Goal: Task Accomplishment & Management: Complete application form

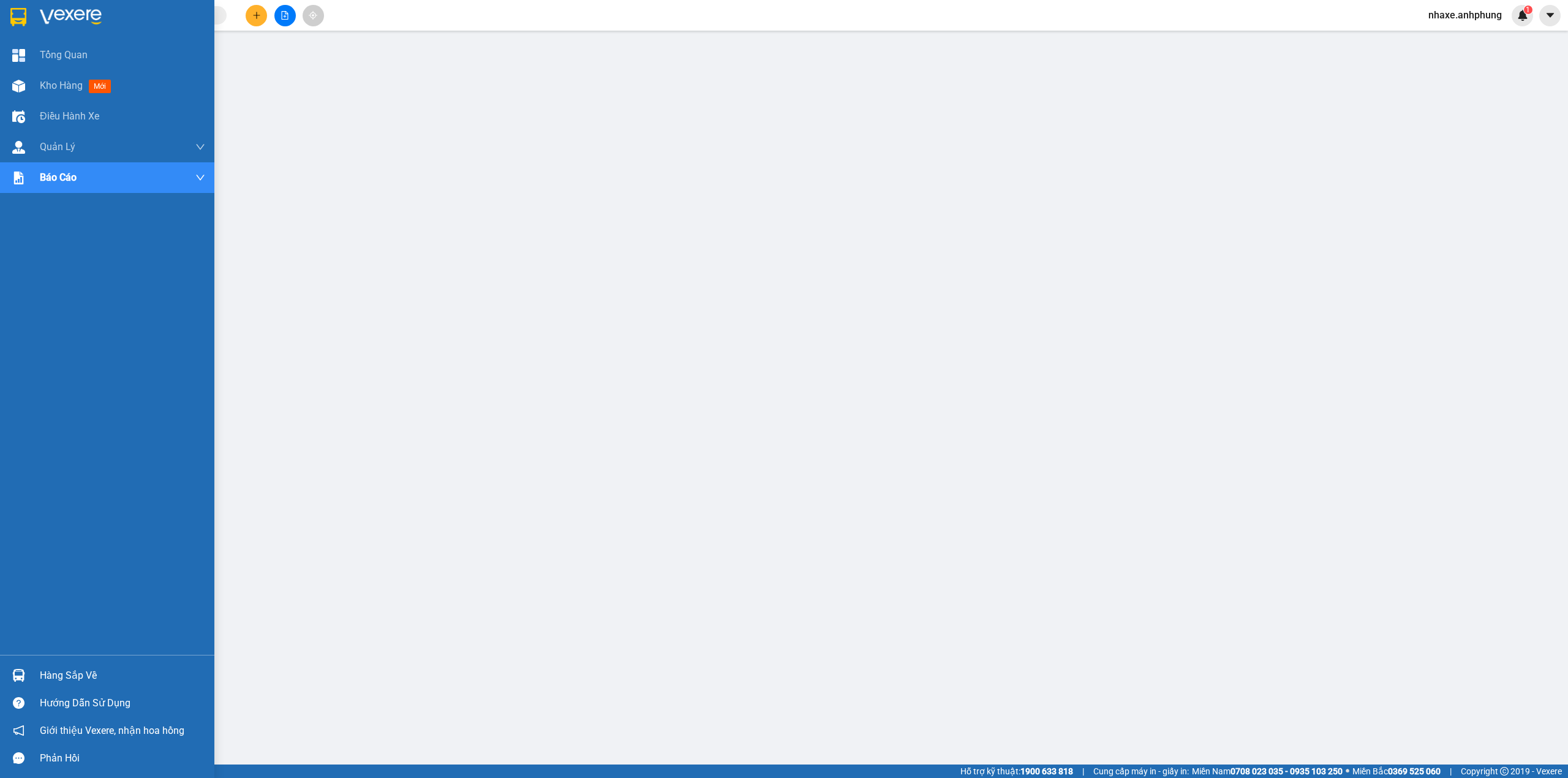
click at [81, 11] on img at bounding box center [70, 16] width 61 height 18
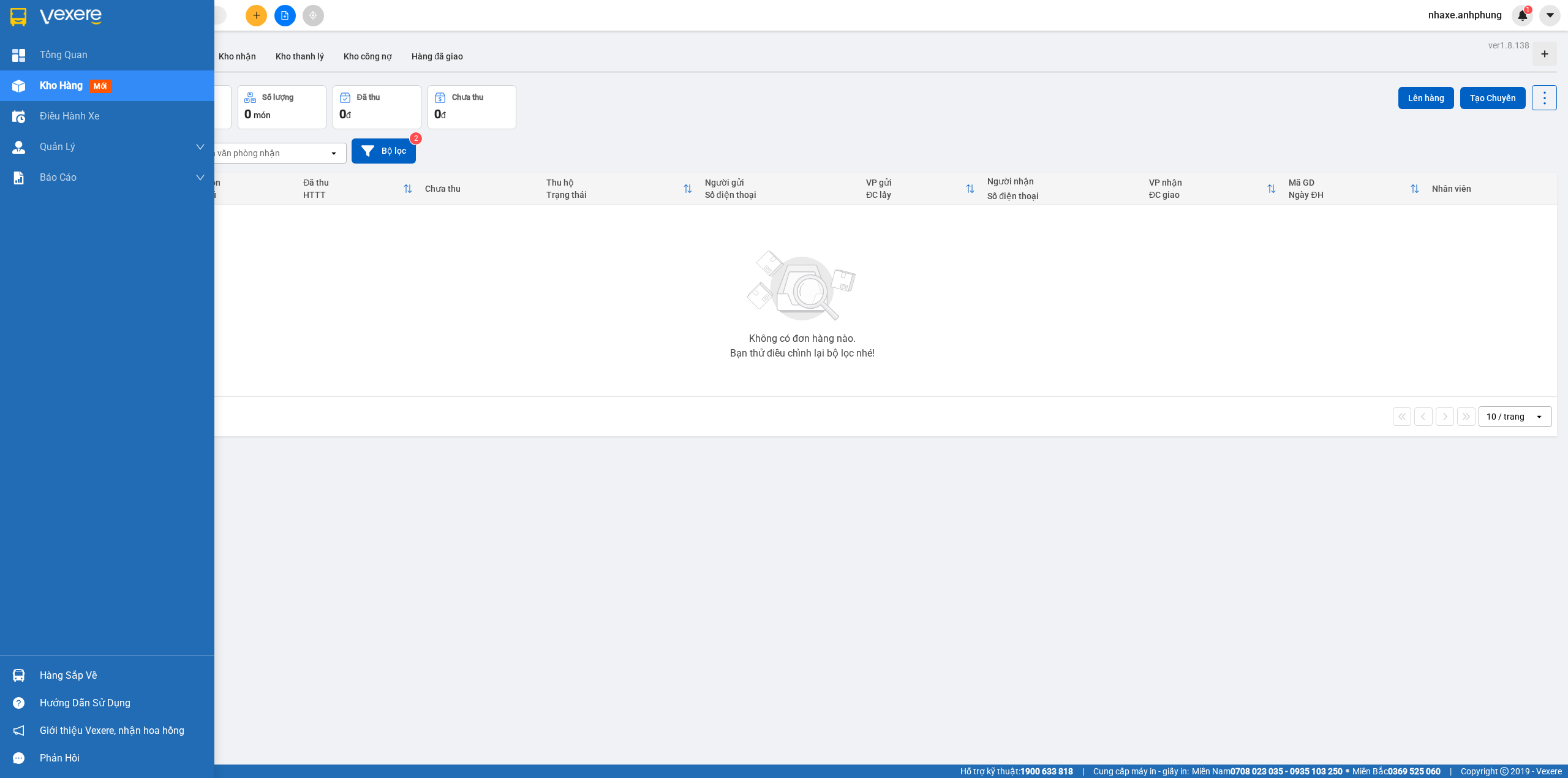
click at [66, 8] on img at bounding box center [70, 16] width 61 height 18
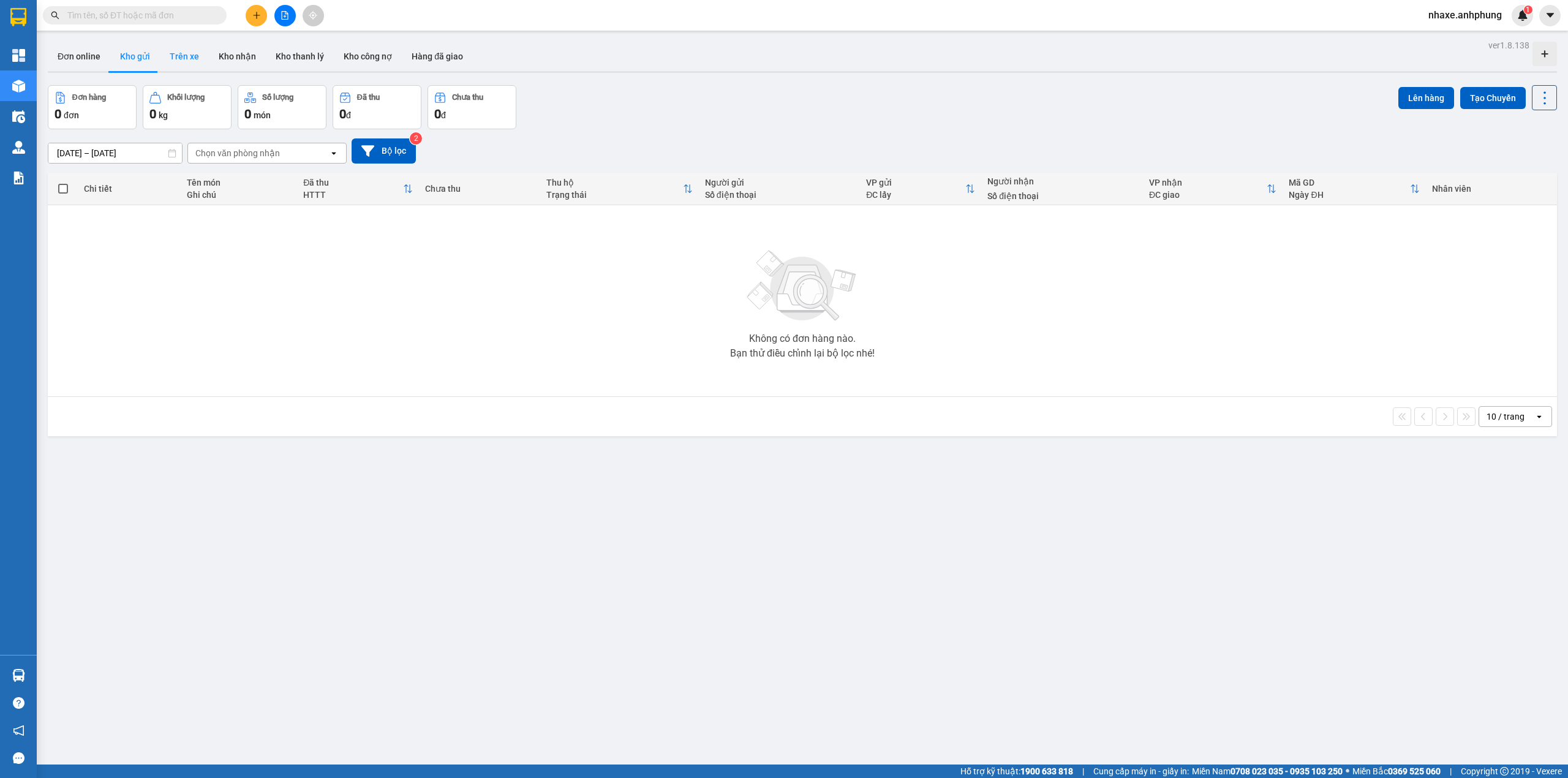
click at [183, 53] on button "Trên xe" at bounding box center [184, 56] width 49 height 30
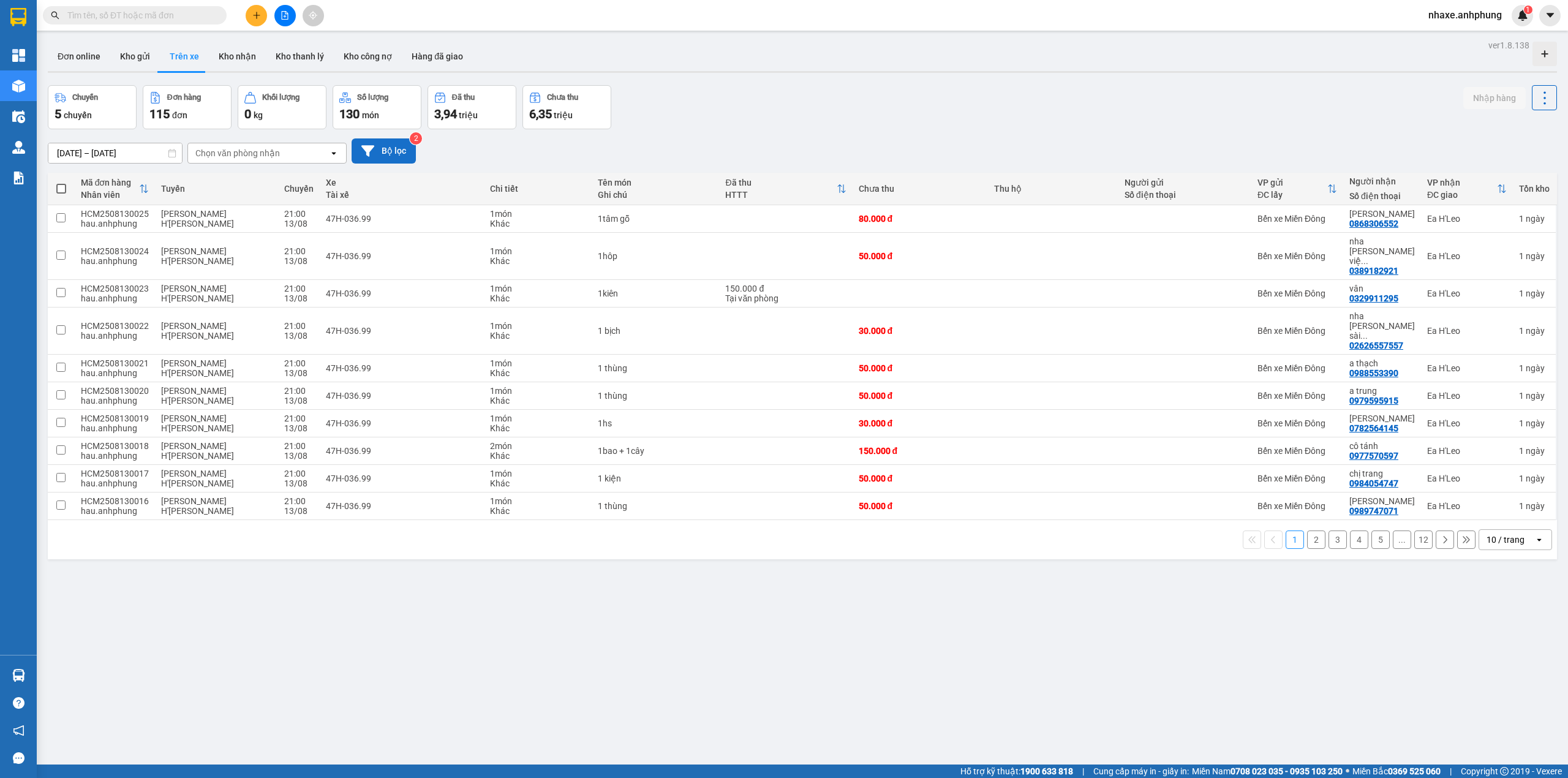
click at [390, 148] on button "Bộ lọc" at bounding box center [383, 151] width 64 height 25
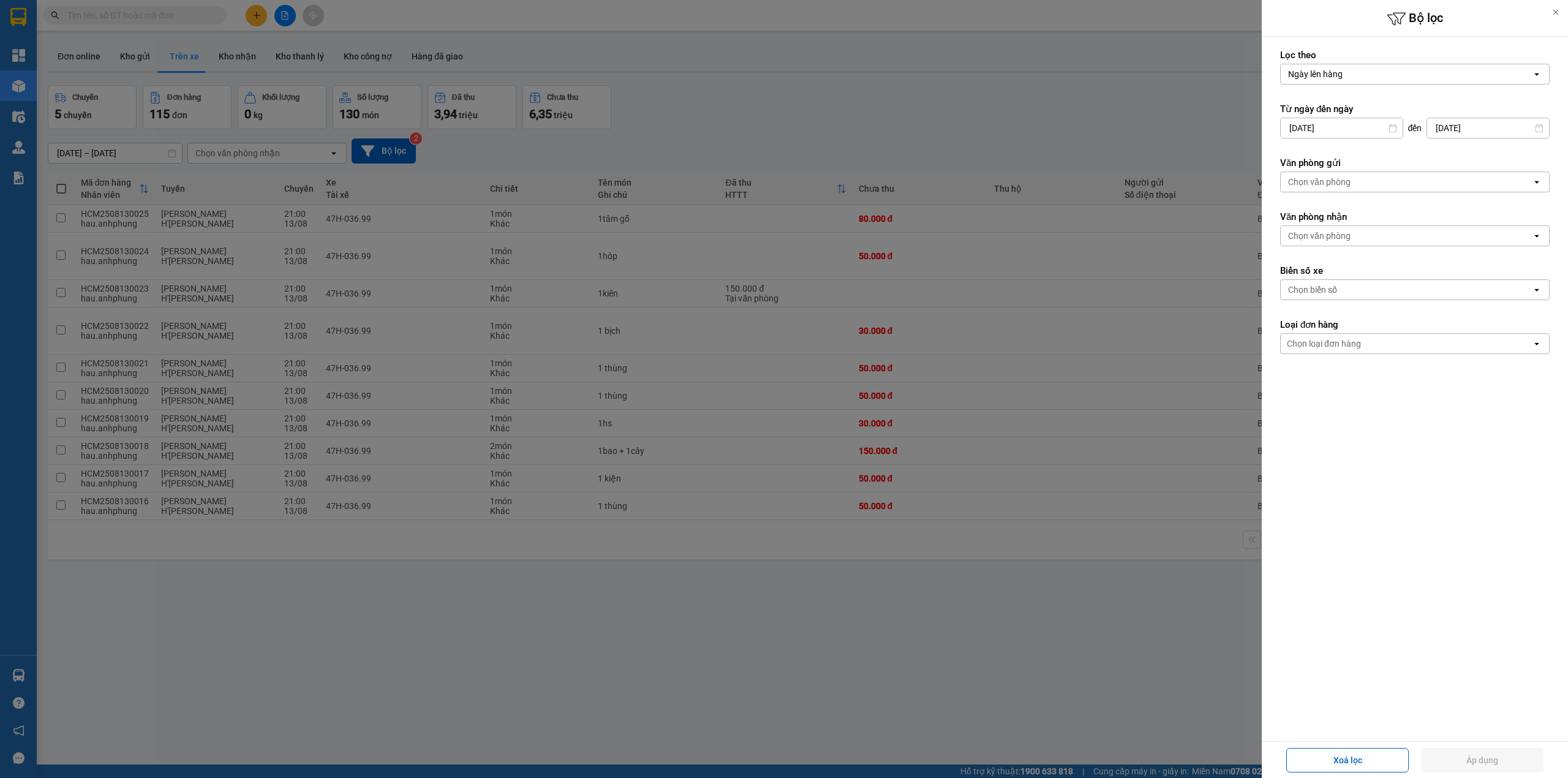
click at [1345, 72] on div "Ngày lên hàng" at bounding box center [1407, 74] width 251 height 19
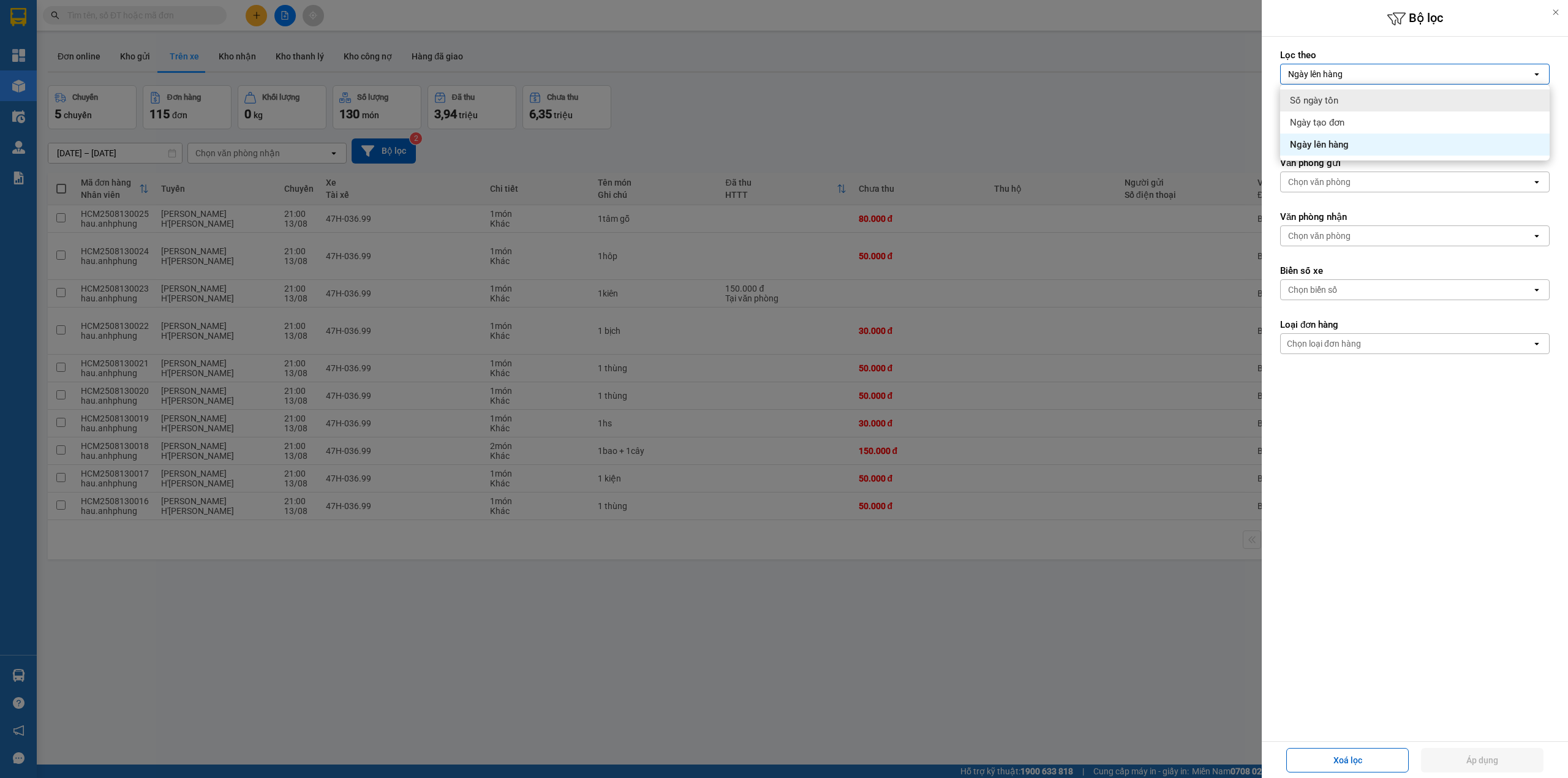
click at [1183, 101] on div at bounding box center [784, 389] width 1568 height 778
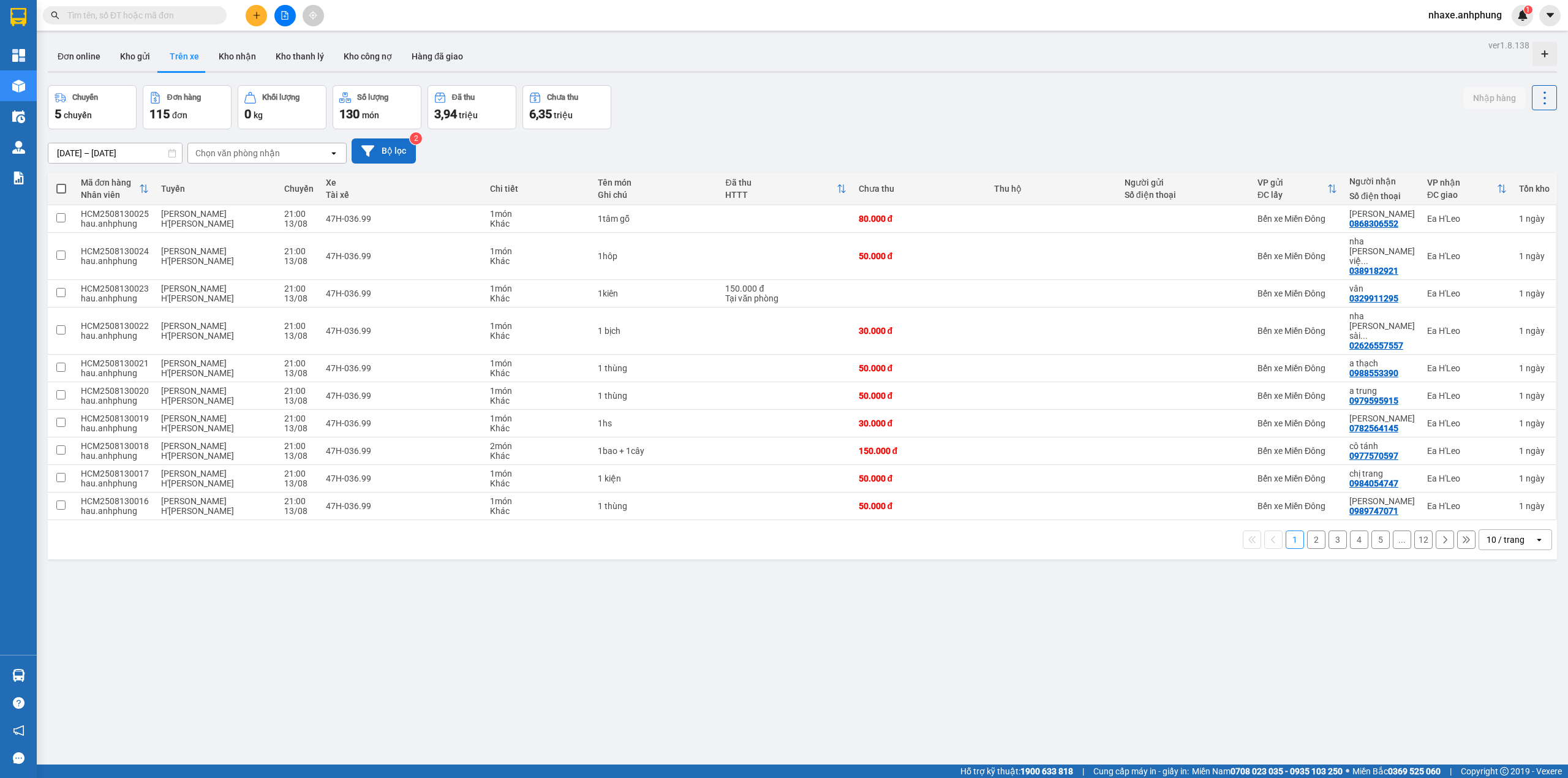
click at [385, 150] on button "Bộ lọc" at bounding box center [383, 151] width 64 height 25
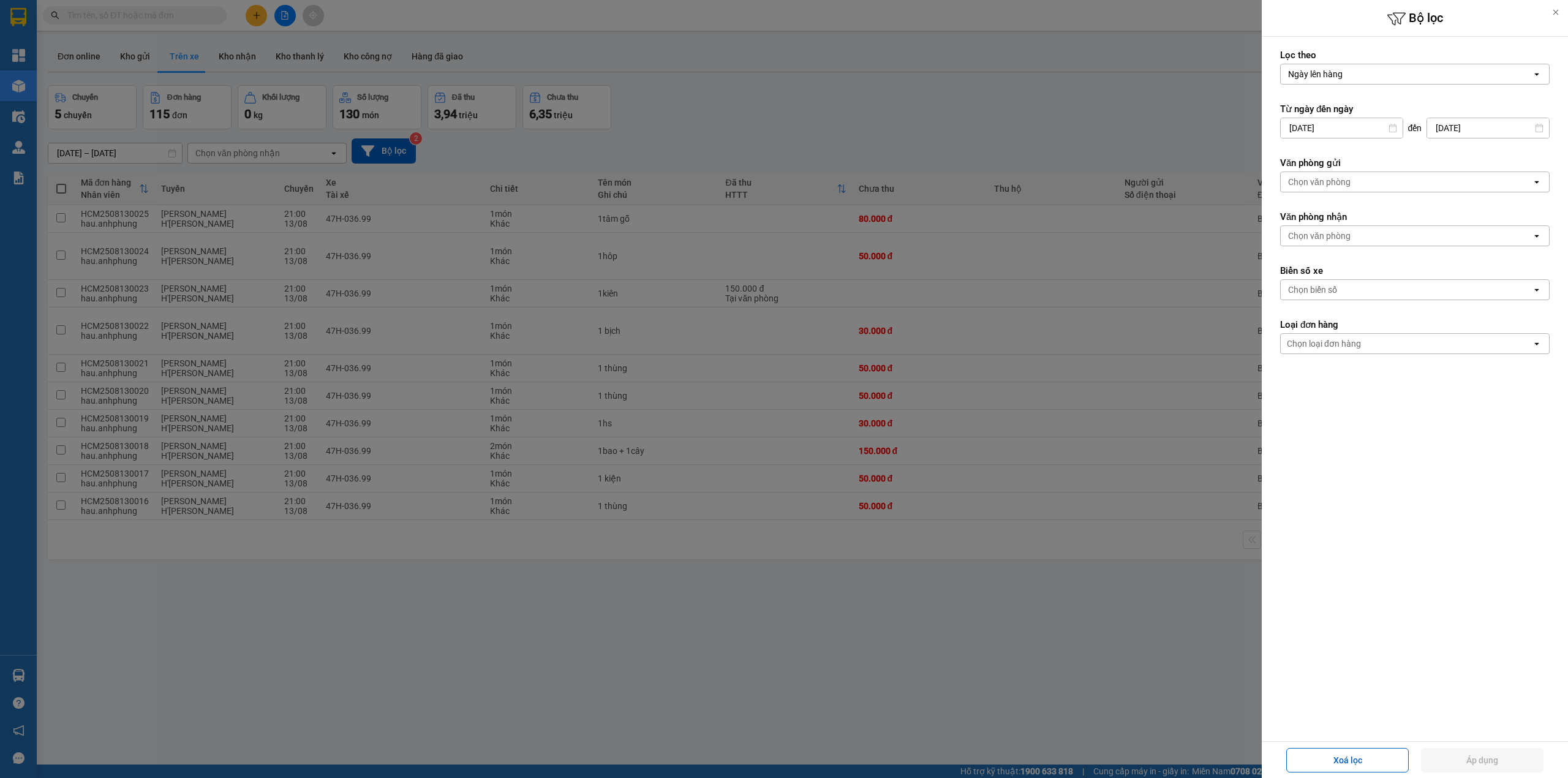
click at [1342, 179] on div "Chọn văn phòng" at bounding box center [1319, 181] width 62 height 12
click at [1337, 213] on span "Bến xe Miền Đông" at bounding box center [1326, 209] width 74 height 12
click at [1324, 256] on form "Lọc [PERSON_NAME] [PERSON_NAME] hàng open Từ ngày đến ngày [DATE] Press the dow…" at bounding box center [1414, 256] width 270 height 415
click at [1328, 239] on div "Chọn văn phòng" at bounding box center [1319, 235] width 62 height 12
click at [1333, 282] on div "Ea H'Leo" at bounding box center [1414, 285] width 270 height 22
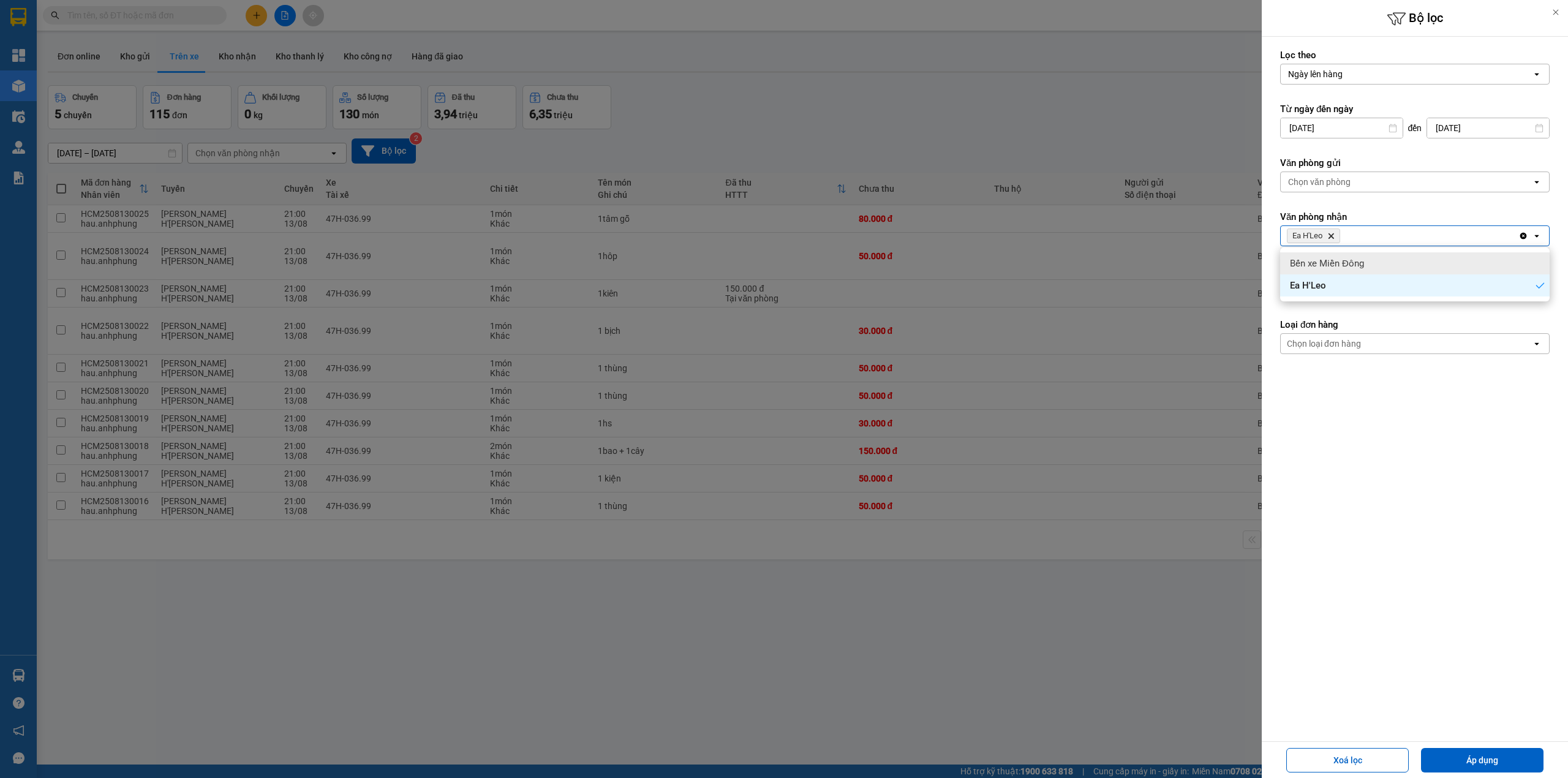
click at [1329, 184] on div "Chọn văn phòng" at bounding box center [1319, 181] width 62 height 12
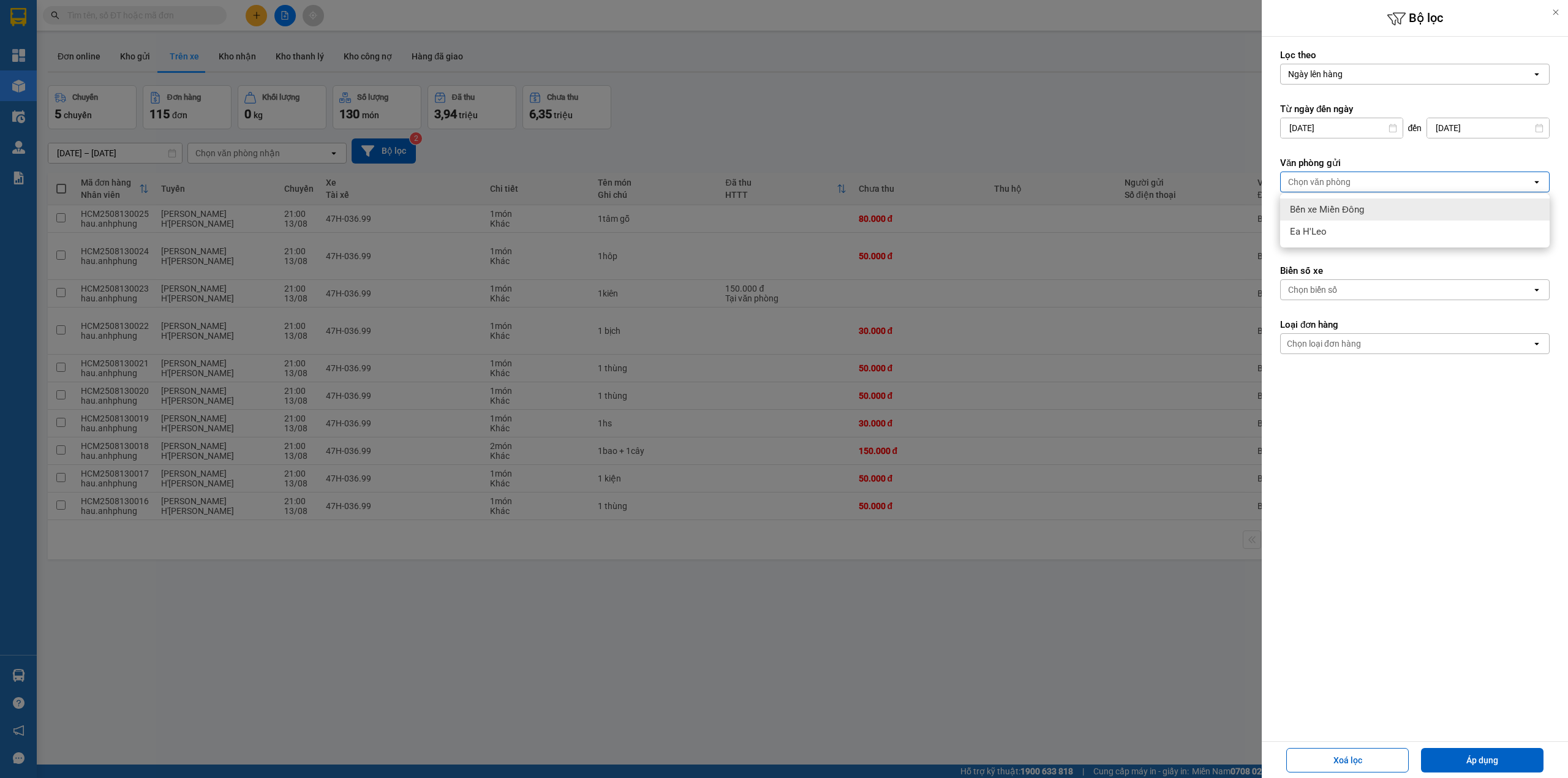
click at [1327, 211] on span "Bến xe Miền Đông" at bounding box center [1326, 209] width 74 height 12
click at [1354, 280] on div "Biển số xe [PERSON_NAME] số open" at bounding box center [1414, 282] width 270 height 35
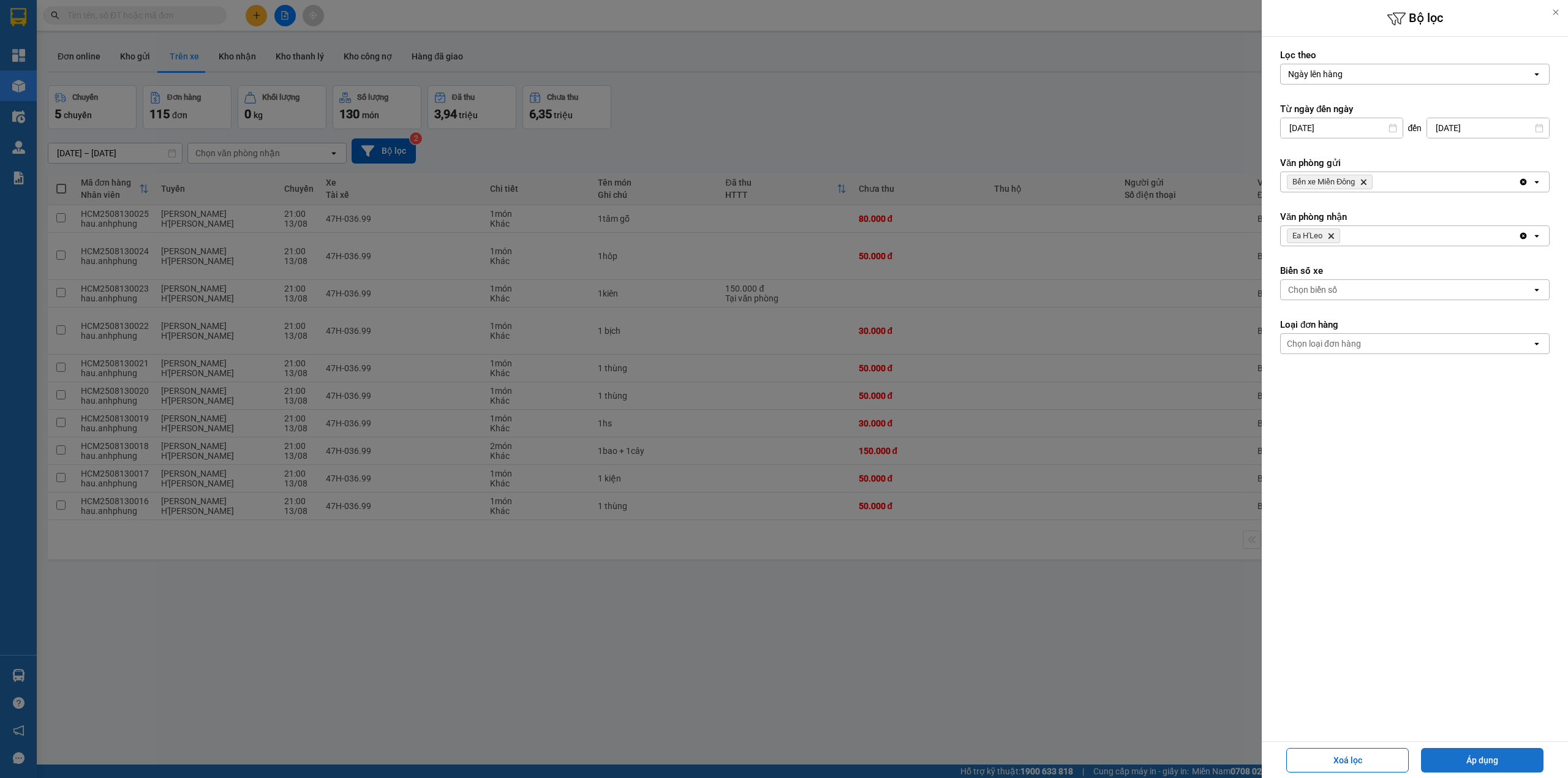
click at [1470, 762] on button "Áp dụng" at bounding box center [1483, 760] width 123 height 25
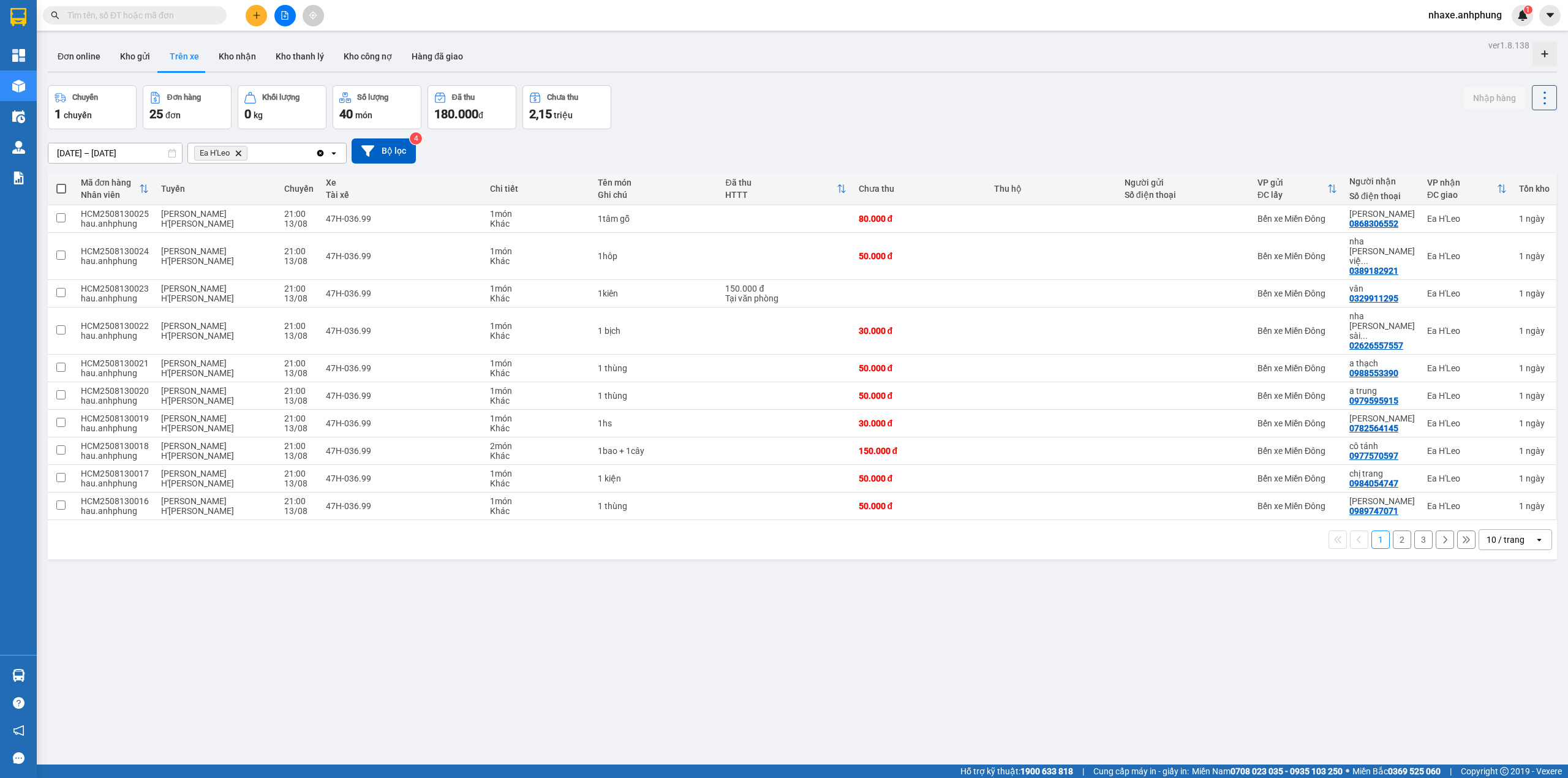
click at [1495, 533] on div "10 / trang" at bounding box center [1506, 539] width 38 height 12
click at [1486, 596] on span "50 / trang" at bounding box center [1495, 596] width 39 height 12
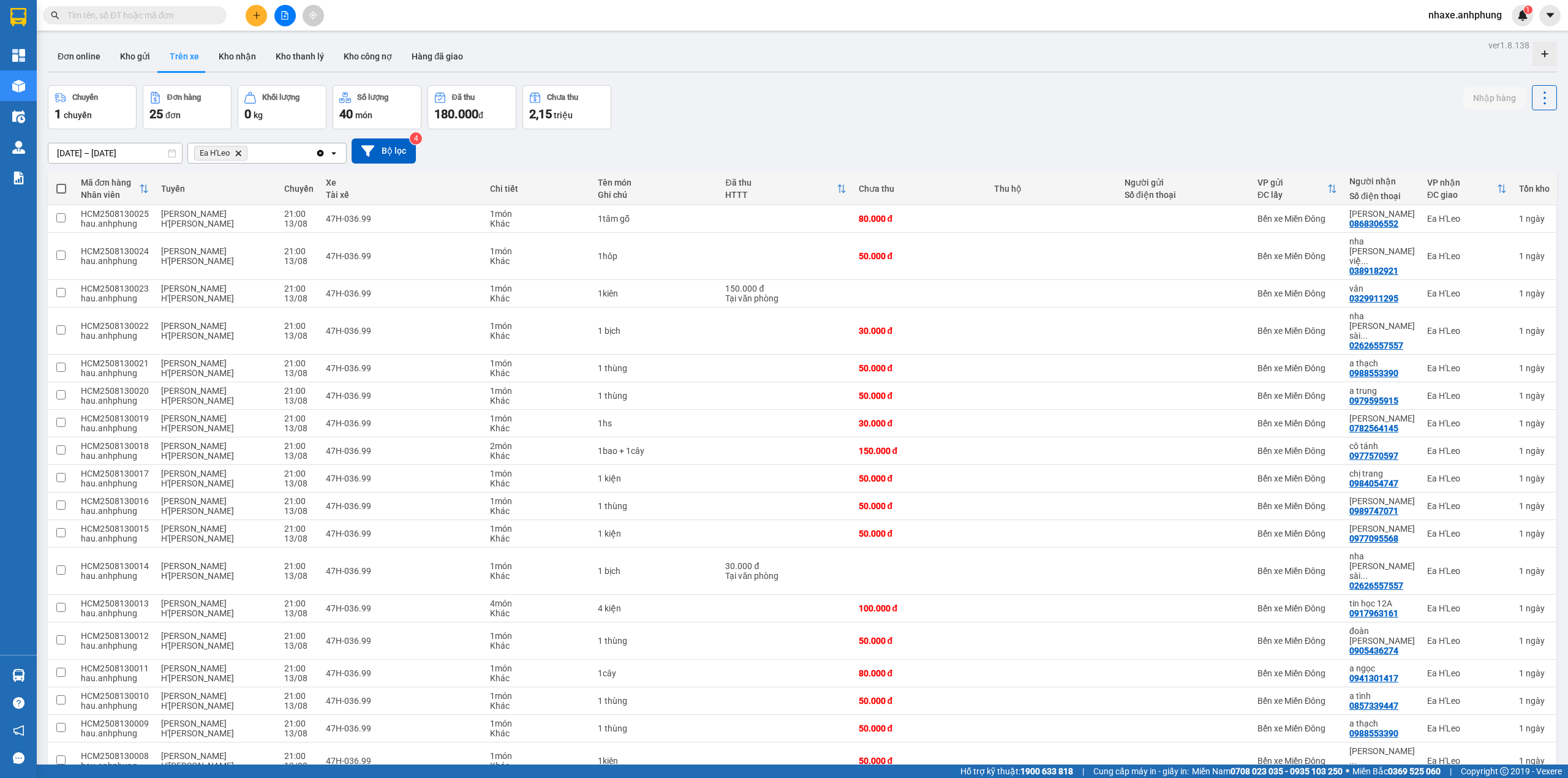
click at [60, 189] on span at bounding box center [61, 188] width 10 height 10
click at [61, 182] on input "checkbox" at bounding box center [61, 182] width 0 height 0
checkbox input "true"
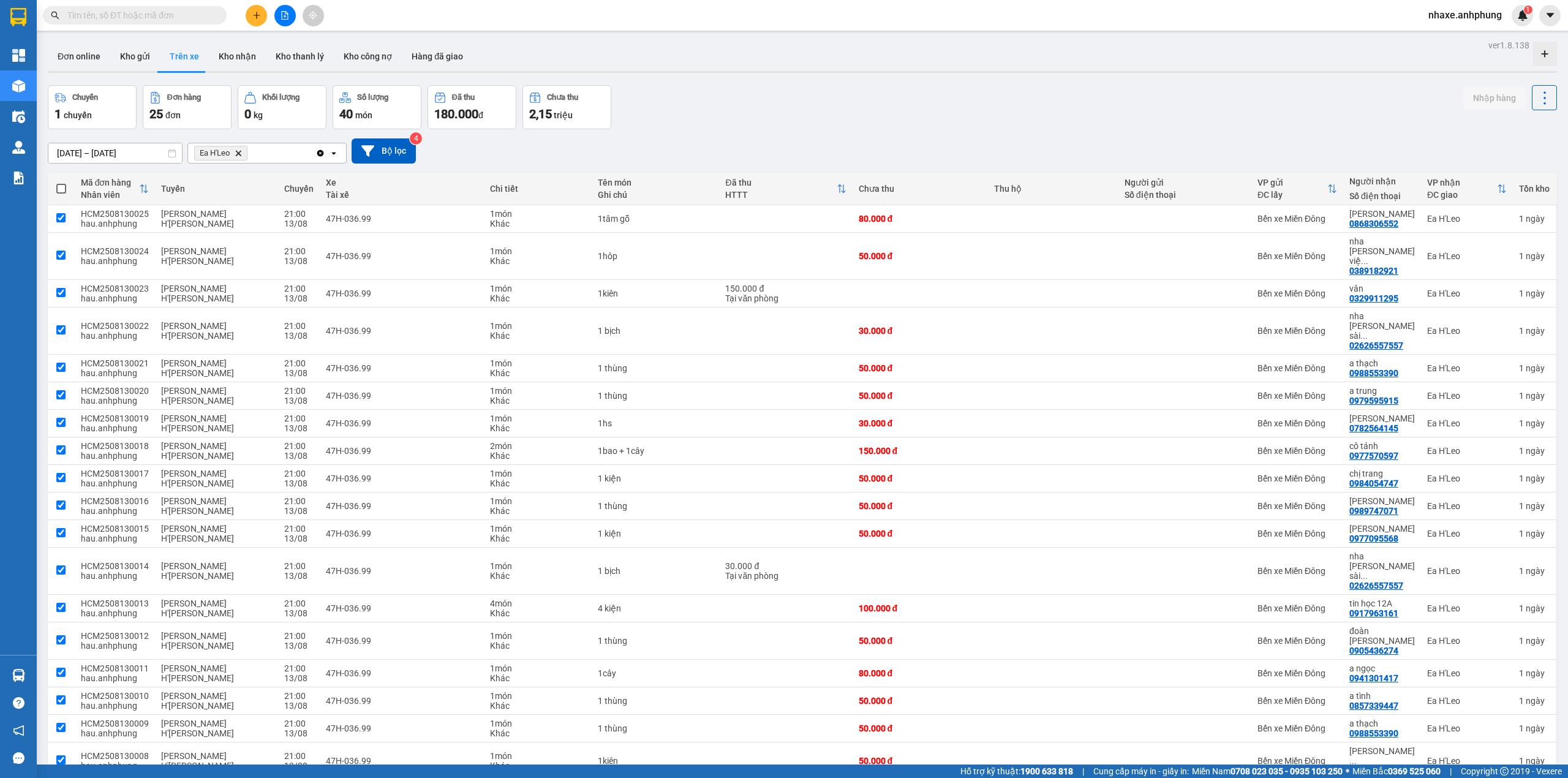
checkbox input "true"
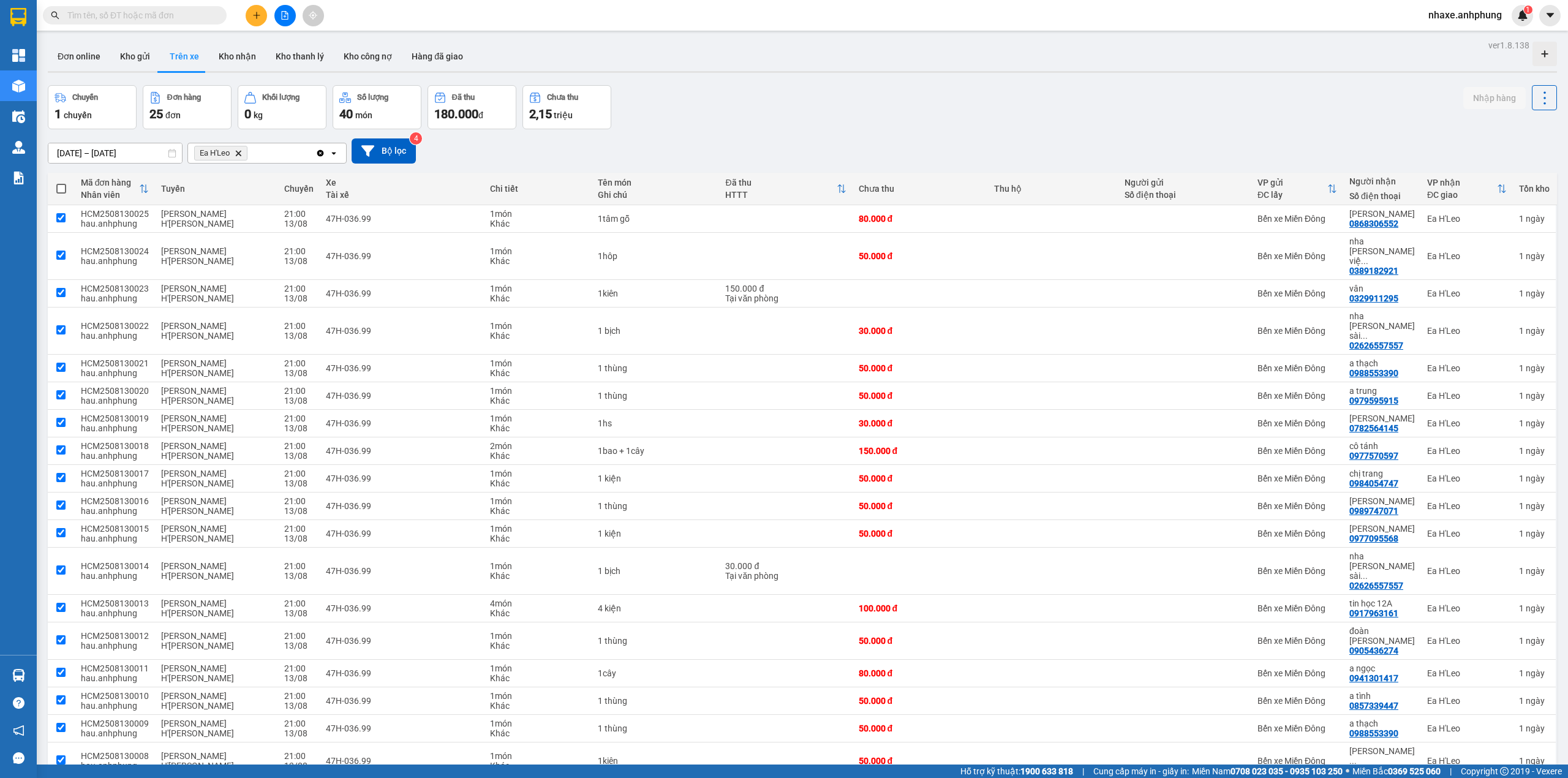
checkbox input "true"
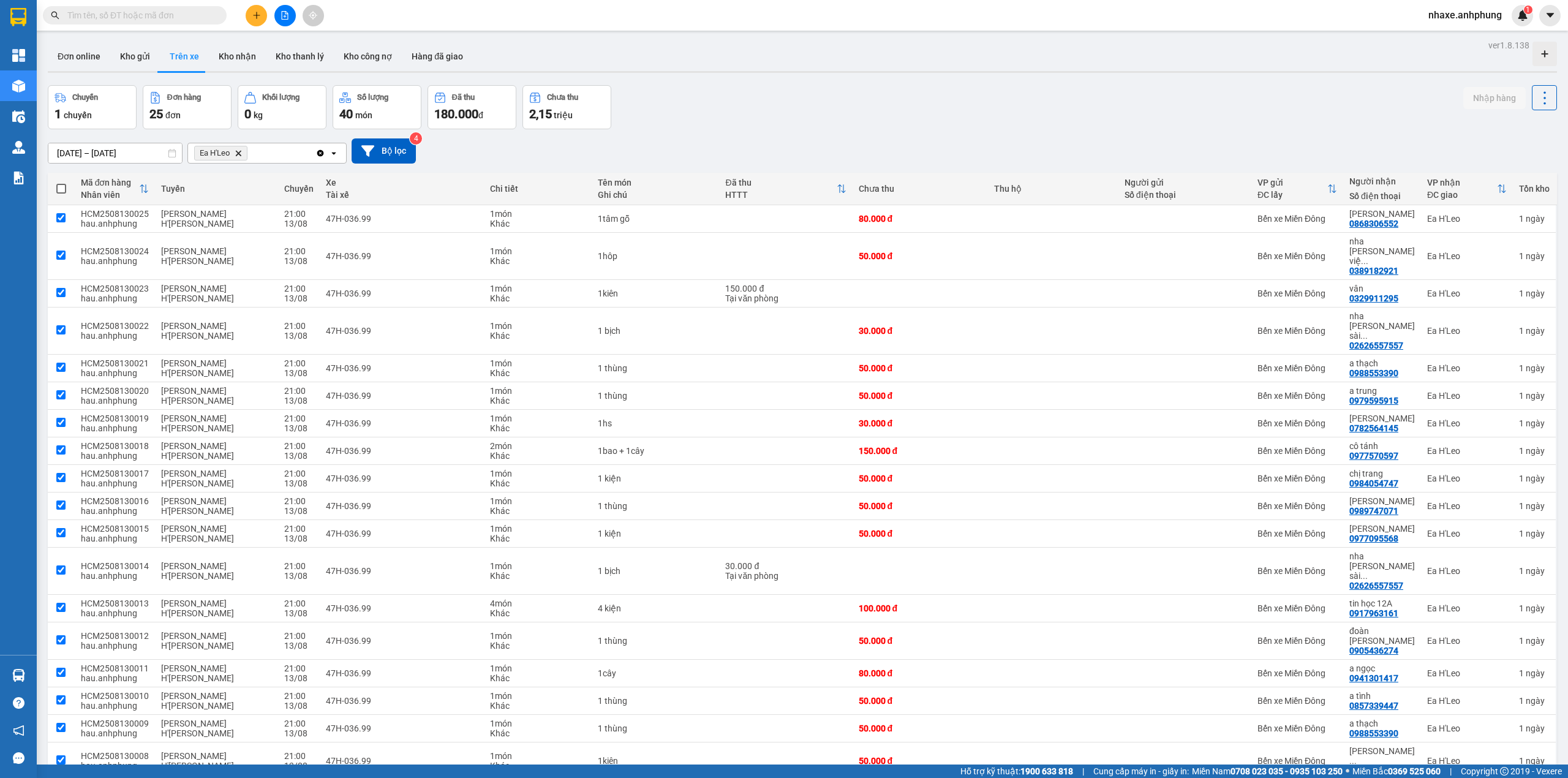
checkbox input "true"
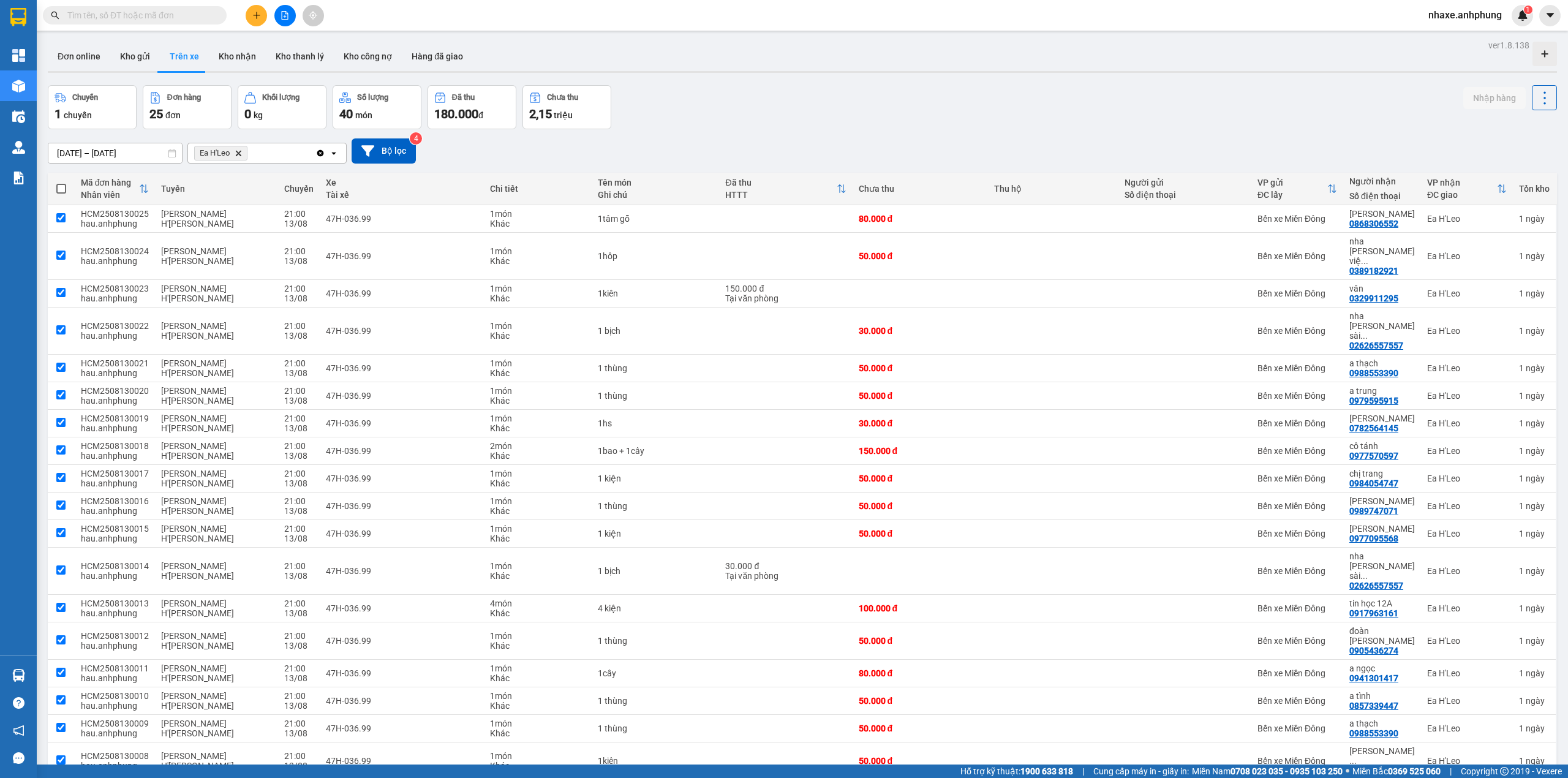
checkbox input "true"
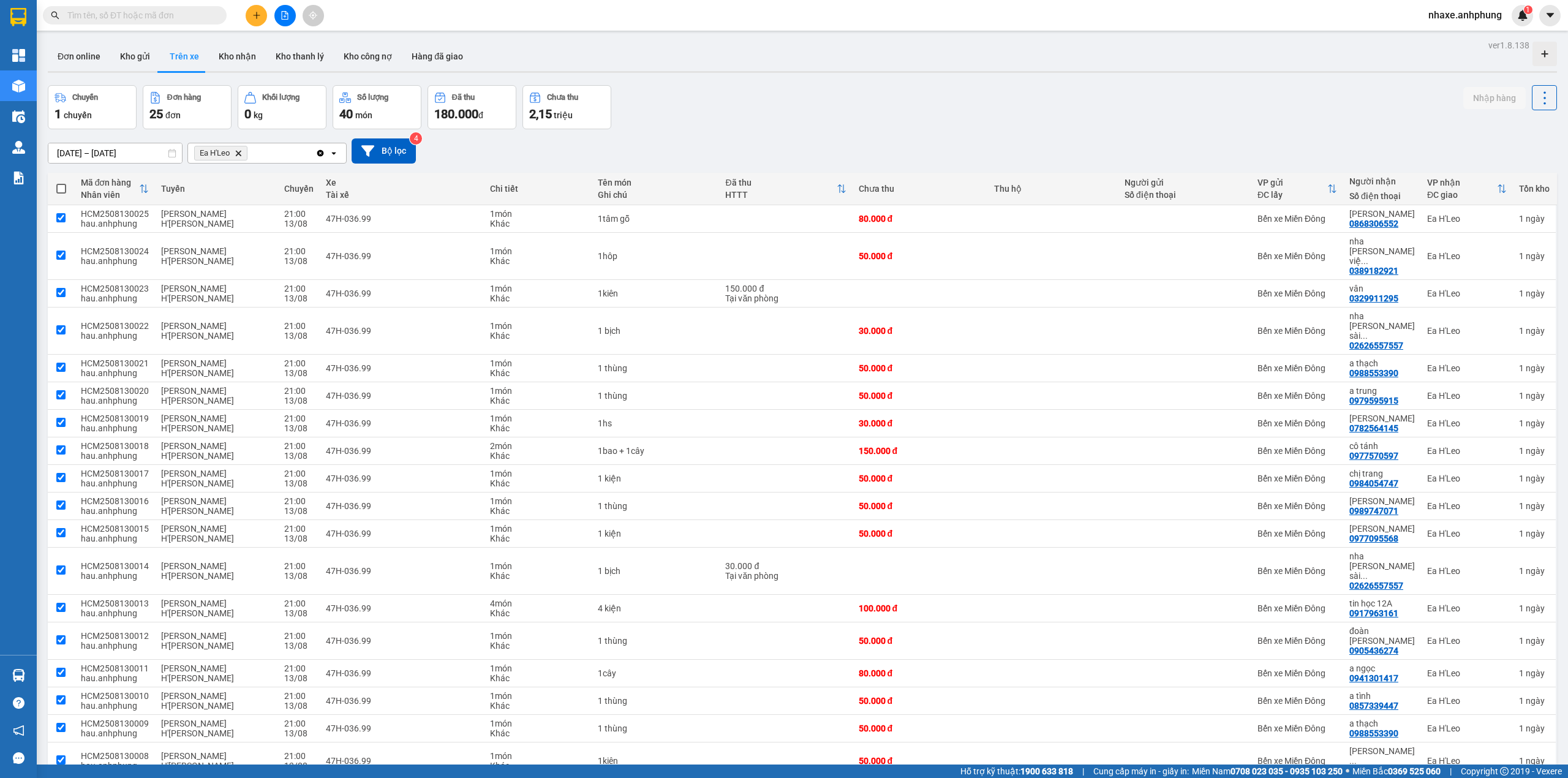
checkbox input "true"
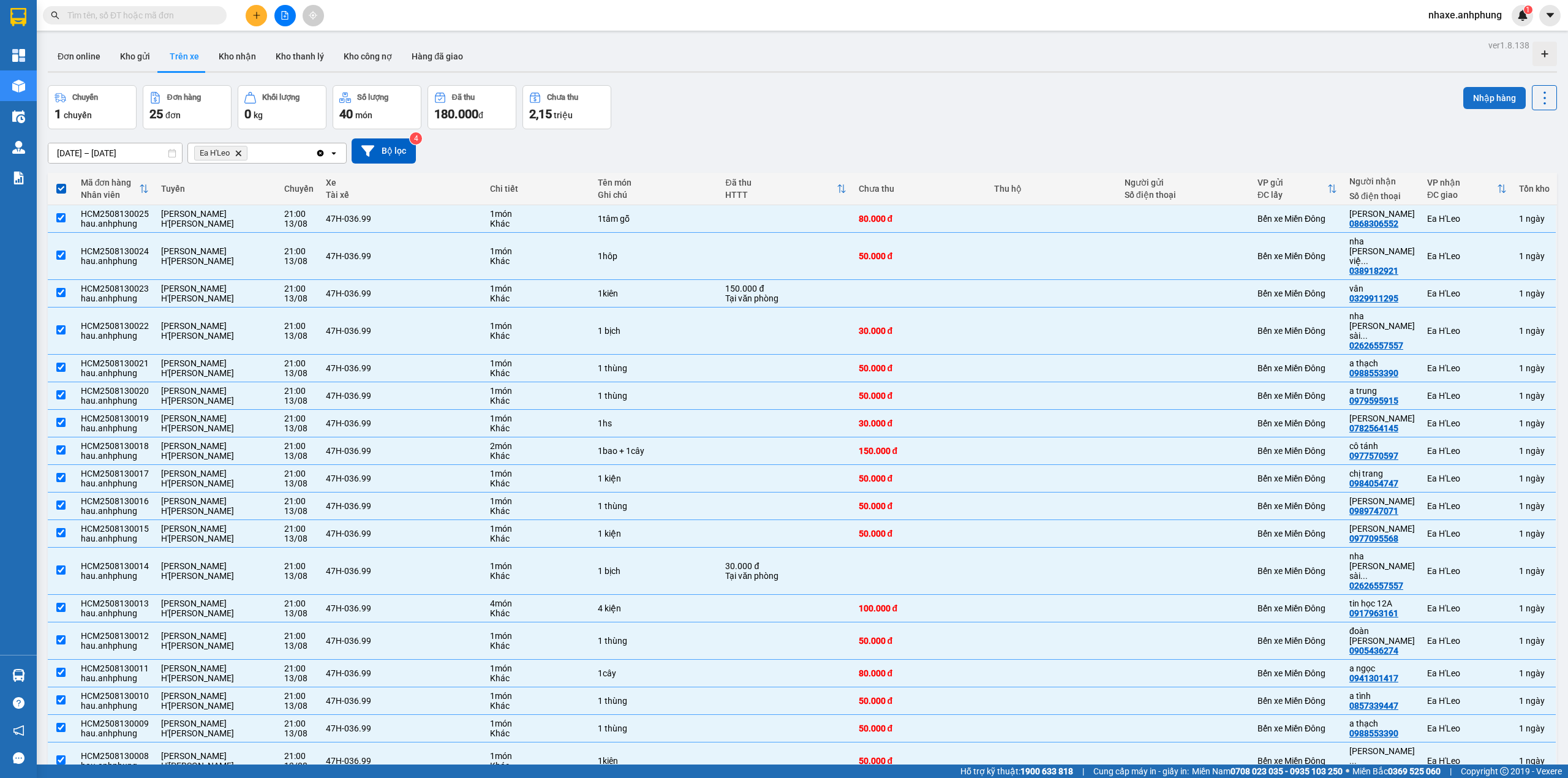
click at [1483, 93] on button "Nhập hàng" at bounding box center [1494, 98] width 62 height 22
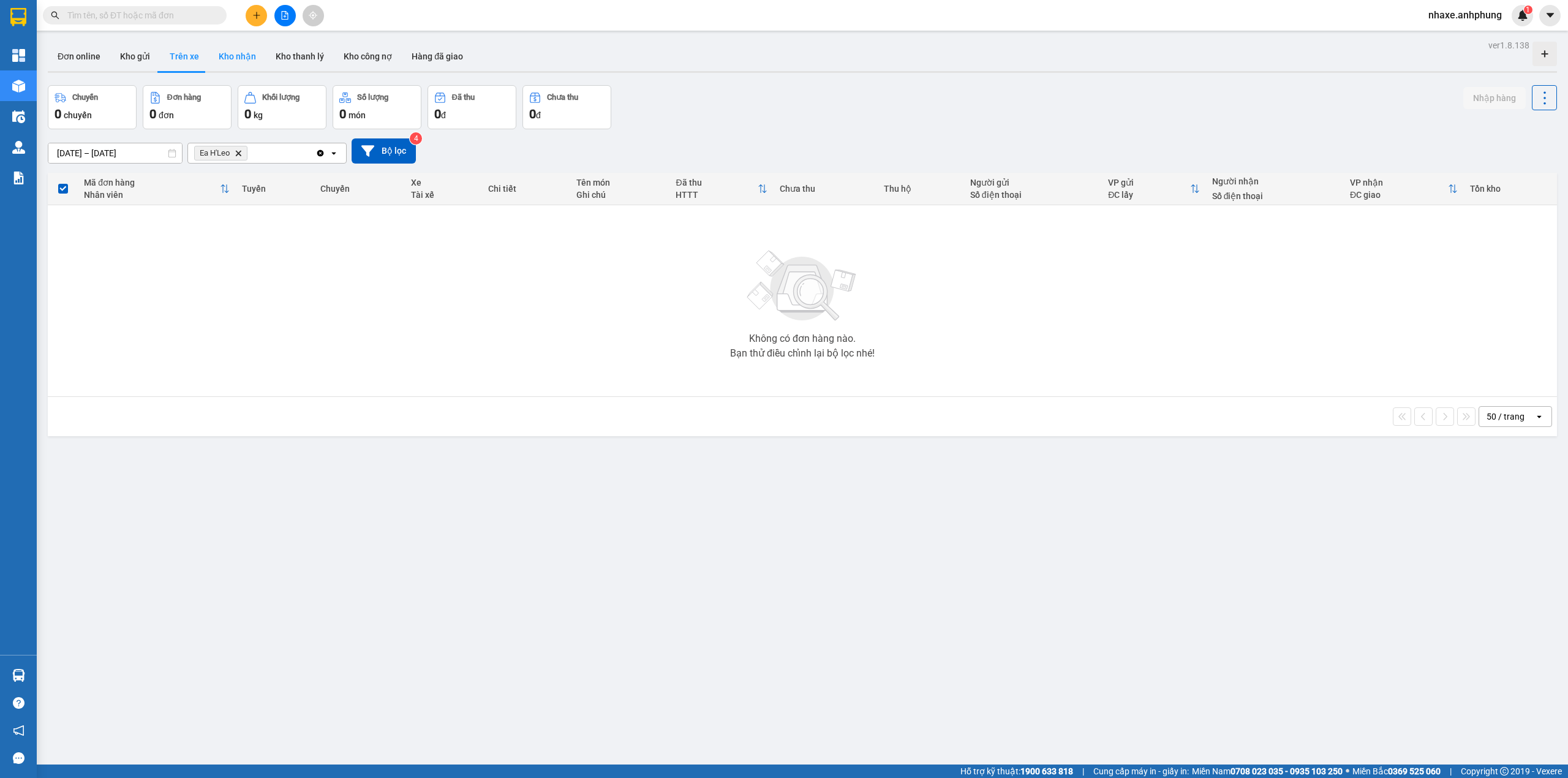
click at [240, 59] on button "Kho nhận" at bounding box center [237, 56] width 57 height 30
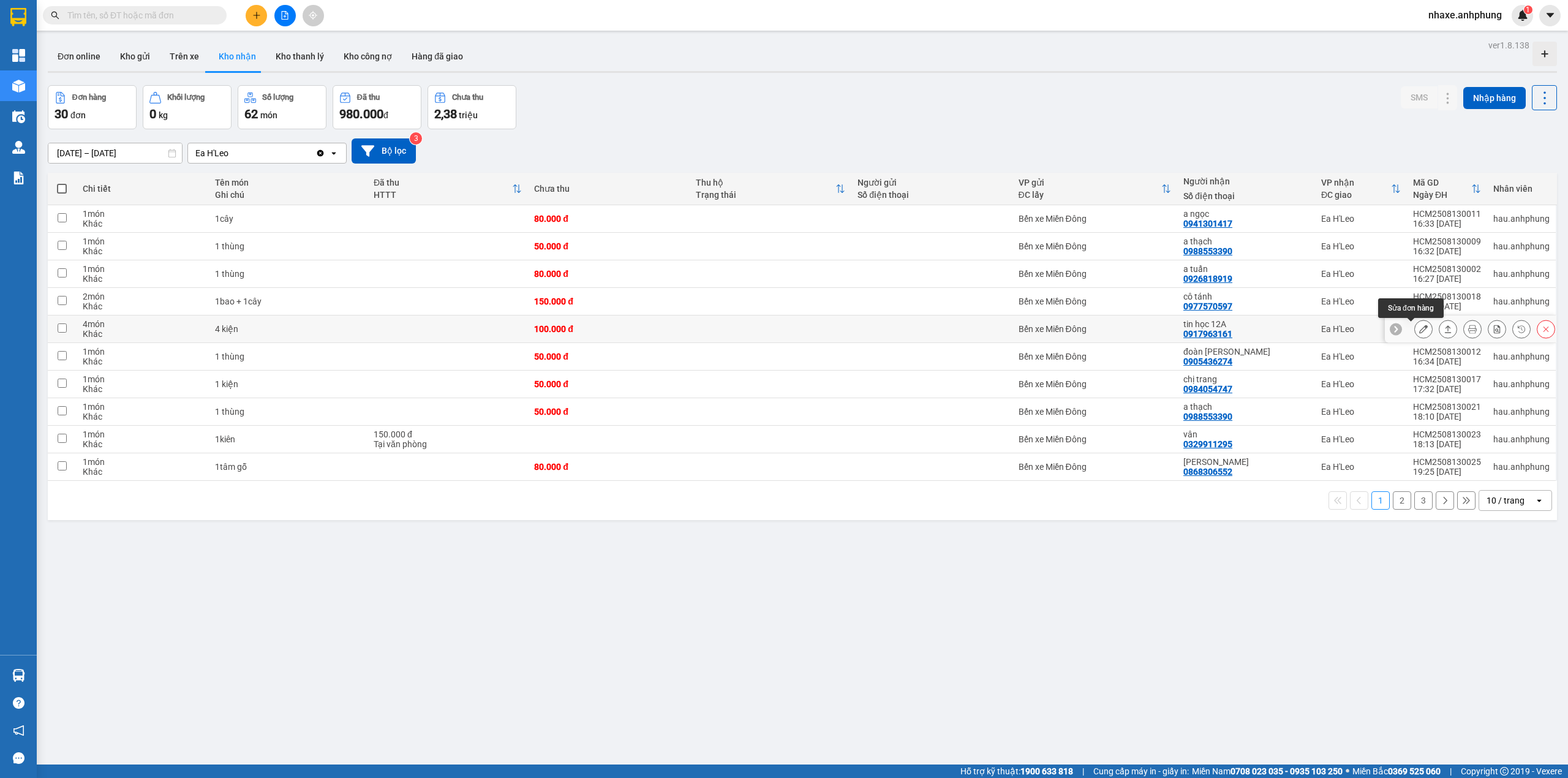
click at [1419, 332] on icon at bounding box center [1423, 328] width 9 height 9
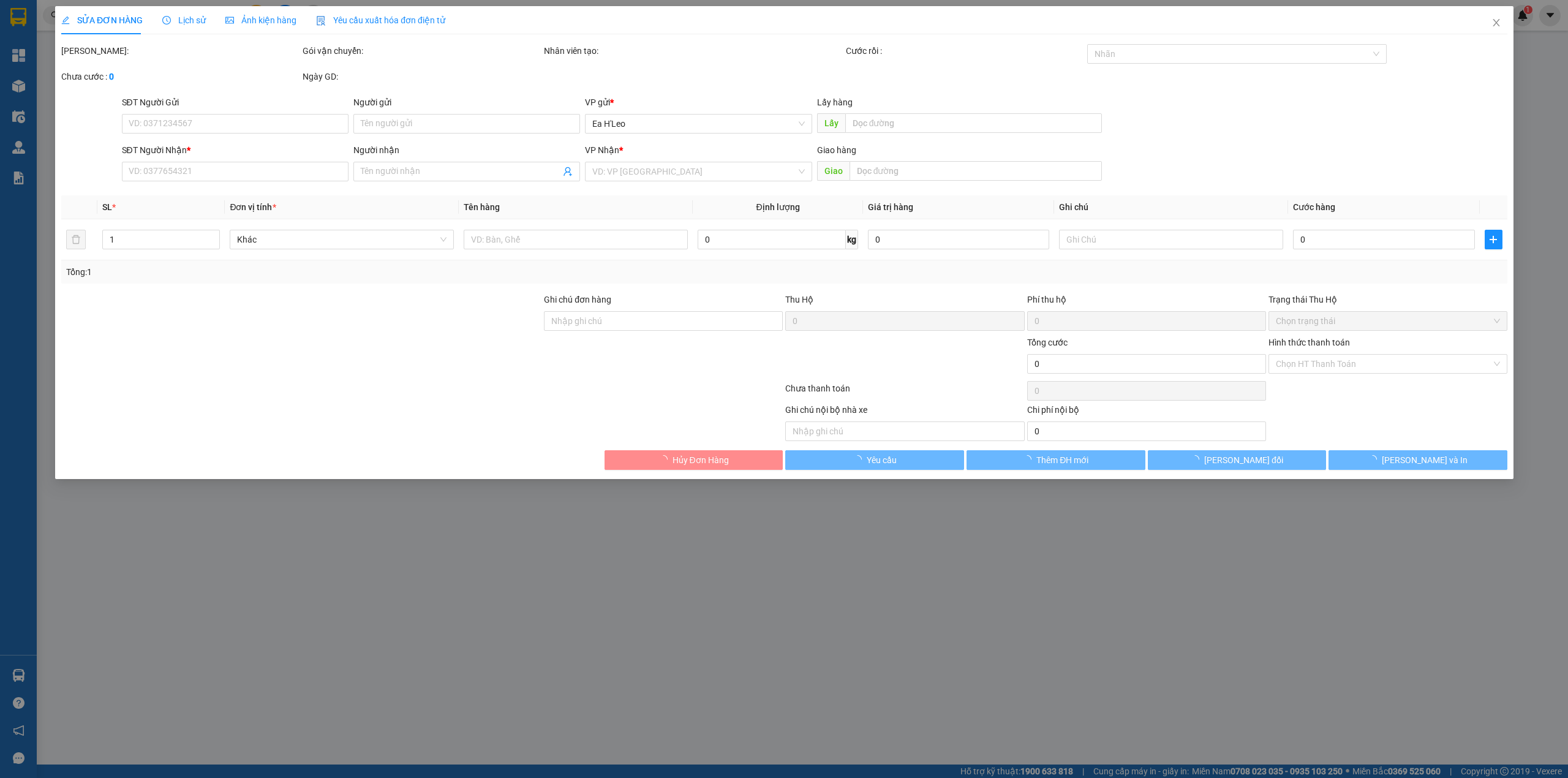
type input "0917963161"
type input "tin học 12A"
type input "100.000"
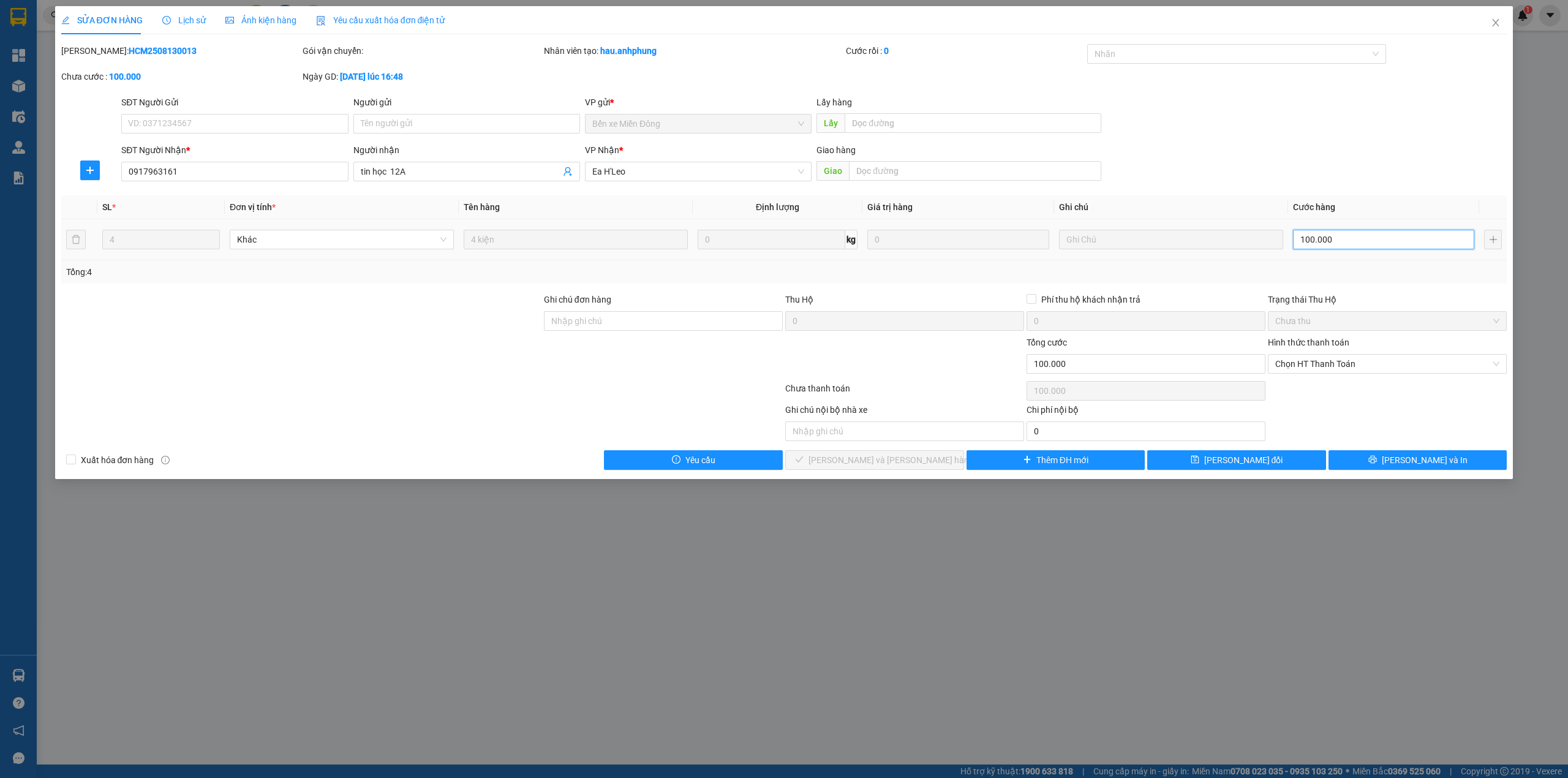
click at [1331, 240] on input "100.000" at bounding box center [1383, 239] width 181 height 19
type input "3"
type input "30"
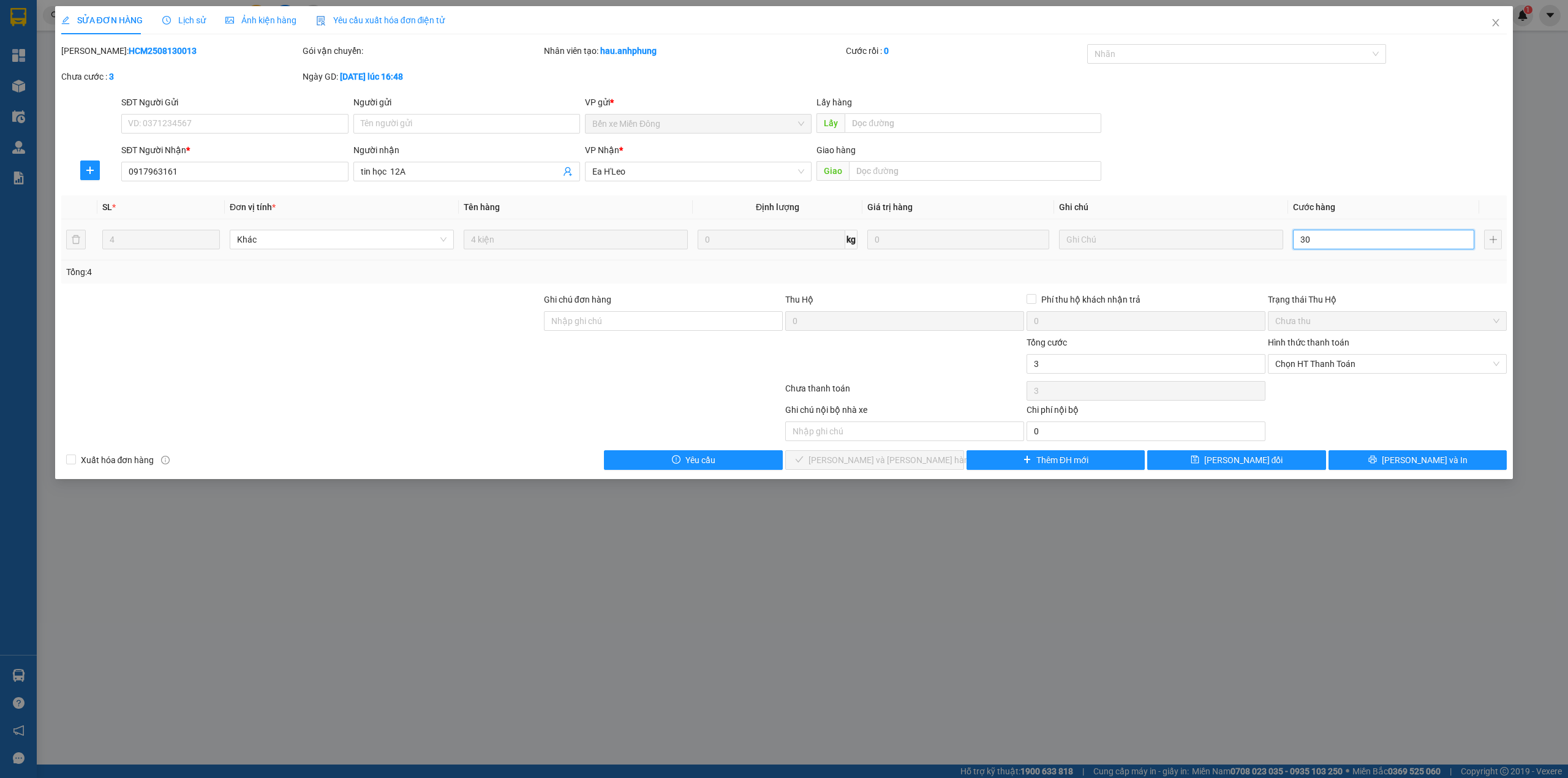
type input "30"
type input "300"
click at [1356, 364] on span "Chọn HT Thanh Toán" at bounding box center [1388, 364] width 225 height 18
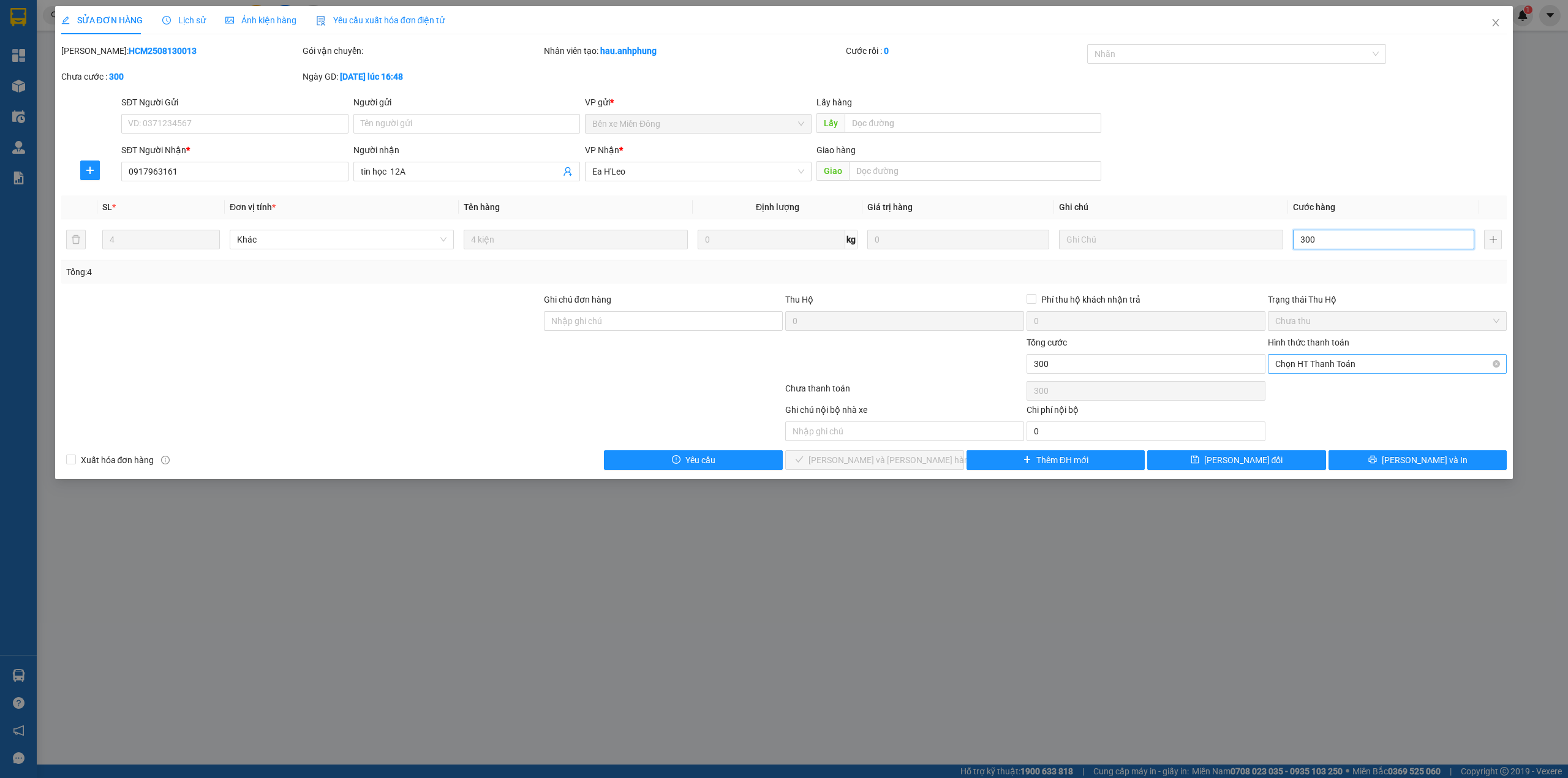
type input "300"
type input "300.000"
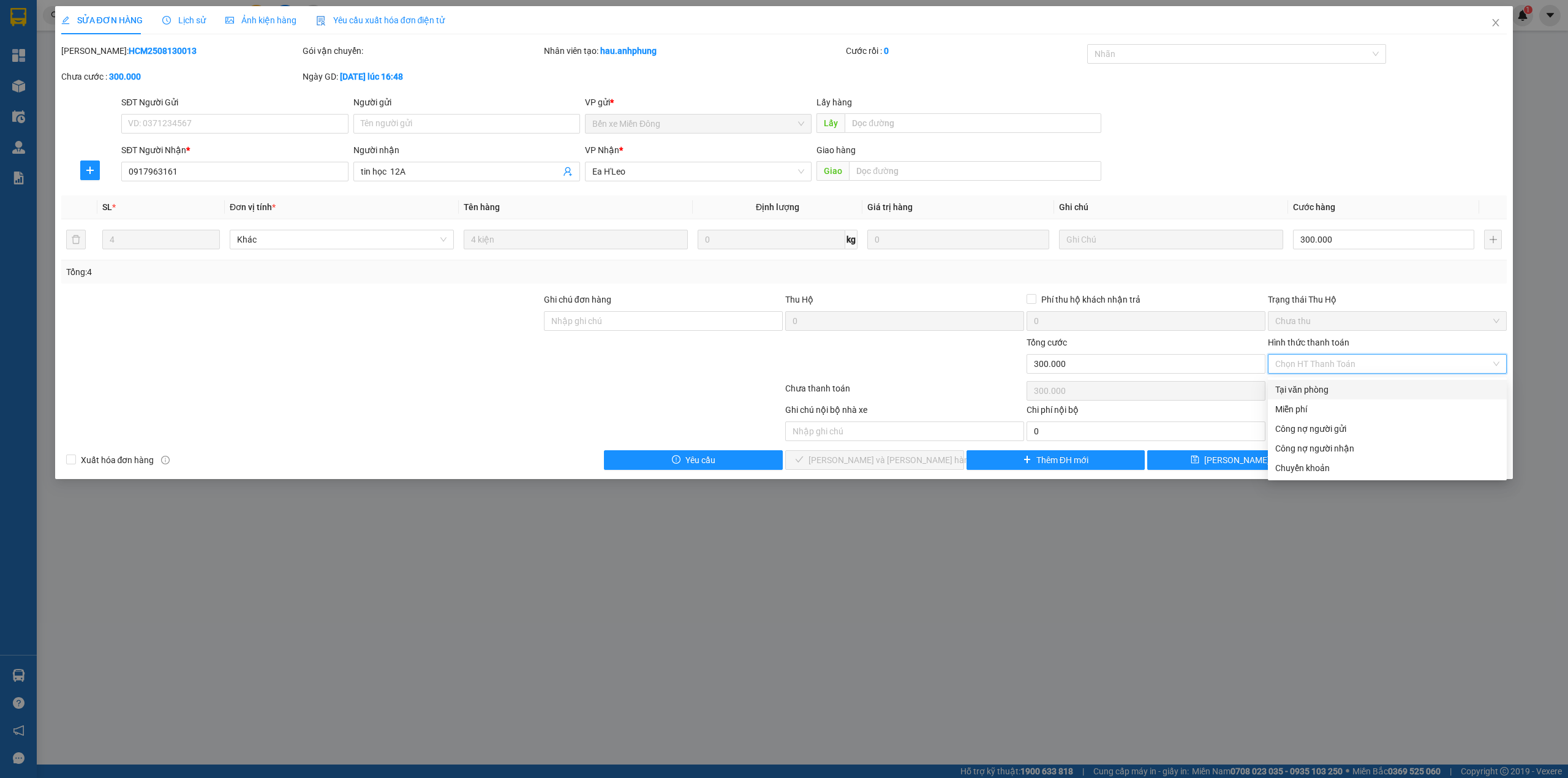
click at [1327, 385] on div "Tại văn phòng" at bounding box center [1388, 389] width 225 height 13
type input "0"
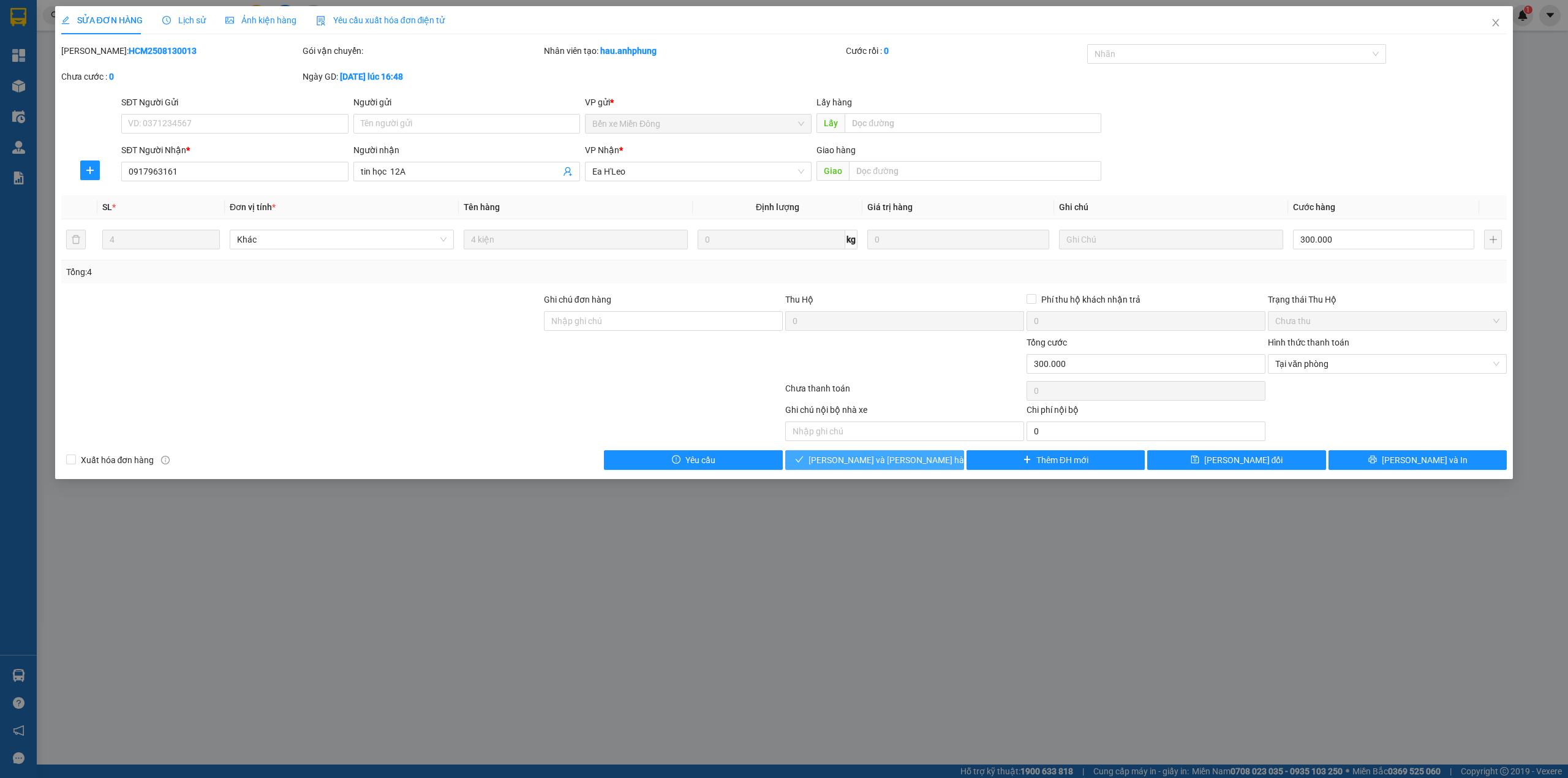
click at [927, 465] on button "[PERSON_NAME] và [PERSON_NAME] hàng" at bounding box center [874, 460] width 178 height 19
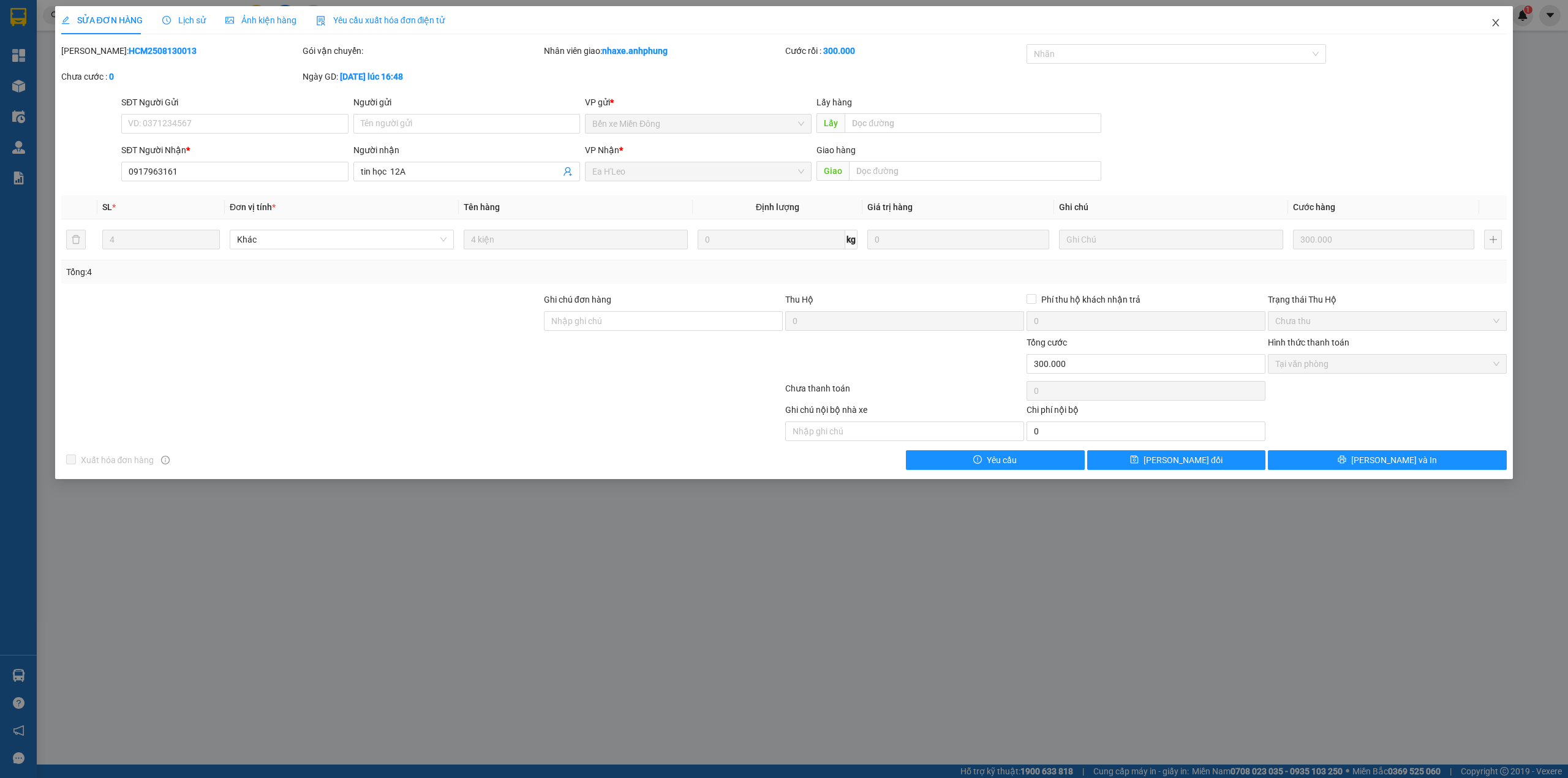
click at [1493, 23] on icon "close" at bounding box center [1496, 23] width 10 height 10
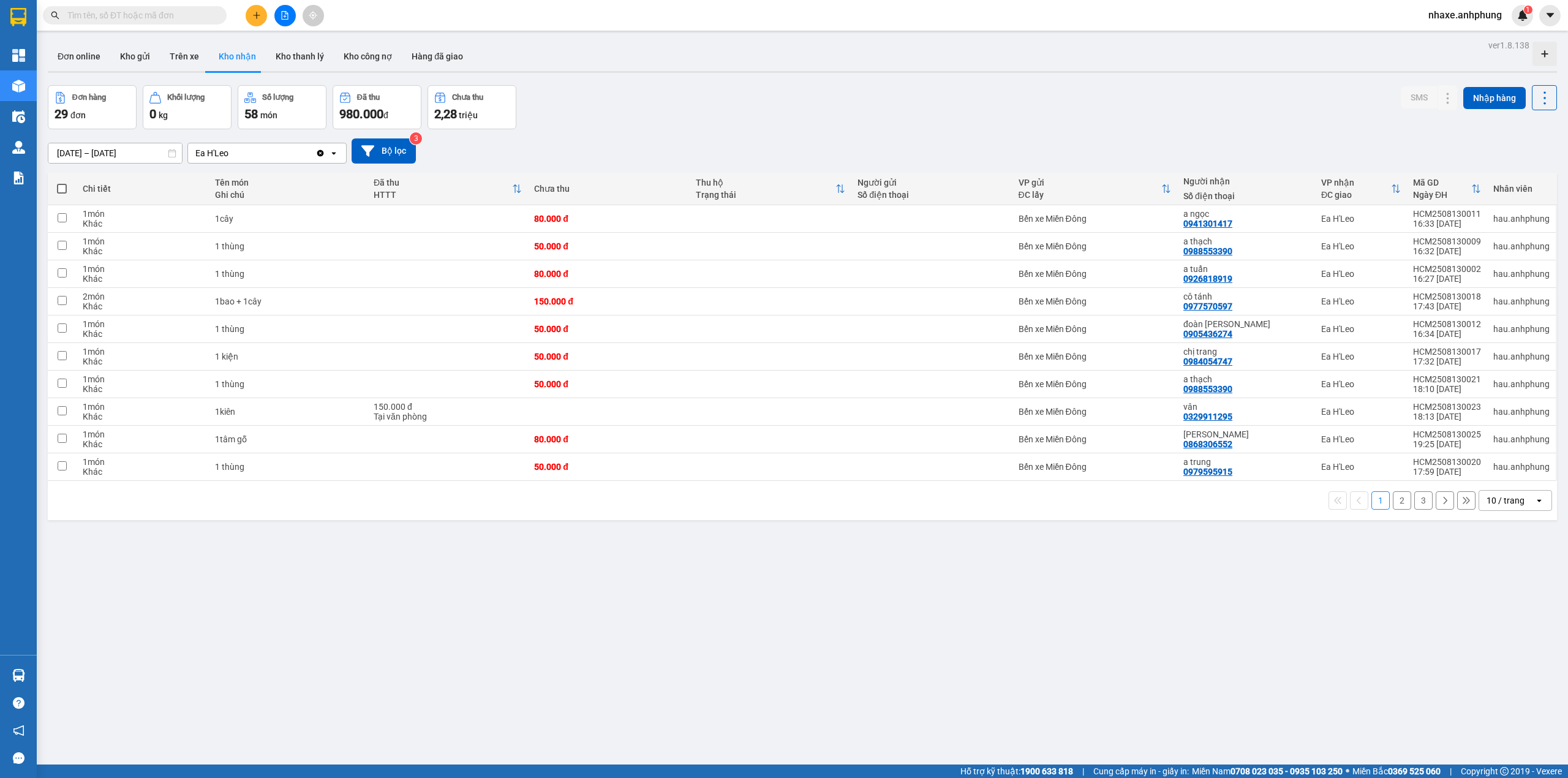
click at [1517, 504] on div "10 / trang" at bounding box center [1507, 500] width 55 height 19
click at [1494, 634] on span "100 / trang" at bounding box center [1498, 640] width 44 height 12
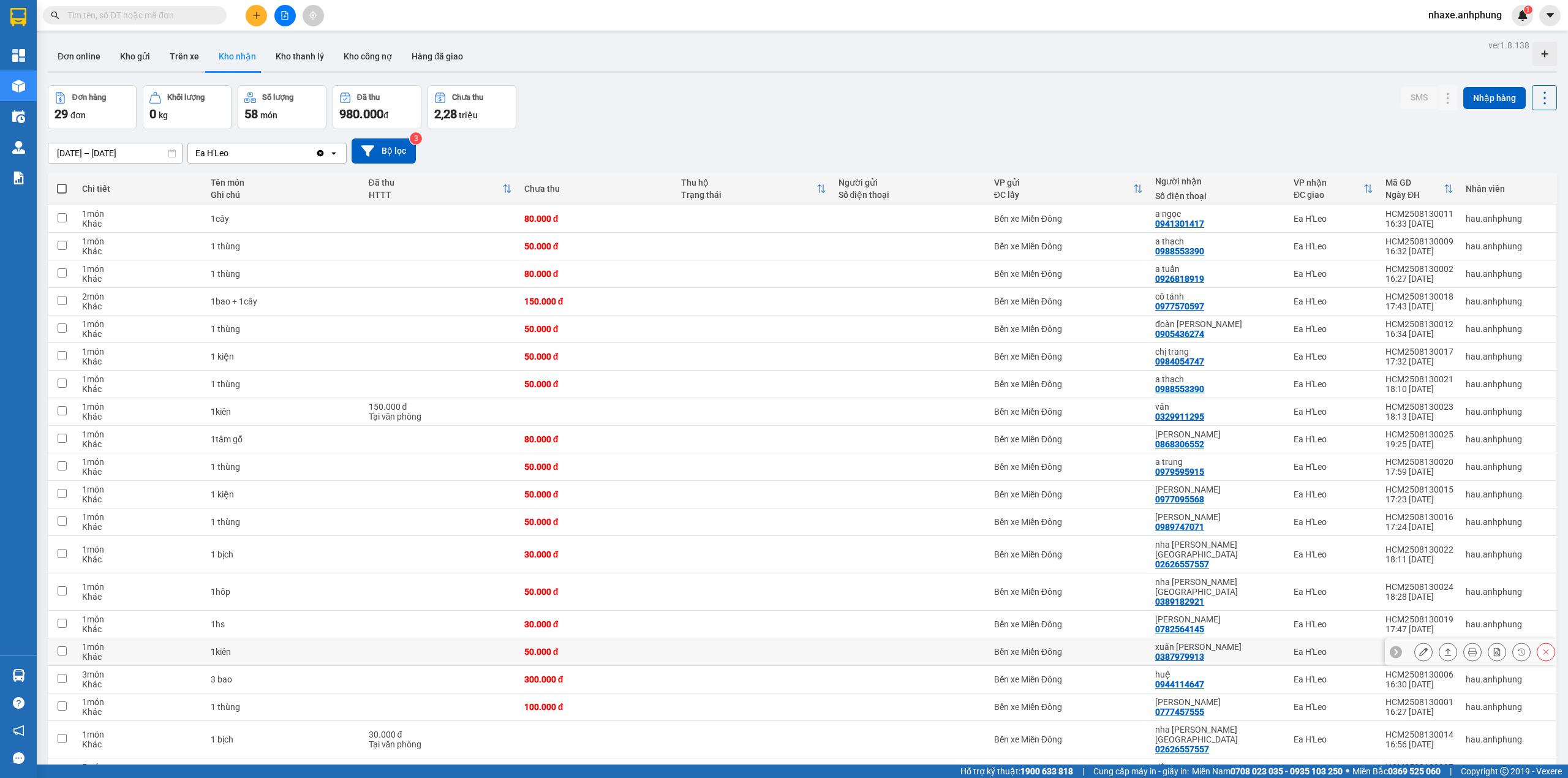
scroll to position [297, 0]
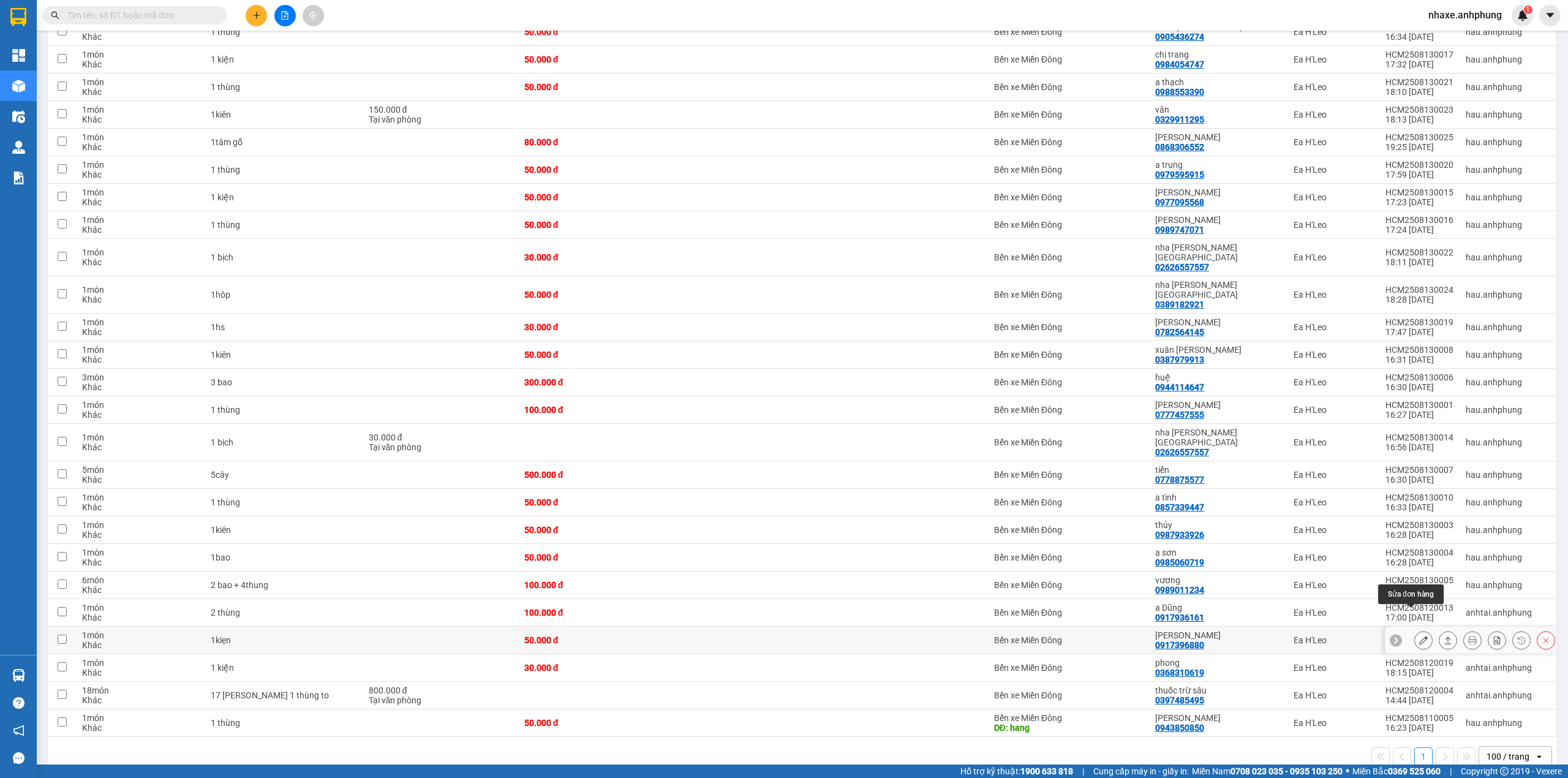
click at [1414, 629] on button at bounding box center [1423, 640] width 17 height 21
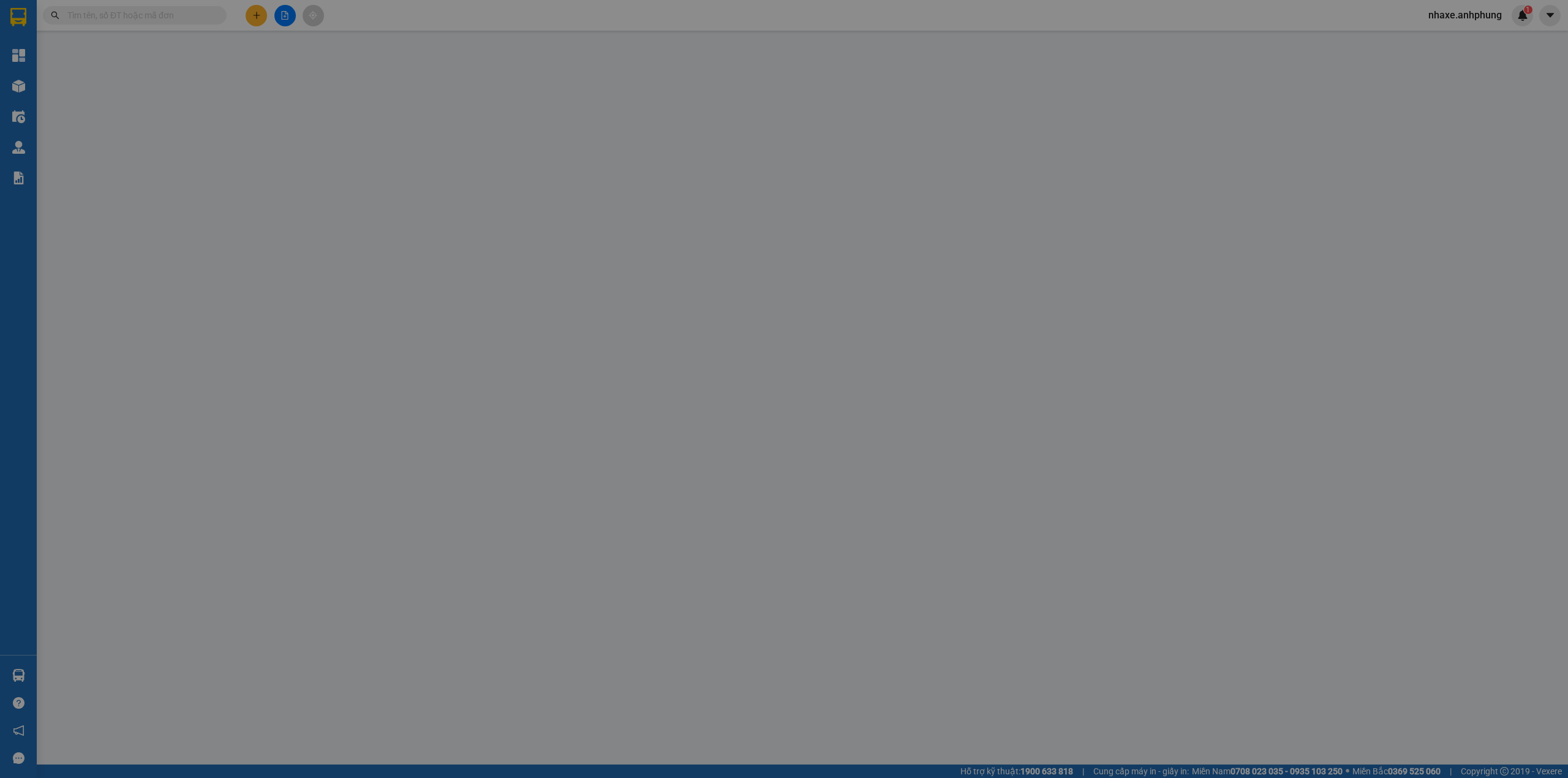
type input "0917396880"
type input "[PERSON_NAME]"
type input "50.000"
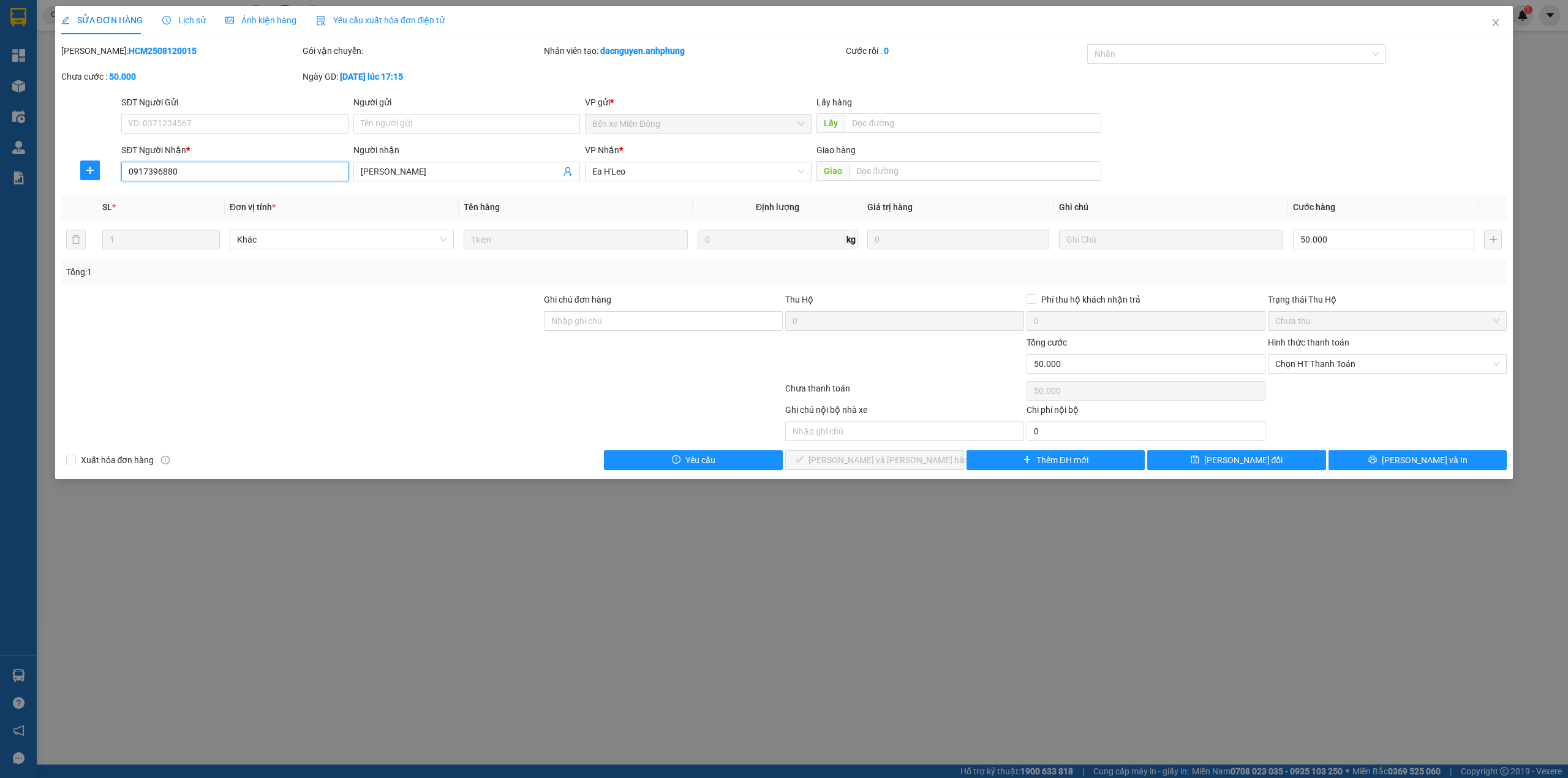
click at [179, 168] on input "0917396880" at bounding box center [234, 172] width 226 height 19
type input "0"
click at [1319, 366] on span "Chọn HT Thanh Toán" at bounding box center [1388, 364] width 225 height 18
type input "0917936161"
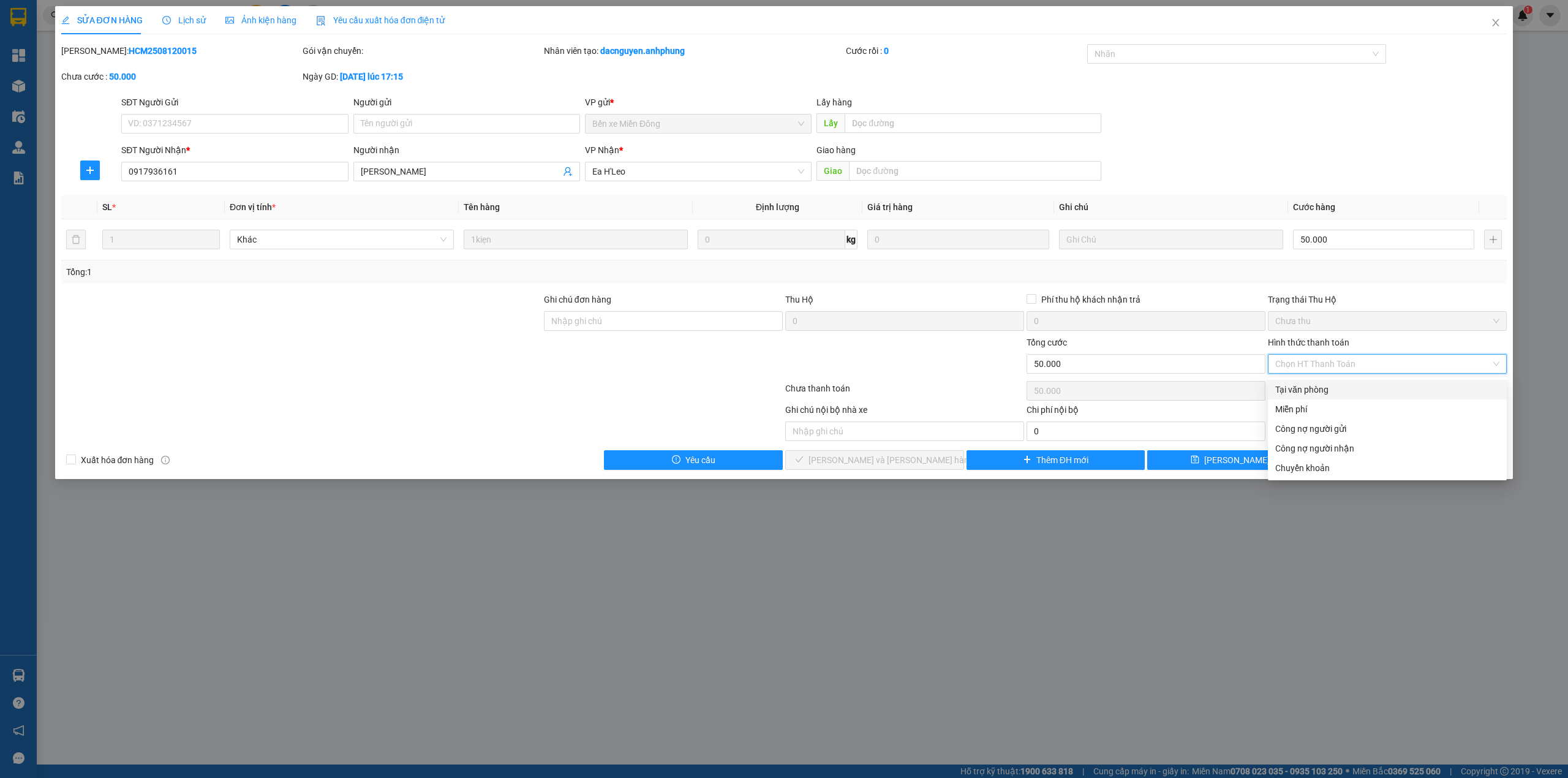
click at [1319, 389] on div "Tại văn phòng" at bounding box center [1388, 389] width 225 height 13
type input "0"
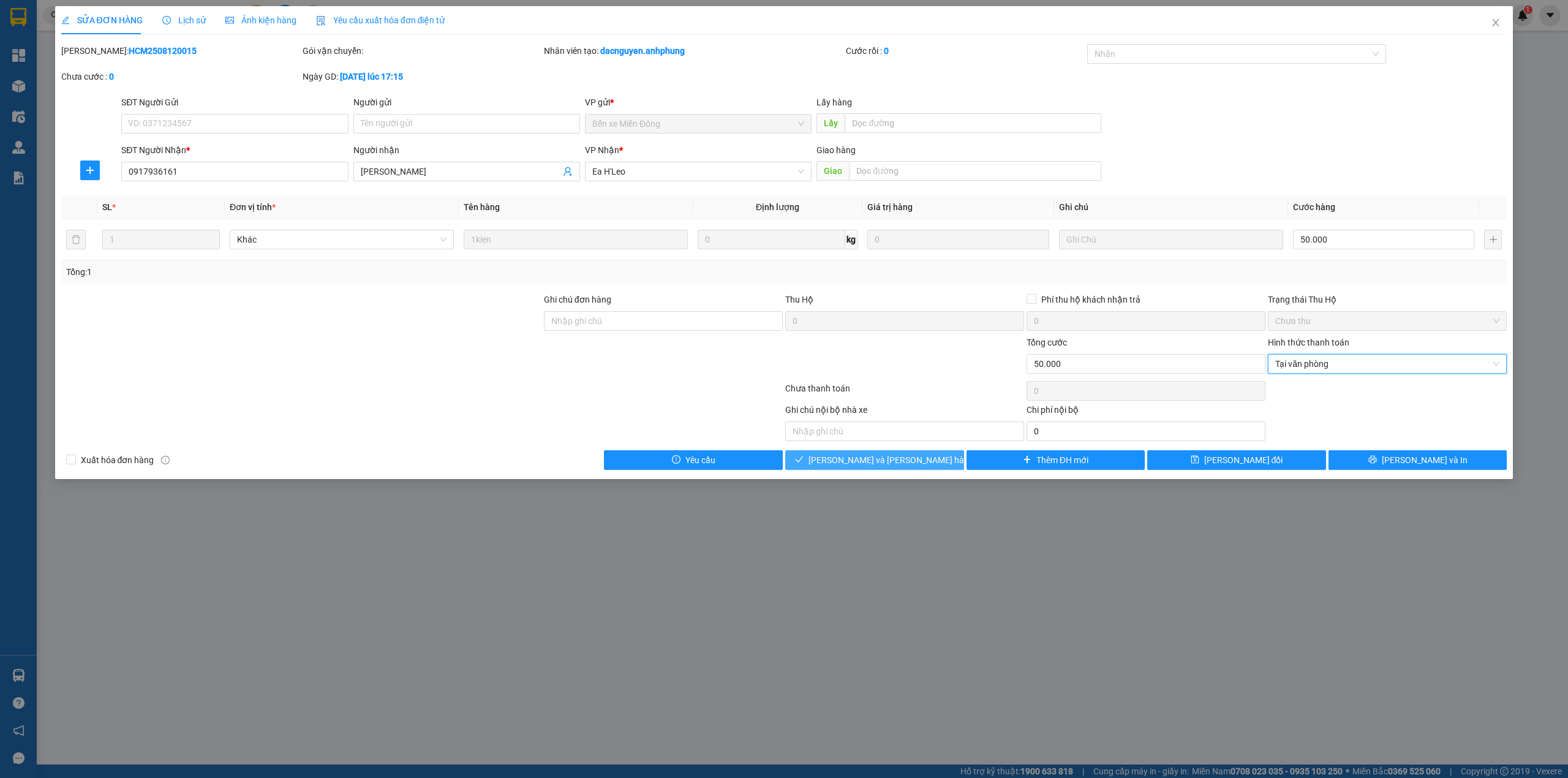
click at [898, 464] on span "[PERSON_NAME] và [PERSON_NAME] hàng" at bounding box center [891, 460] width 165 height 13
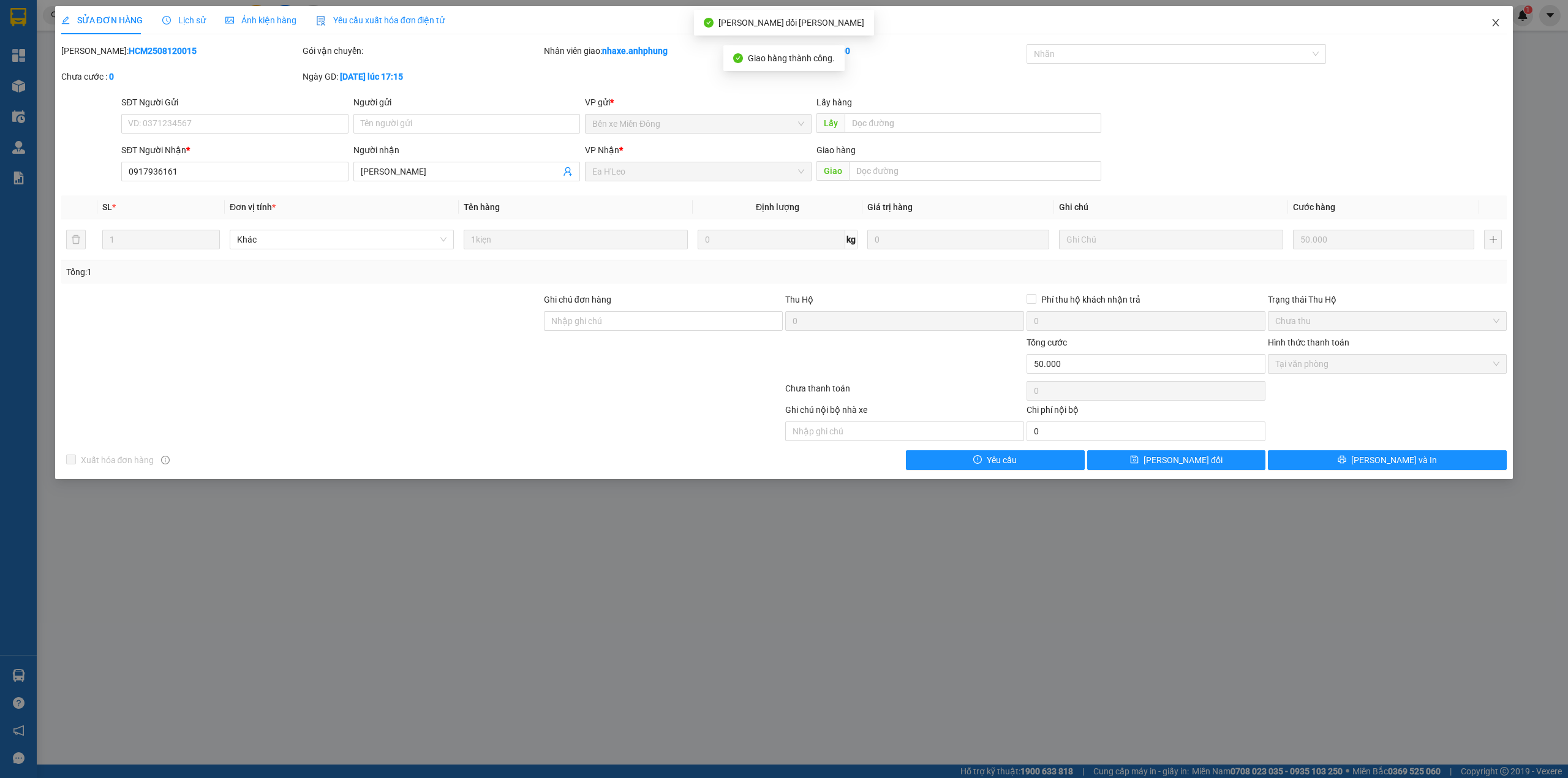
click at [1494, 19] on icon "close" at bounding box center [1496, 23] width 10 height 10
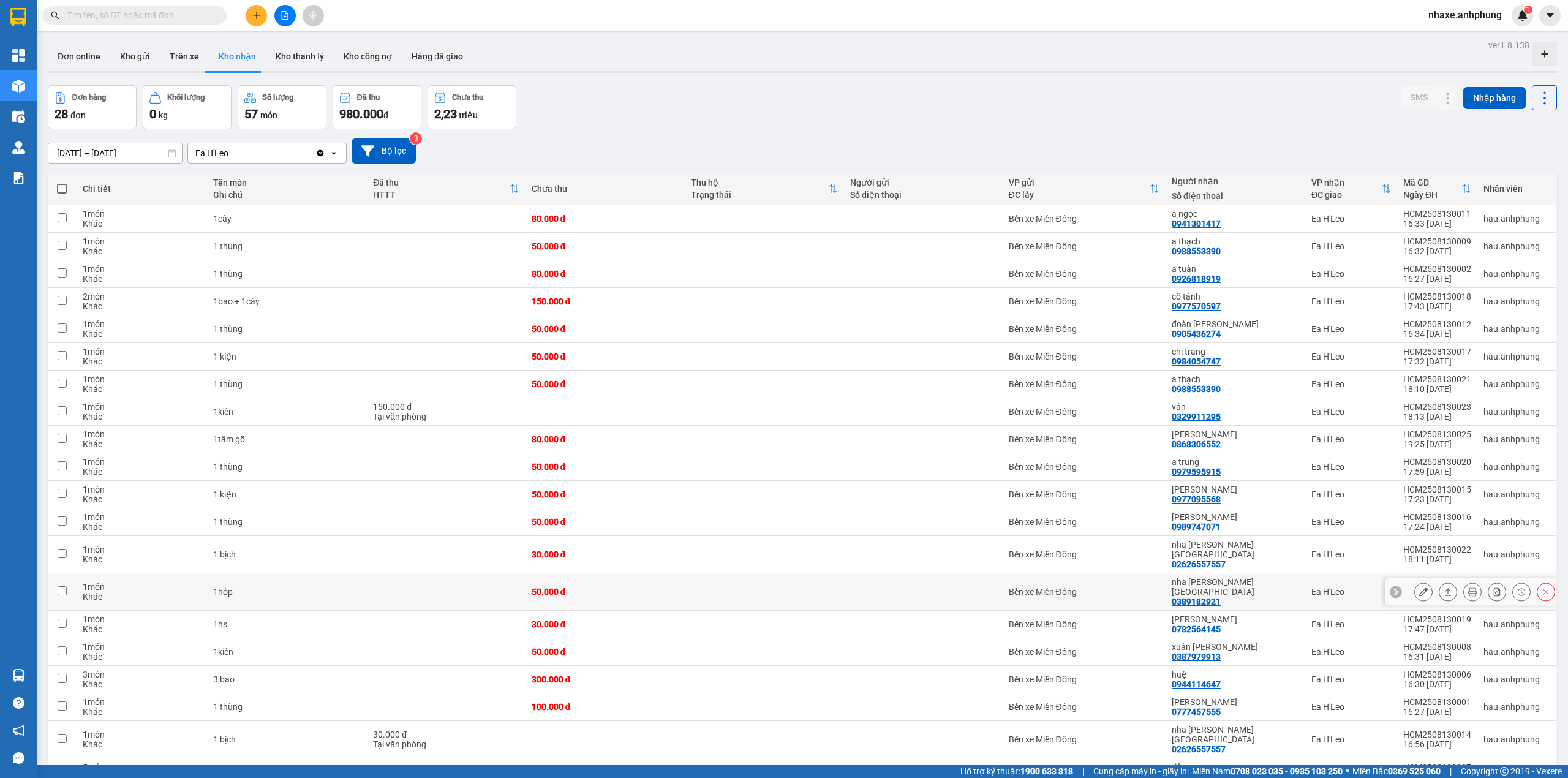
scroll to position [270, 0]
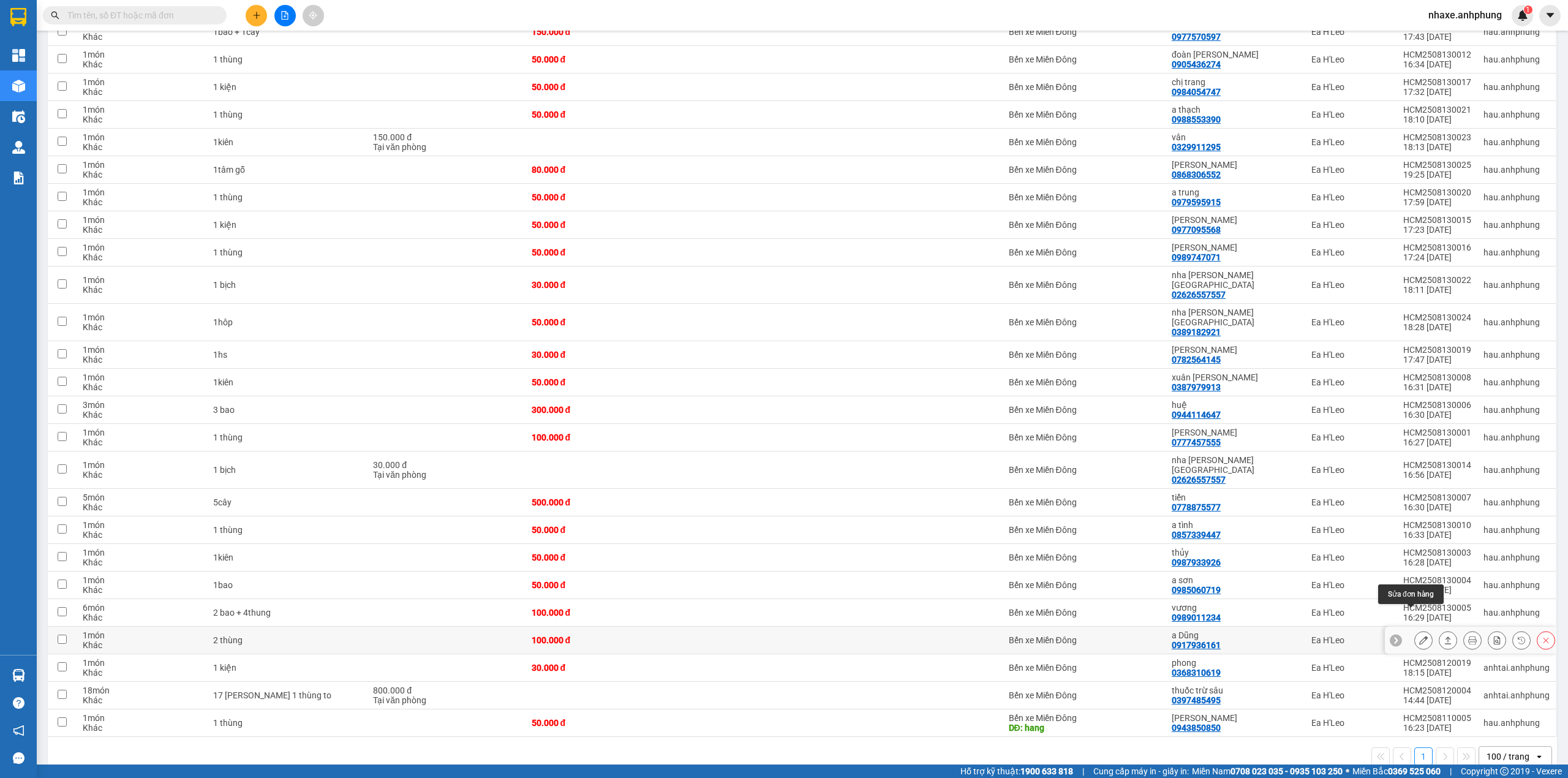
click at [1419, 636] on icon at bounding box center [1423, 640] width 9 height 9
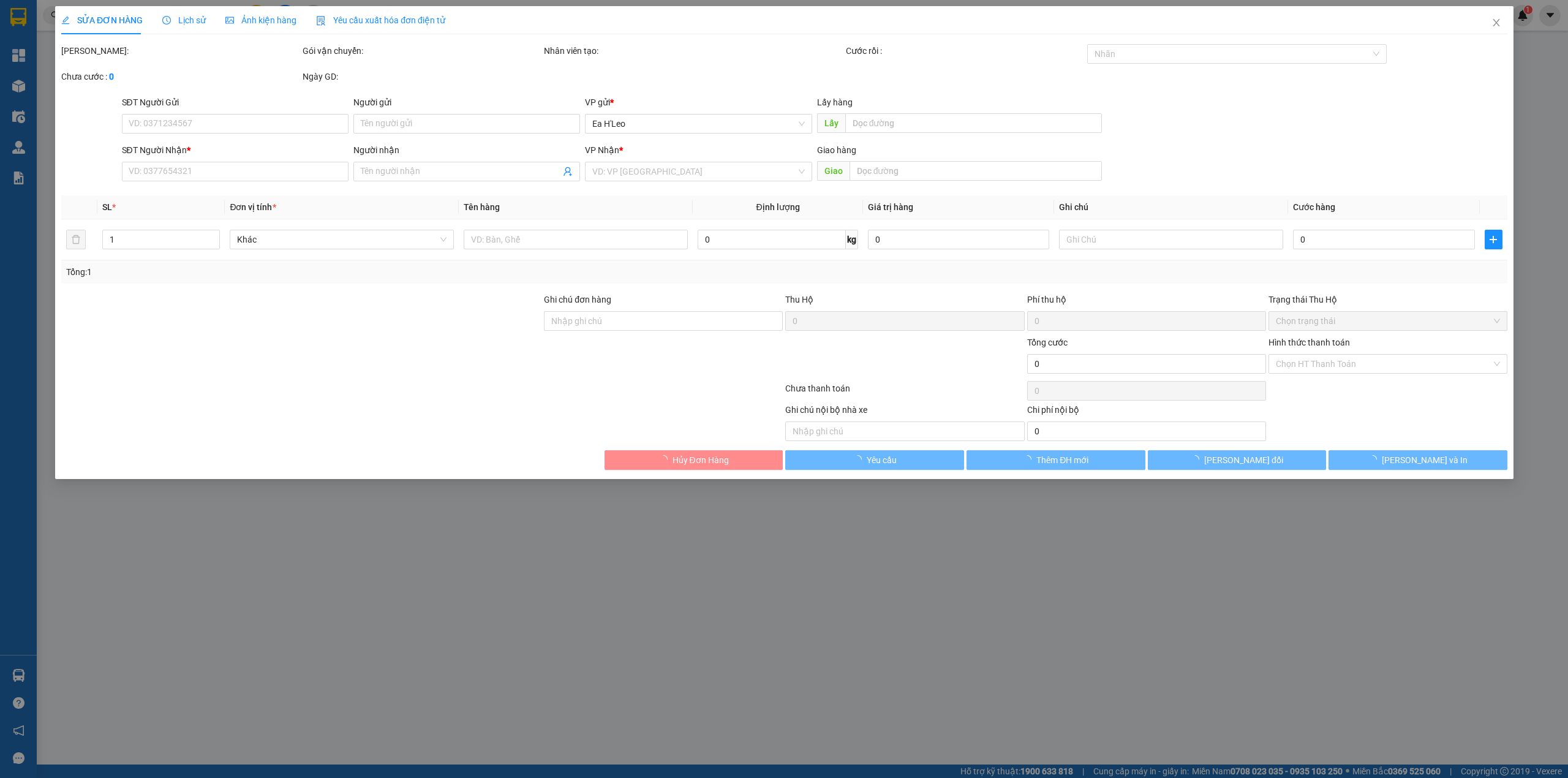
type input "0917936161"
type input "a Dũng"
type input "100.000"
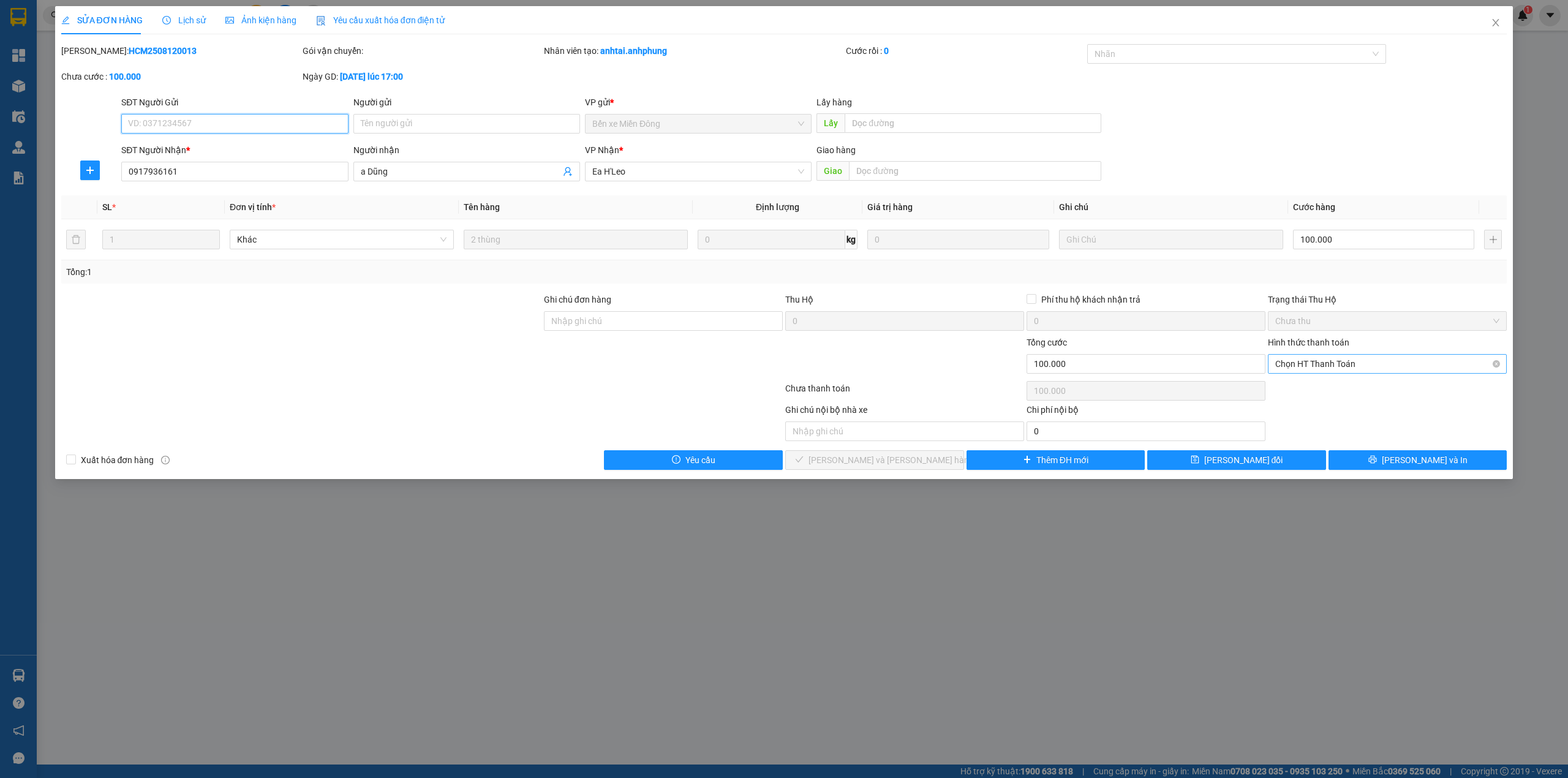
click at [1367, 360] on span "Chọn HT Thanh Toán" at bounding box center [1388, 364] width 225 height 18
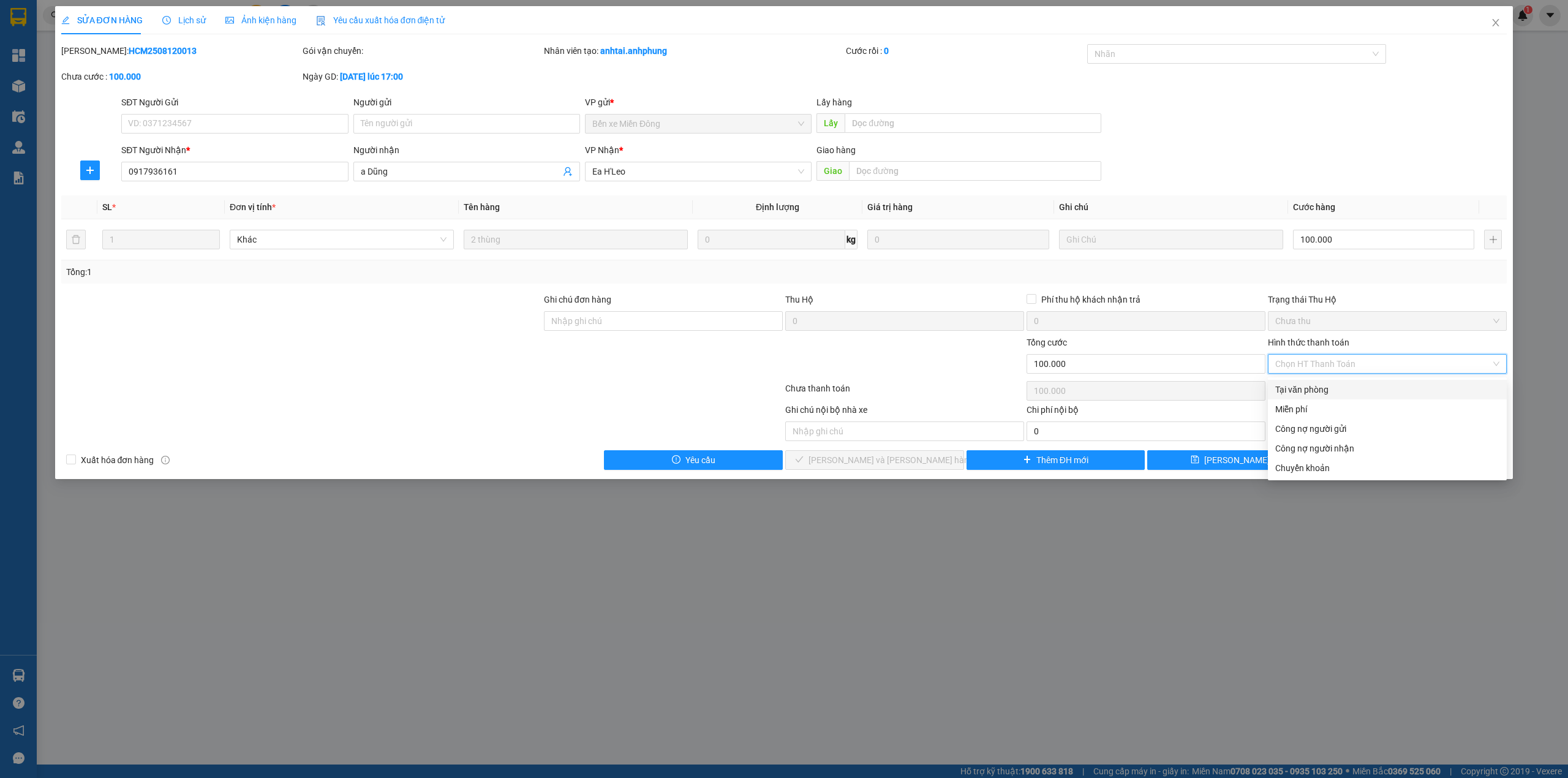
click at [1350, 392] on div "Tại văn phòng" at bounding box center [1388, 389] width 225 height 13
type input "0"
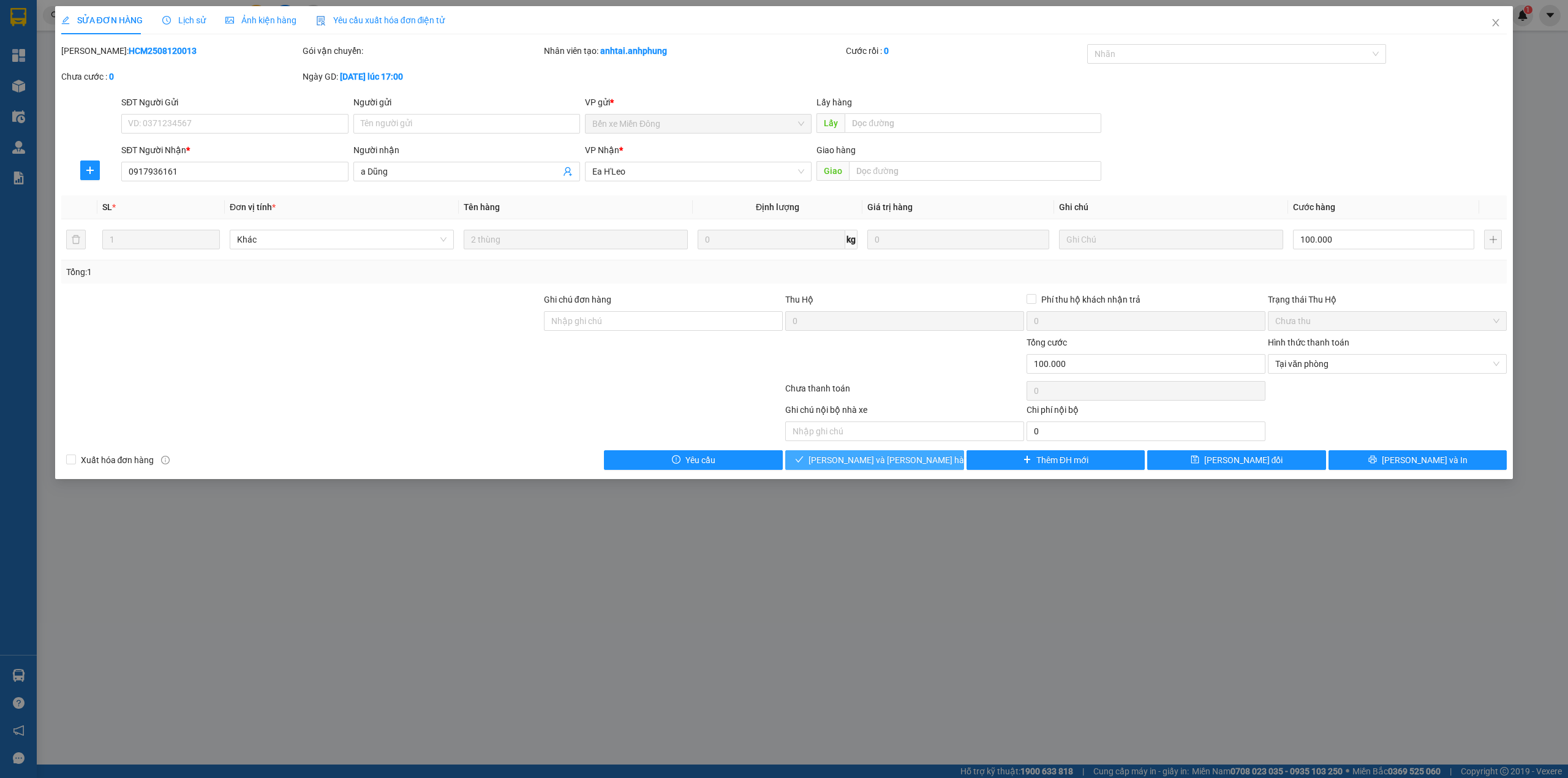
click at [924, 465] on button "[PERSON_NAME] và [PERSON_NAME] hàng" at bounding box center [874, 460] width 178 height 19
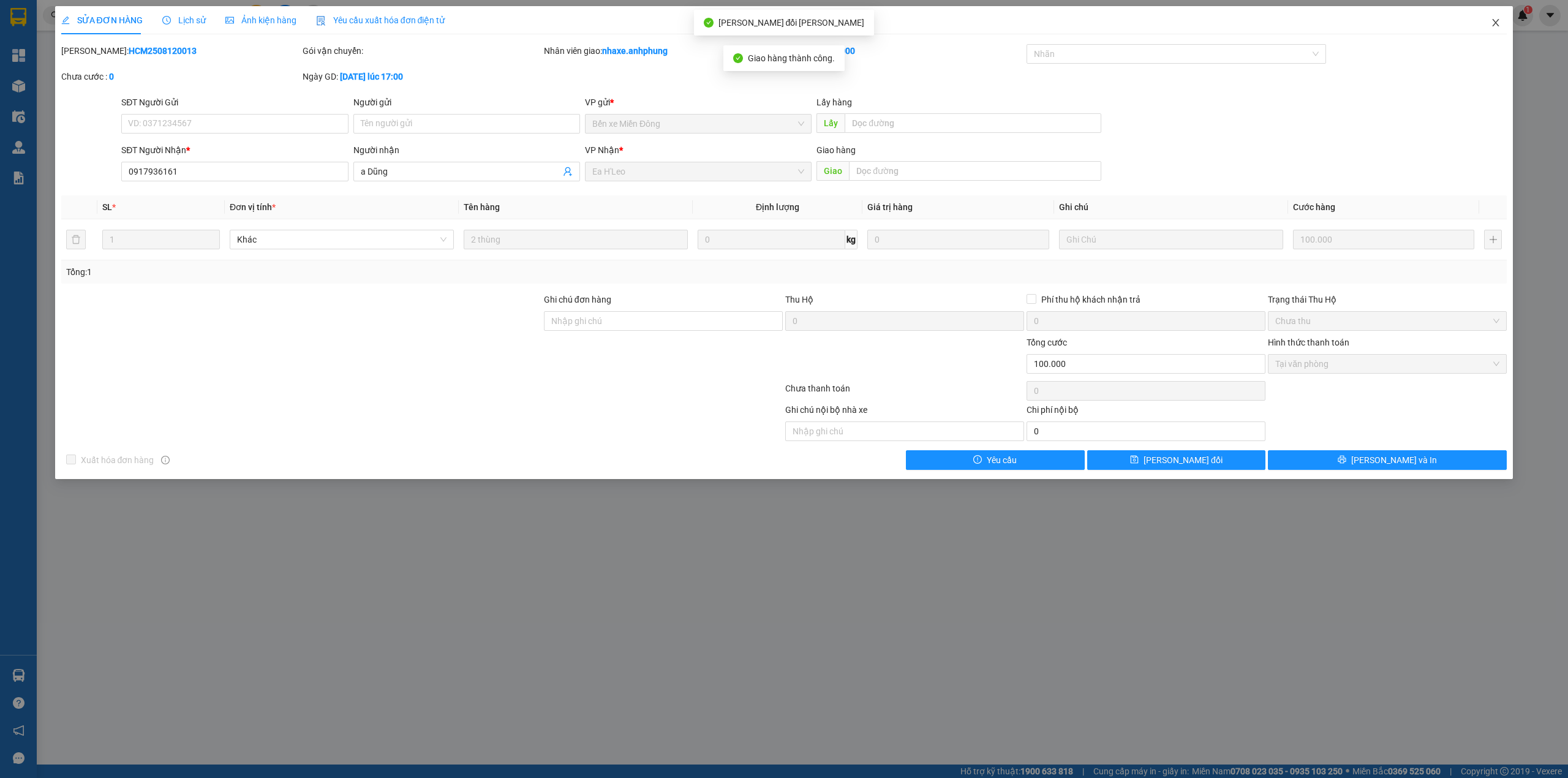
click at [1494, 22] on icon "close" at bounding box center [1496, 23] width 7 height 8
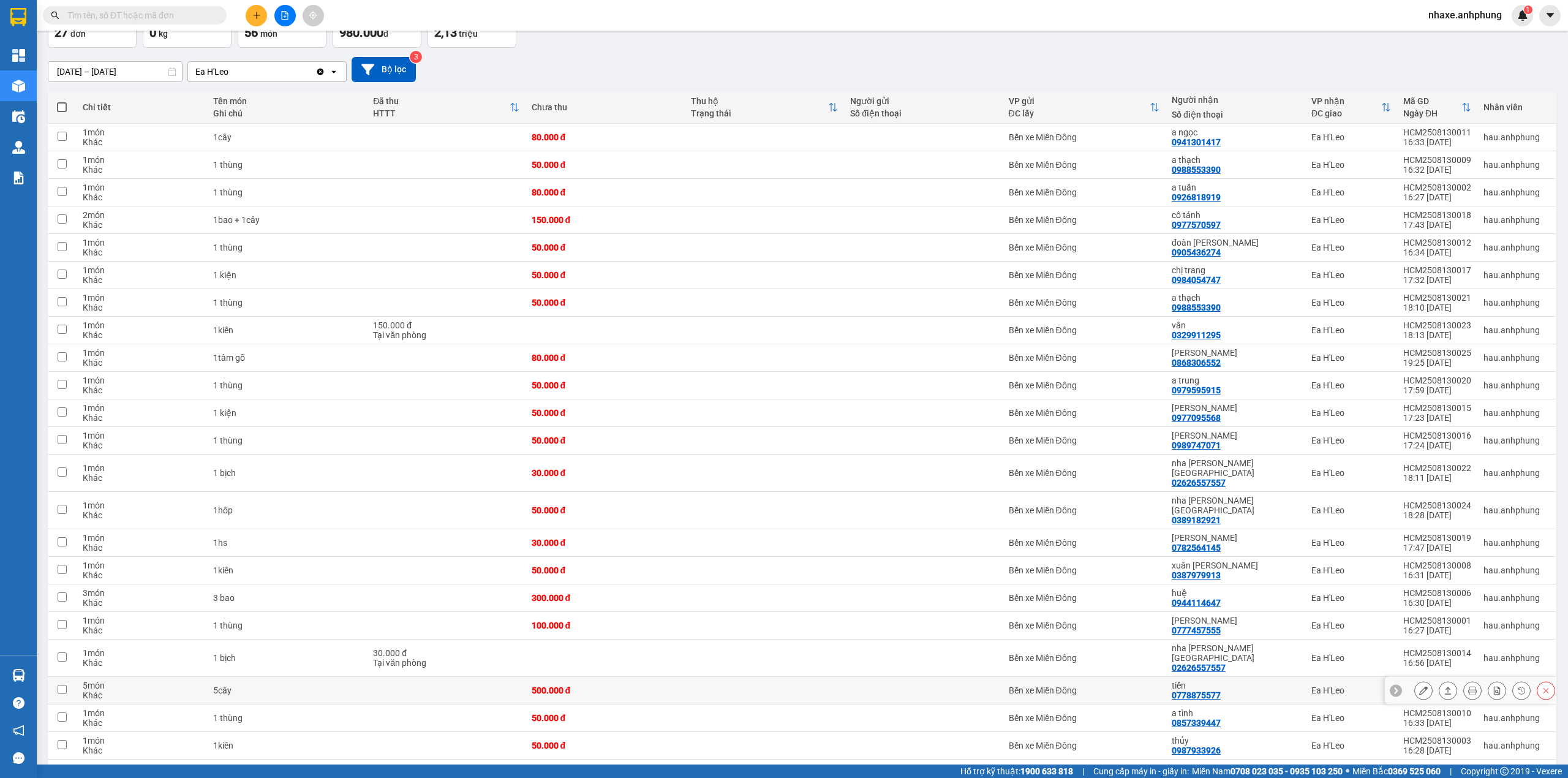
scroll to position [241, 0]
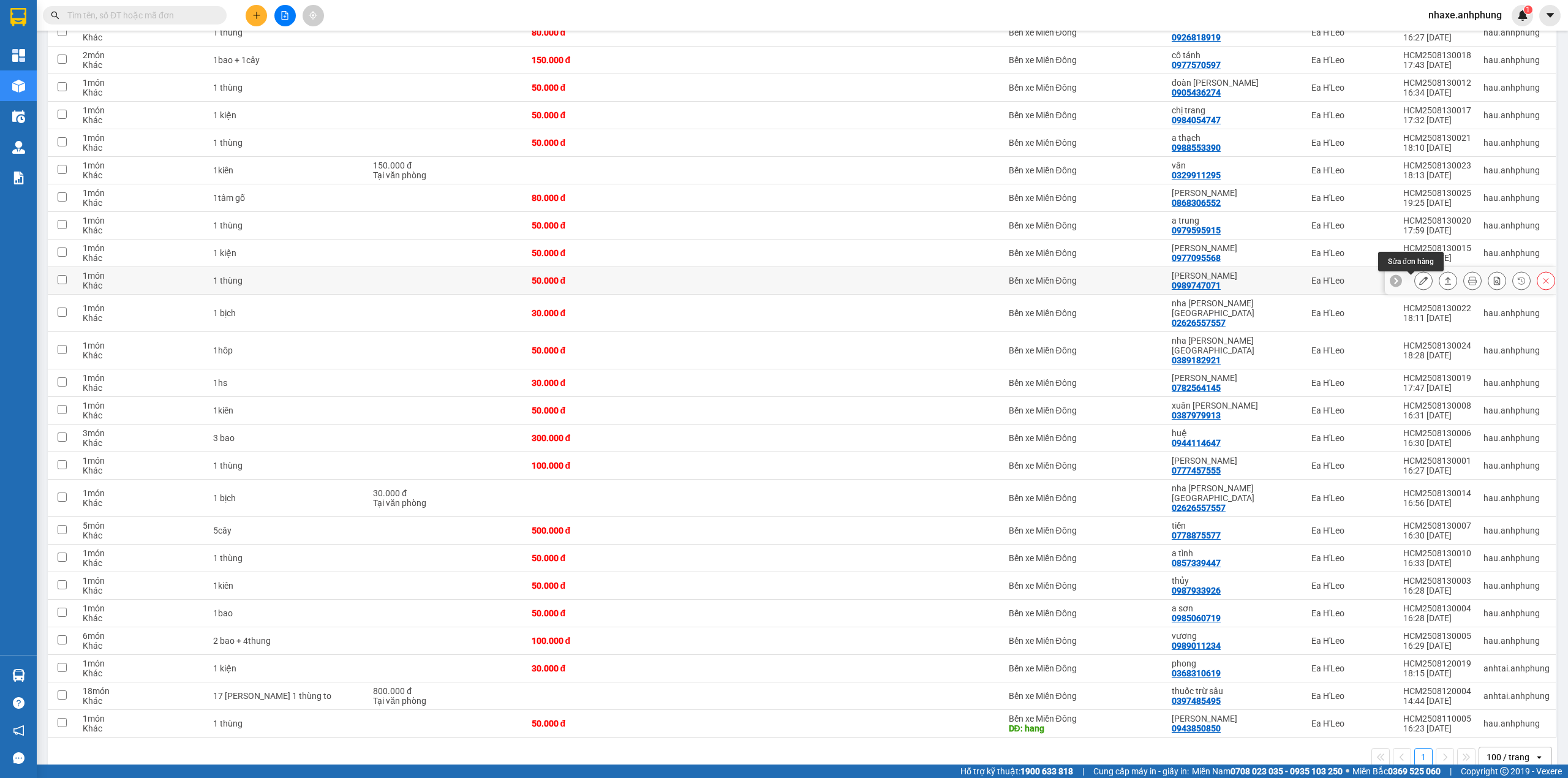
click at [1419, 282] on icon at bounding box center [1423, 280] width 9 height 9
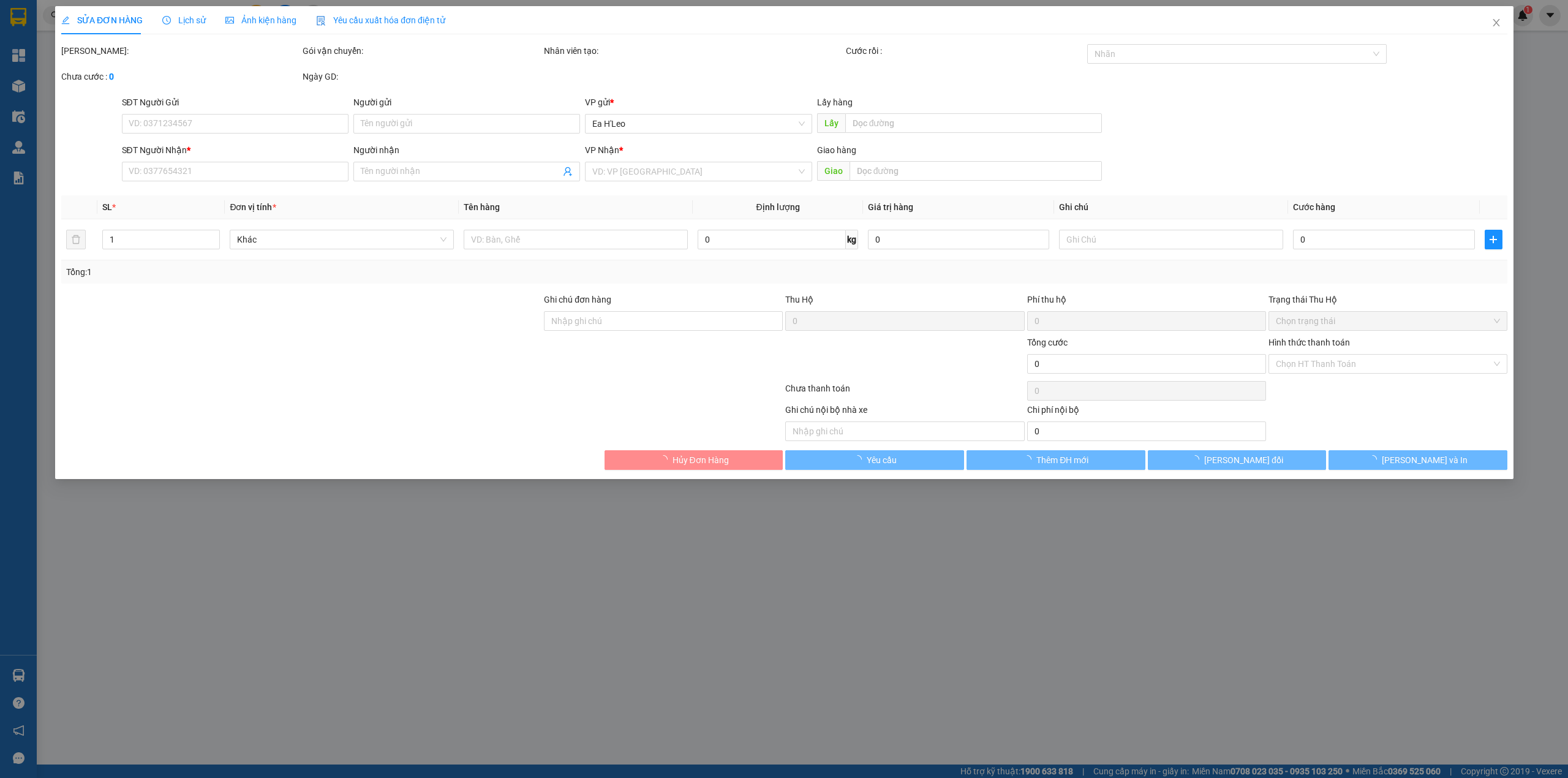
type input "0989747071"
type input "[PERSON_NAME]"
type input "50.000"
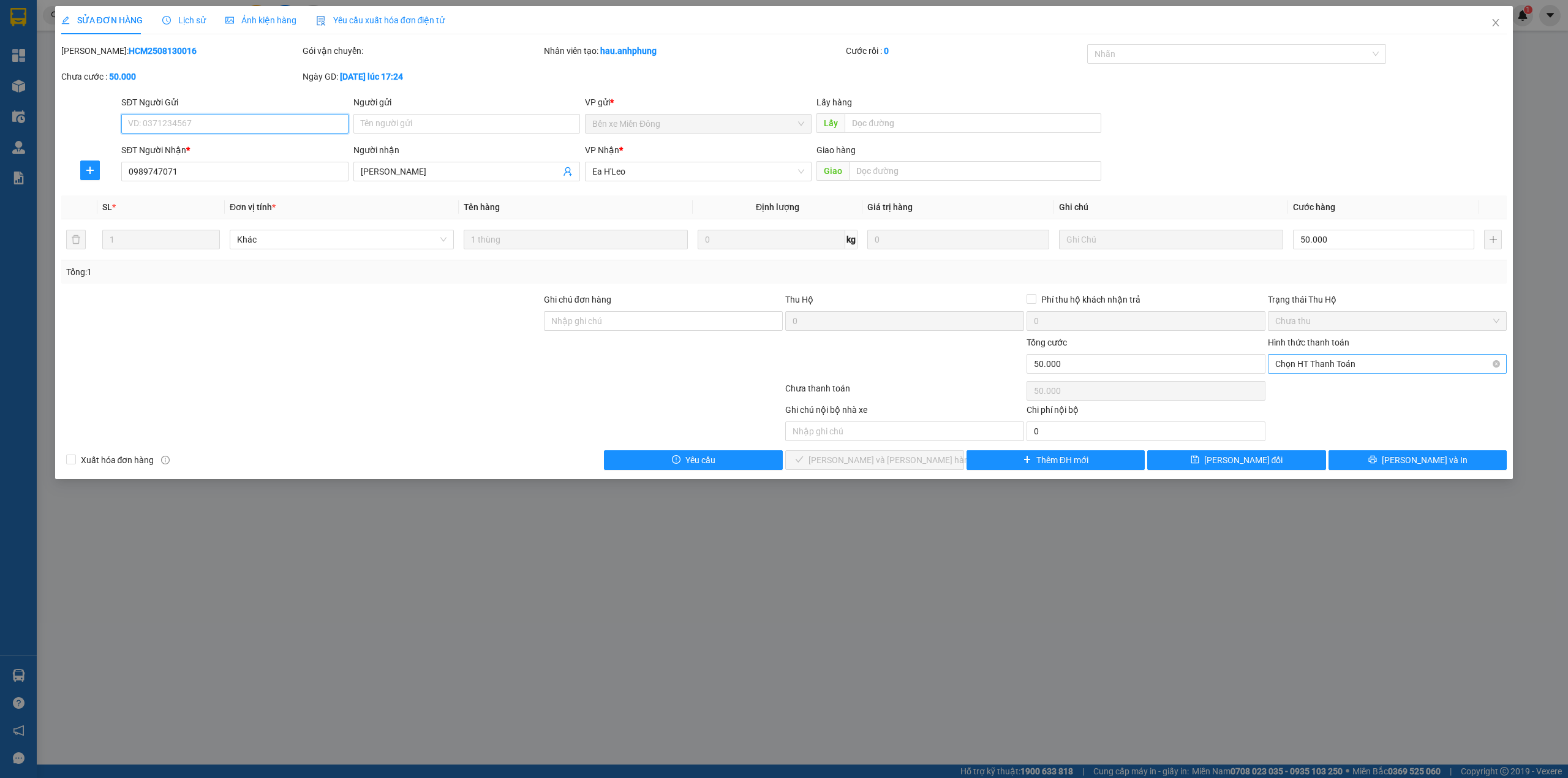
click at [1341, 368] on span "Chọn HT Thanh Toán" at bounding box center [1388, 364] width 225 height 18
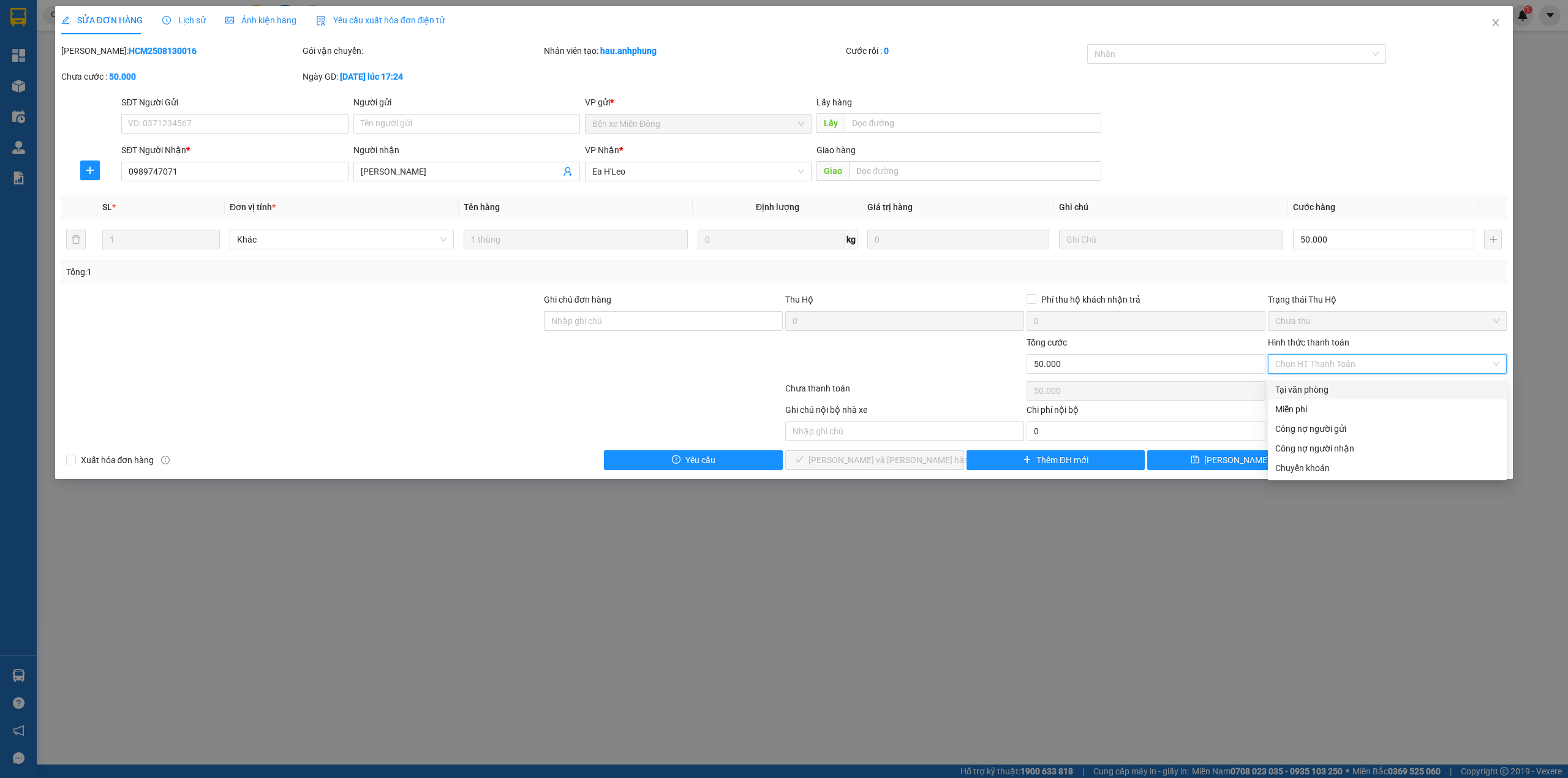
click at [1329, 384] on div "Tại văn phòng" at bounding box center [1388, 389] width 225 height 13
type input "0"
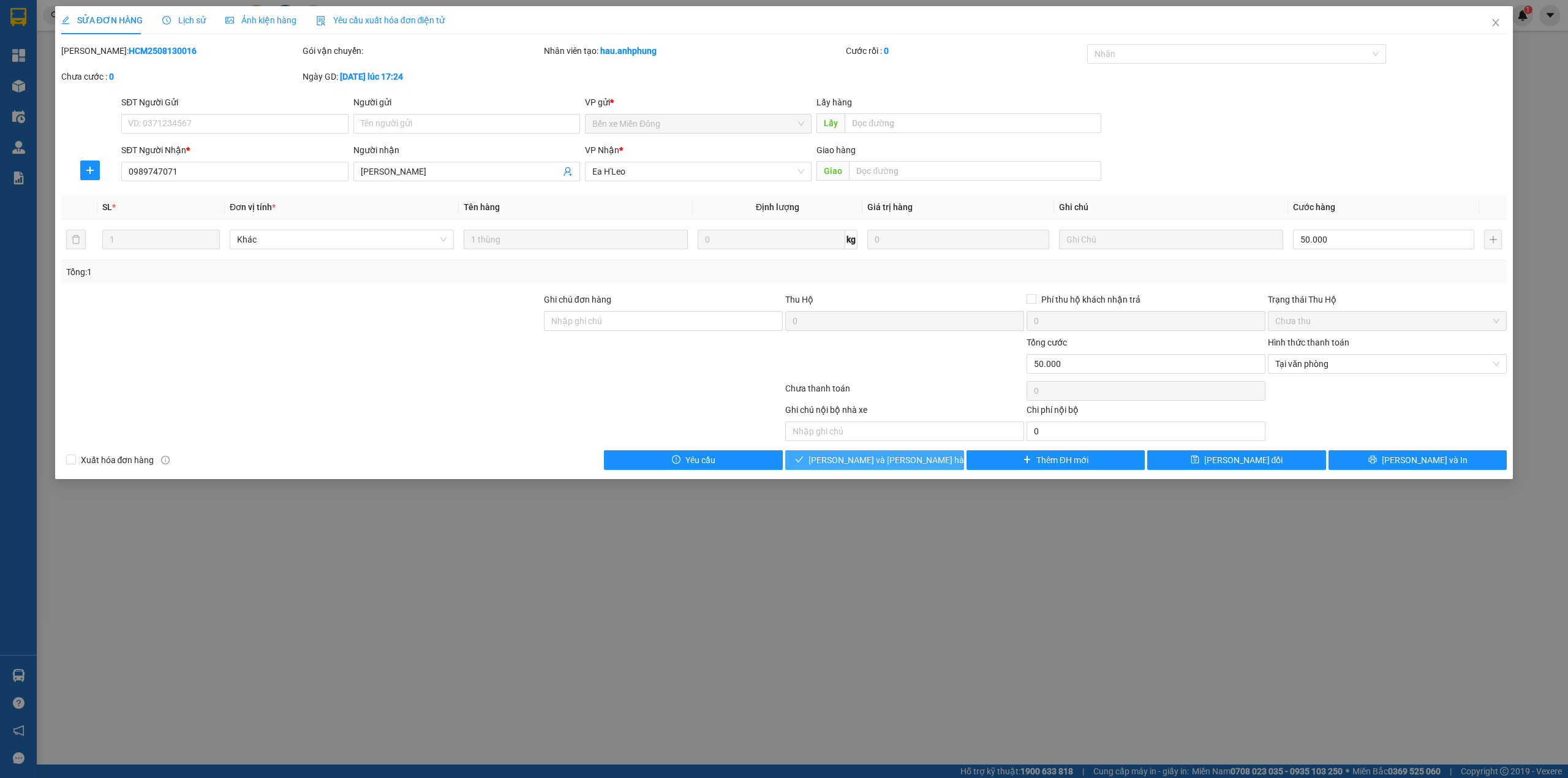
click at [927, 466] on button "[PERSON_NAME] và [PERSON_NAME] hàng" at bounding box center [874, 460] width 178 height 19
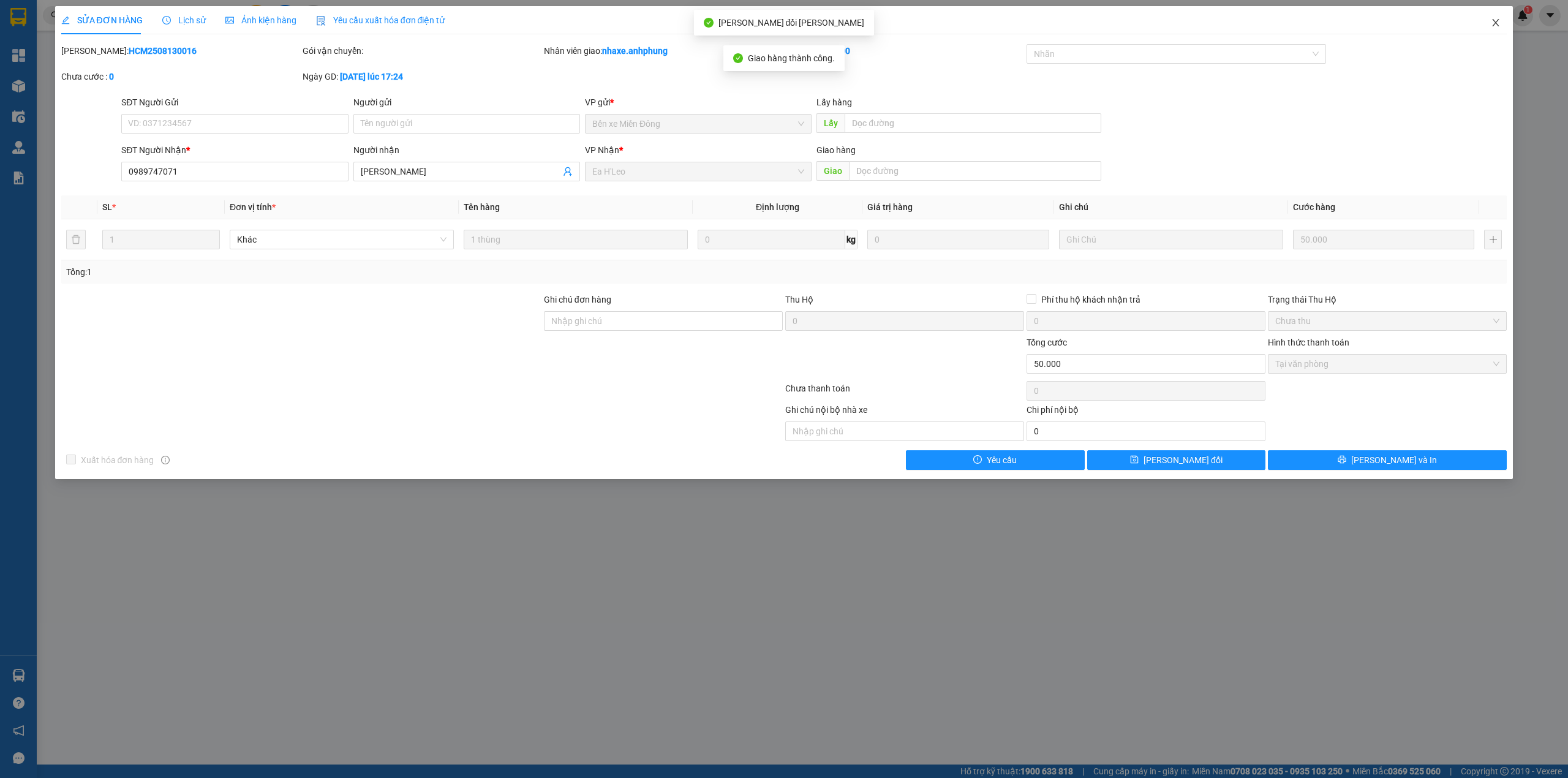
click at [1500, 21] on icon "close" at bounding box center [1496, 23] width 10 height 10
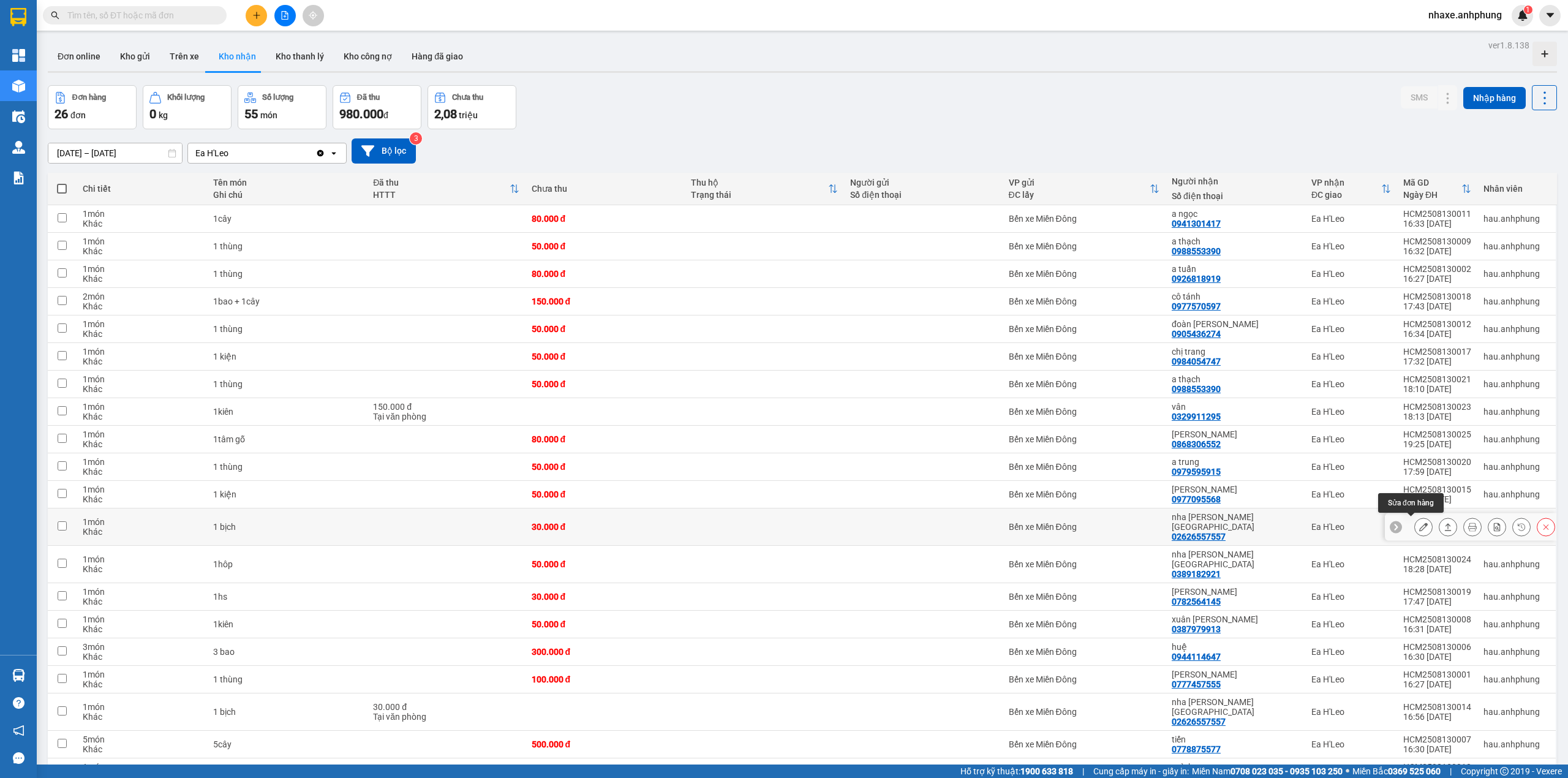
click at [1419, 528] on icon at bounding box center [1423, 526] width 9 height 9
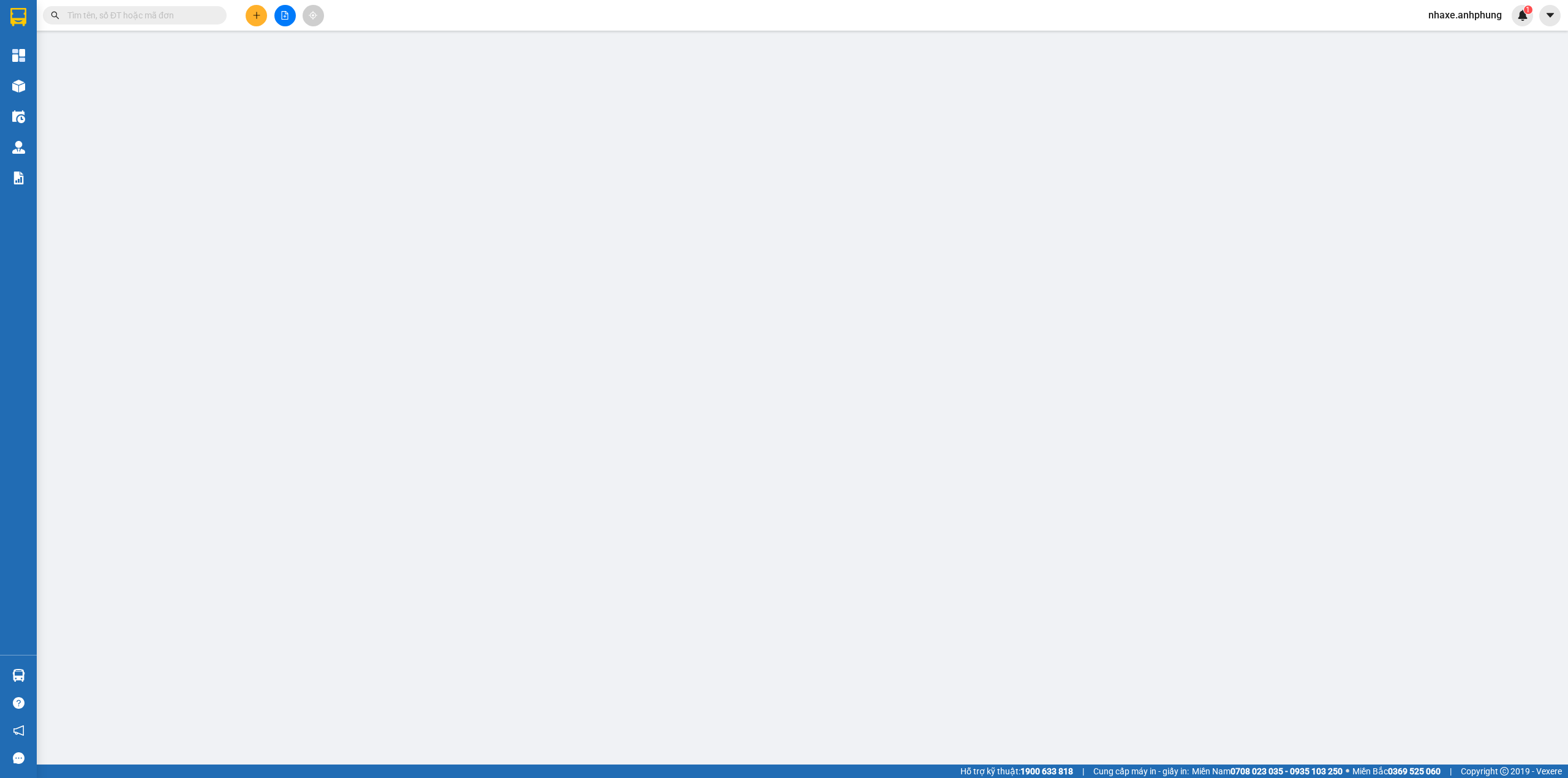
type input "02626557557"
type input "nha [PERSON_NAME] [GEOGRAPHIC_DATA]"
type input "30.000"
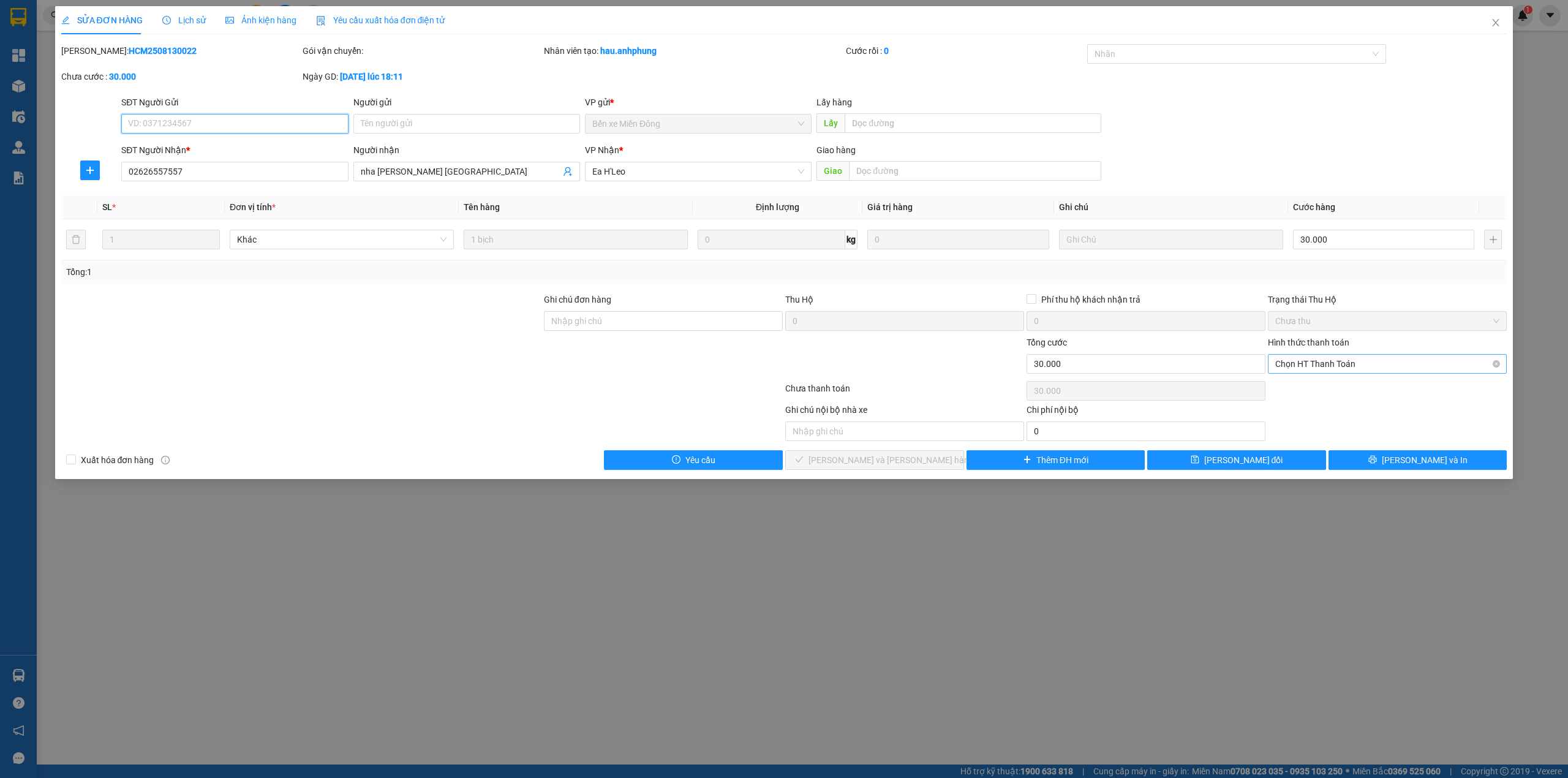
click at [1314, 370] on span "Chọn HT Thanh Toán" at bounding box center [1388, 364] width 225 height 18
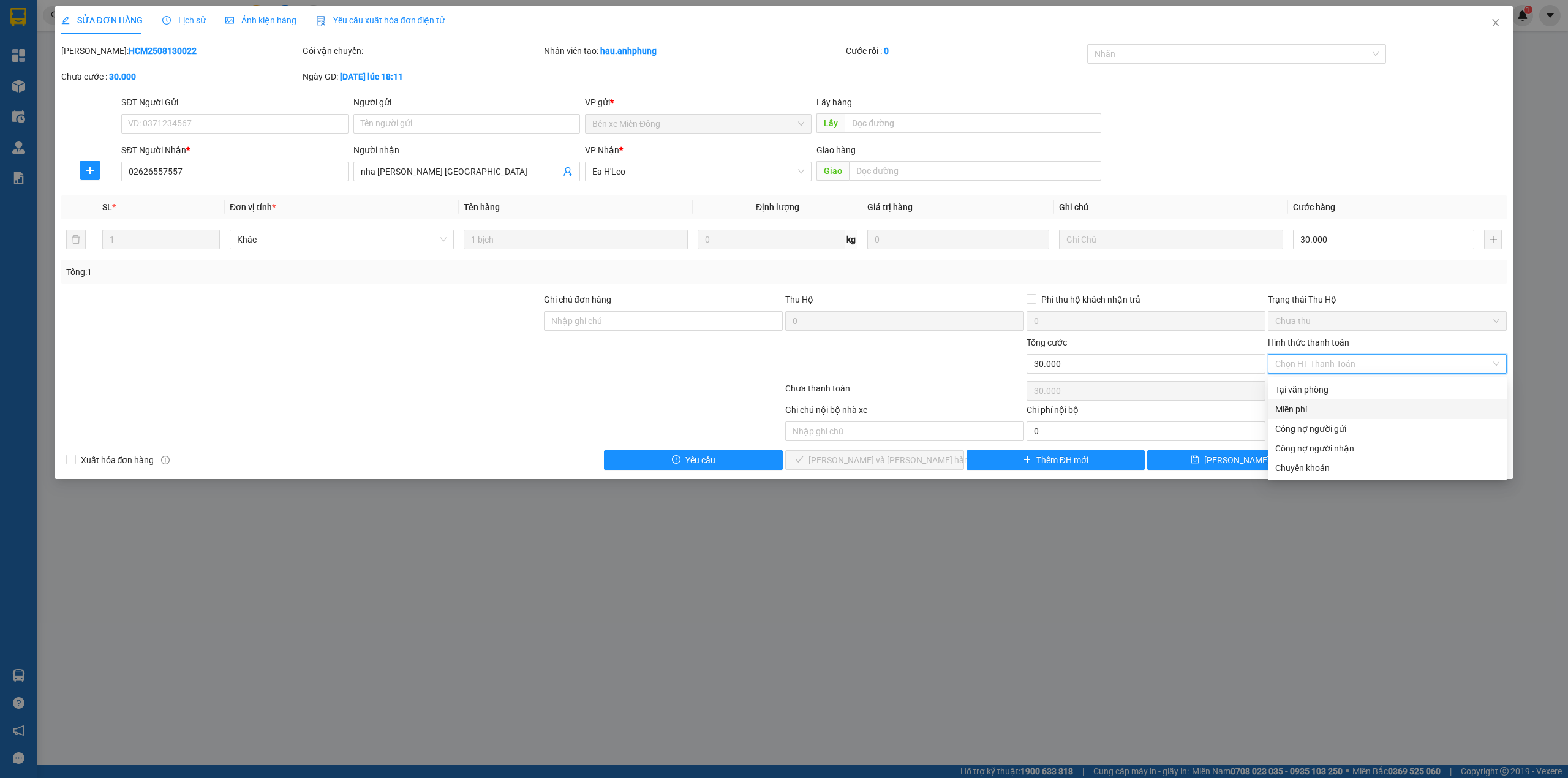
click at [1308, 405] on div "Miễn phí" at bounding box center [1388, 409] width 225 height 13
type input "0"
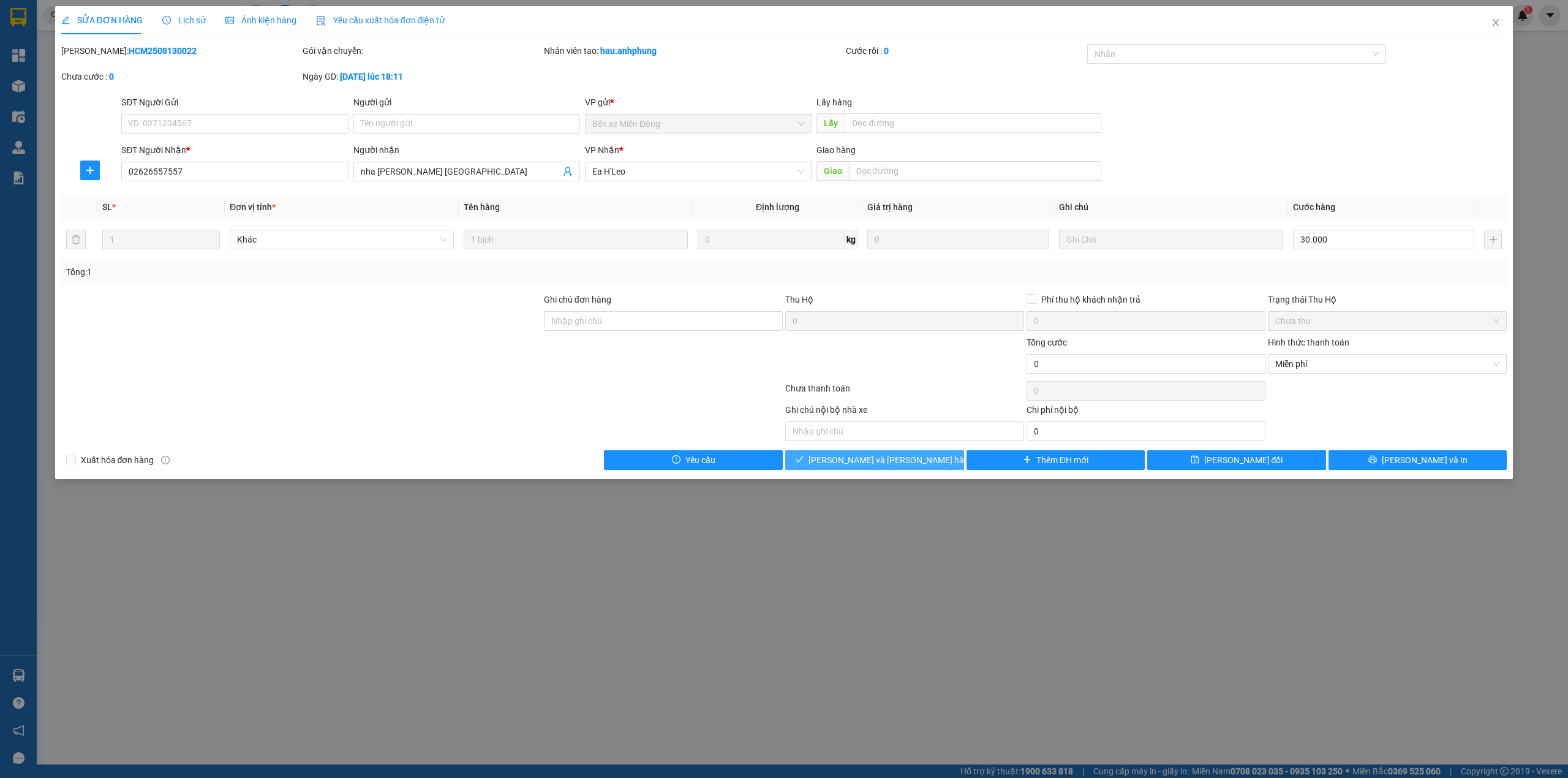
click at [887, 461] on span "[PERSON_NAME] và [PERSON_NAME] hàng" at bounding box center [891, 460] width 165 height 13
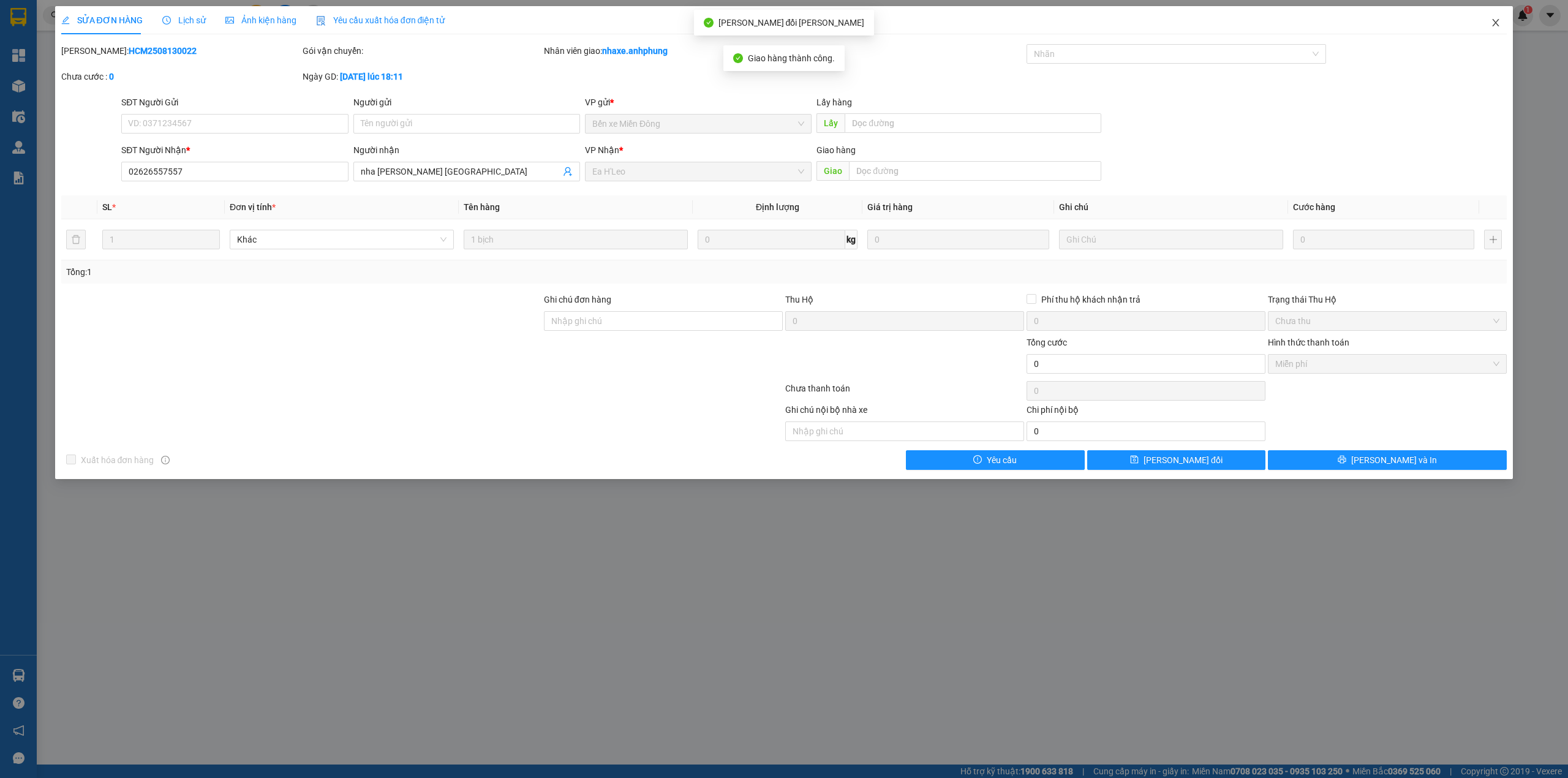
click at [1500, 25] on icon "close" at bounding box center [1496, 23] width 10 height 10
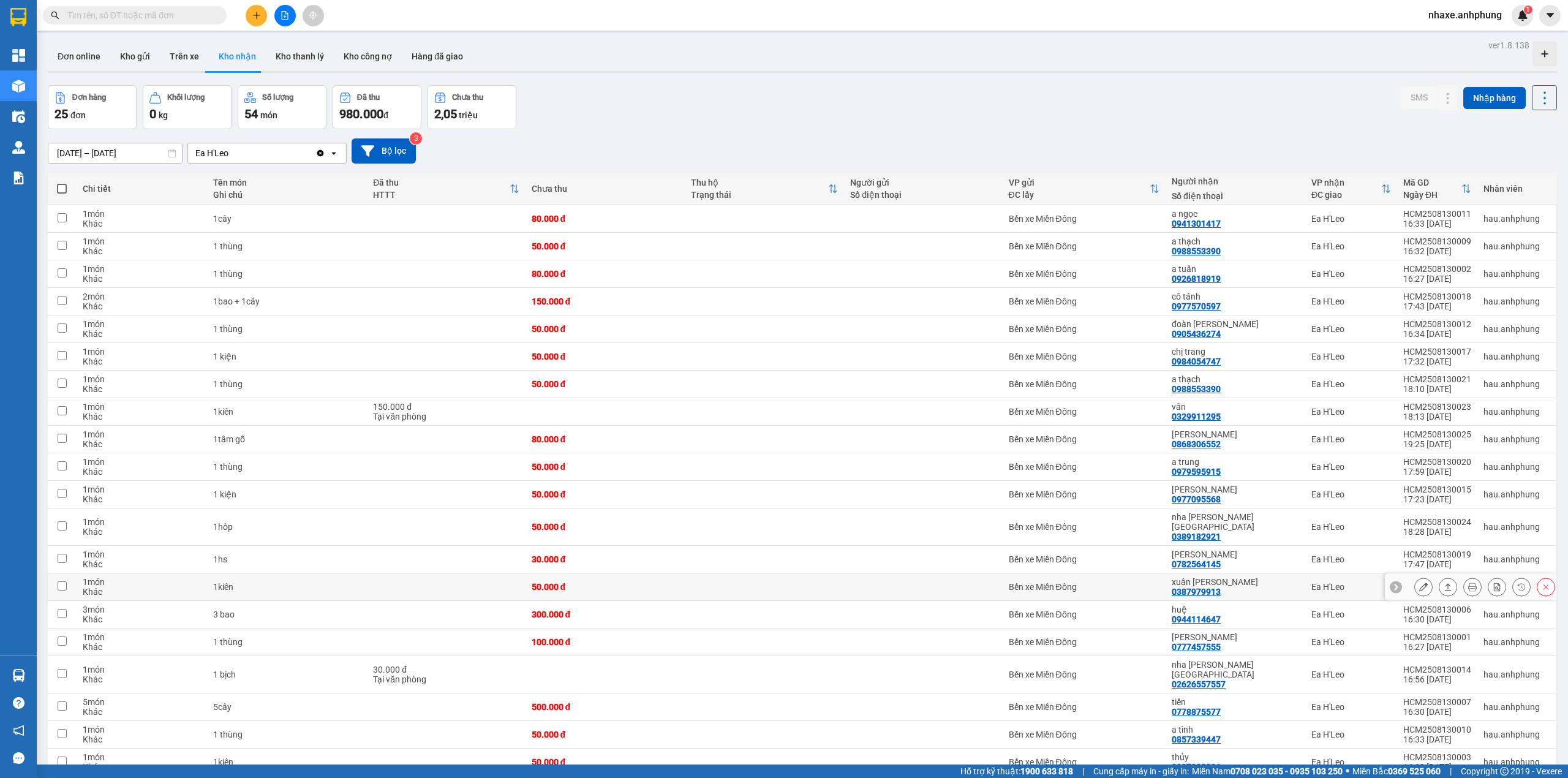
scroll to position [82, 0]
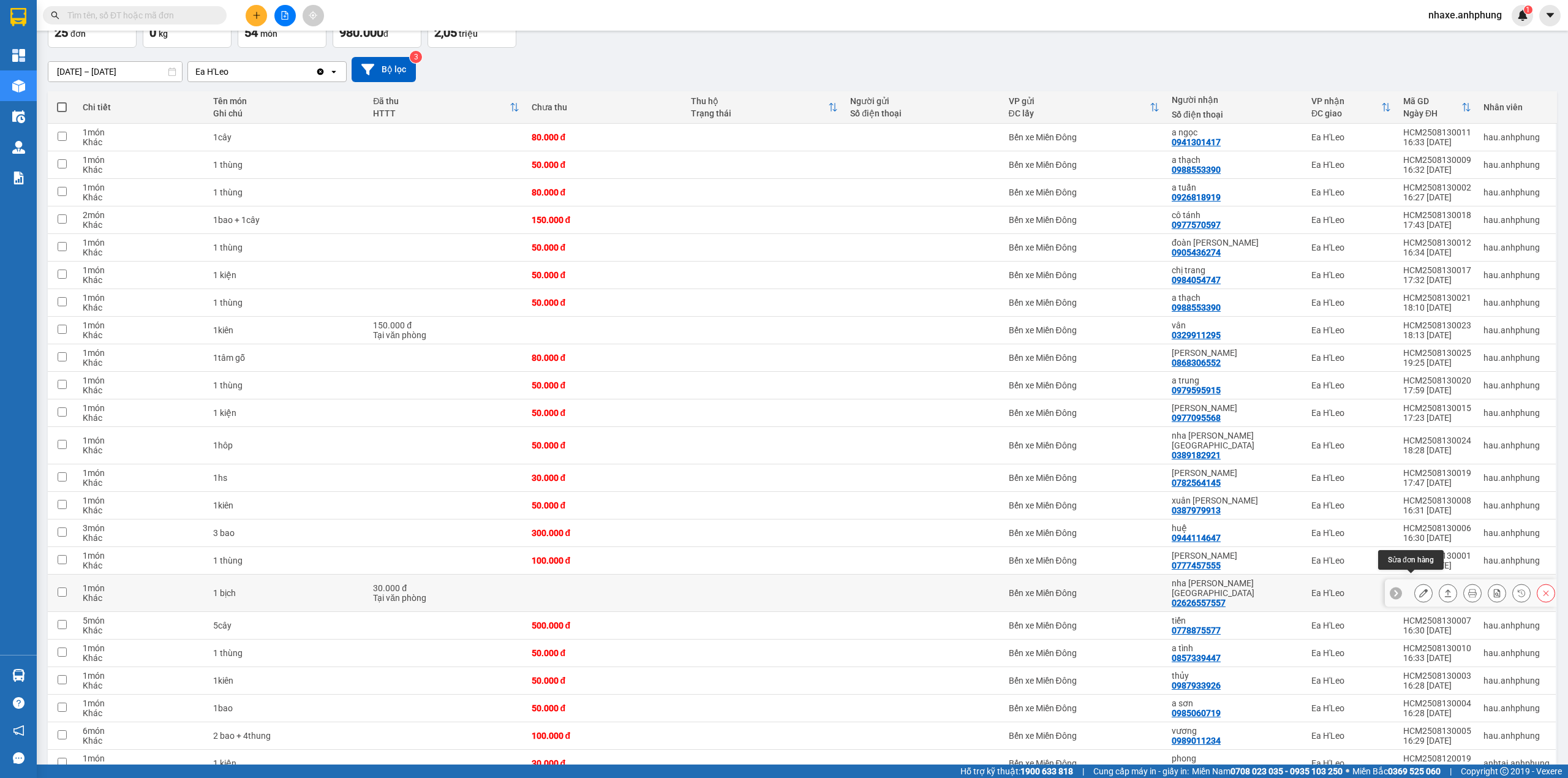
click at [1419, 588] on icon at bounding box center [1423, 592] width 9 height 9
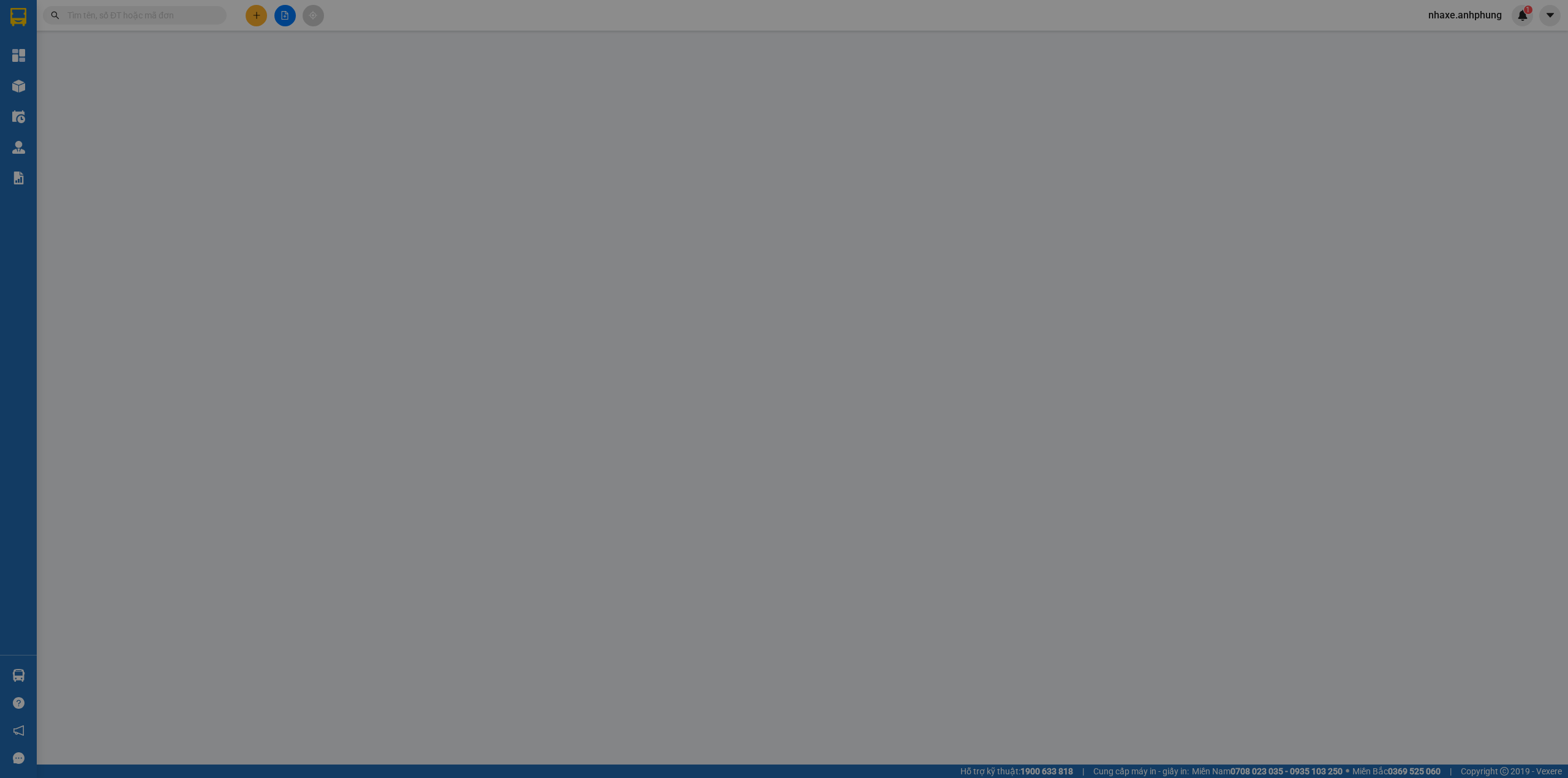
type input "02626557557"
type input "nha [PERSON_NAME] [GEOGRAPHIC_DATA]"
type input "30.000"
type input "0"
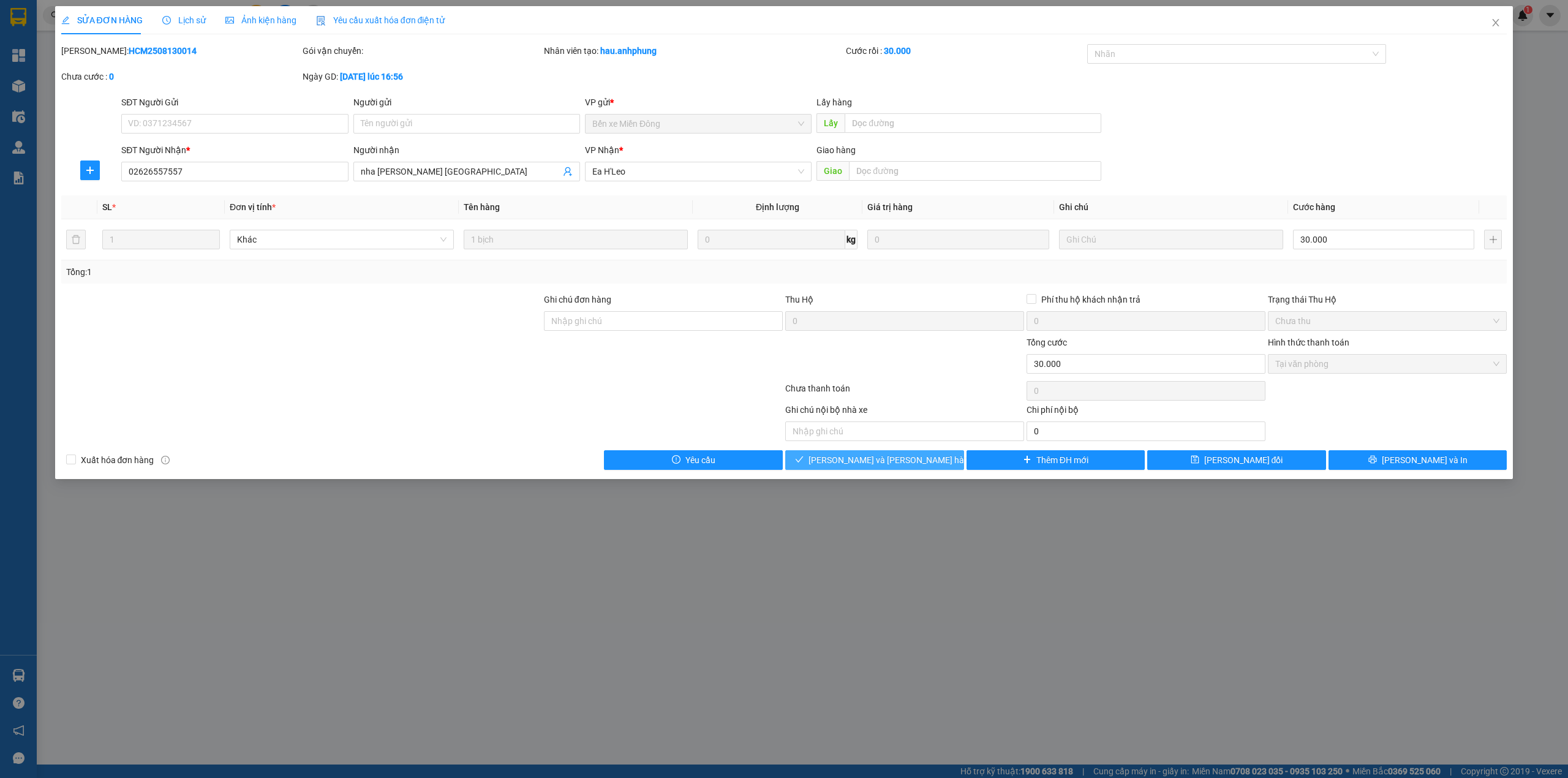
click at [895, 460] on span "[PERSON_NAME] và [PERSON_NAME] hàng" at bounding box center [891, 460] width 165 height 13
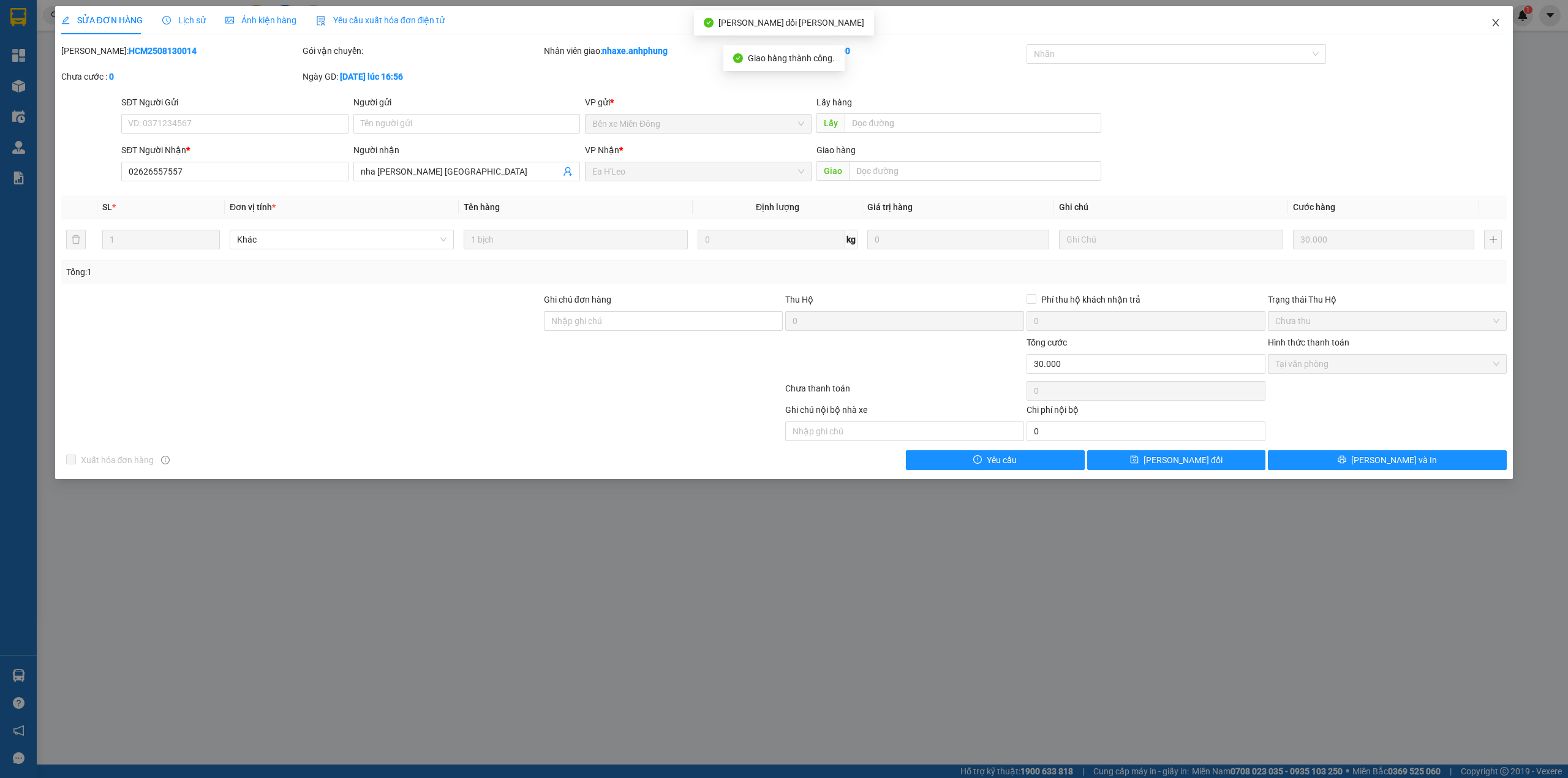
click at [1495, 25] on icon "close" at bounding box center [1496, 23] width 7 height 8
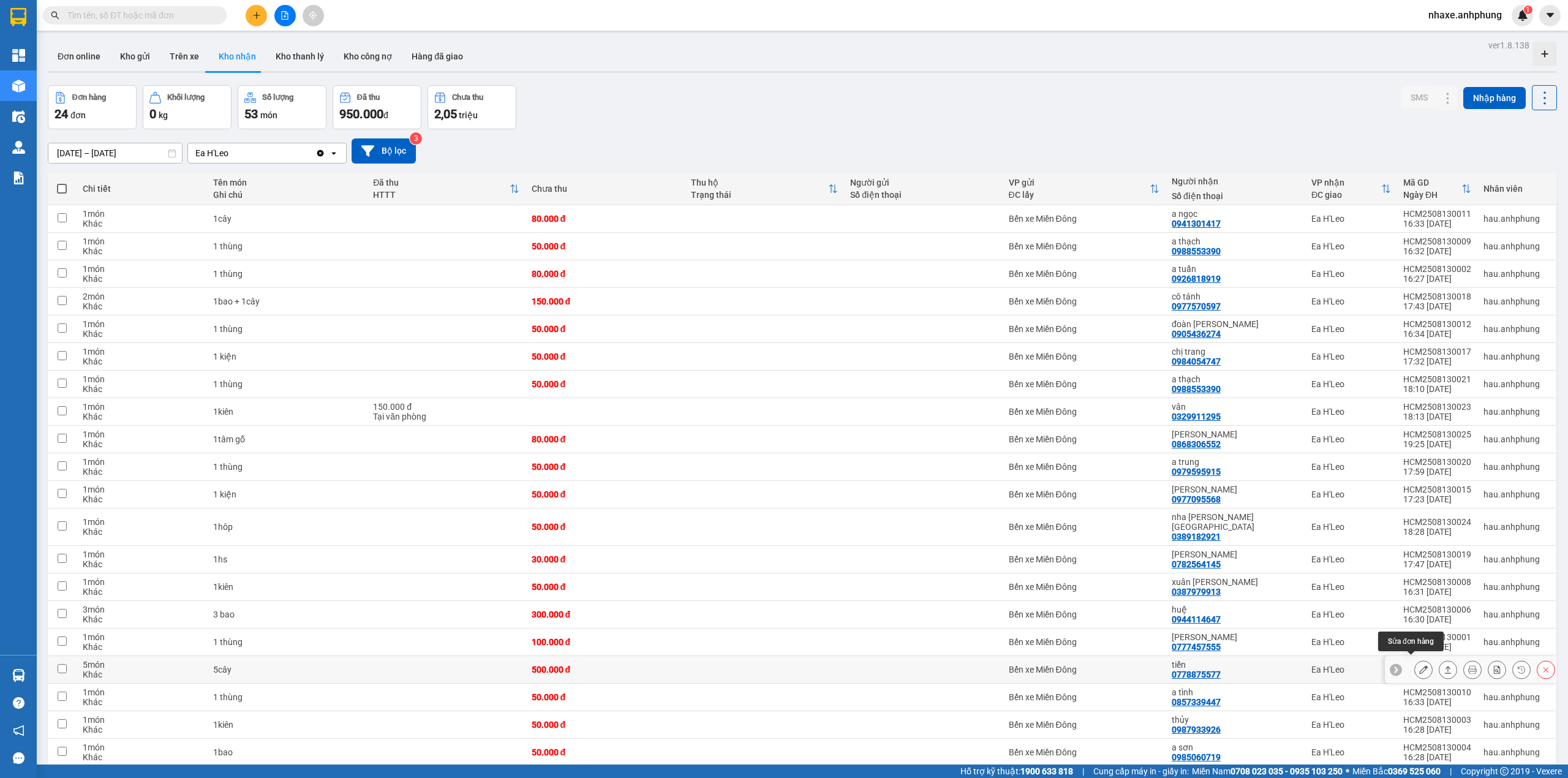
click at [1414, 667] on button at bounding box center [1423, 670] width 17 height 21
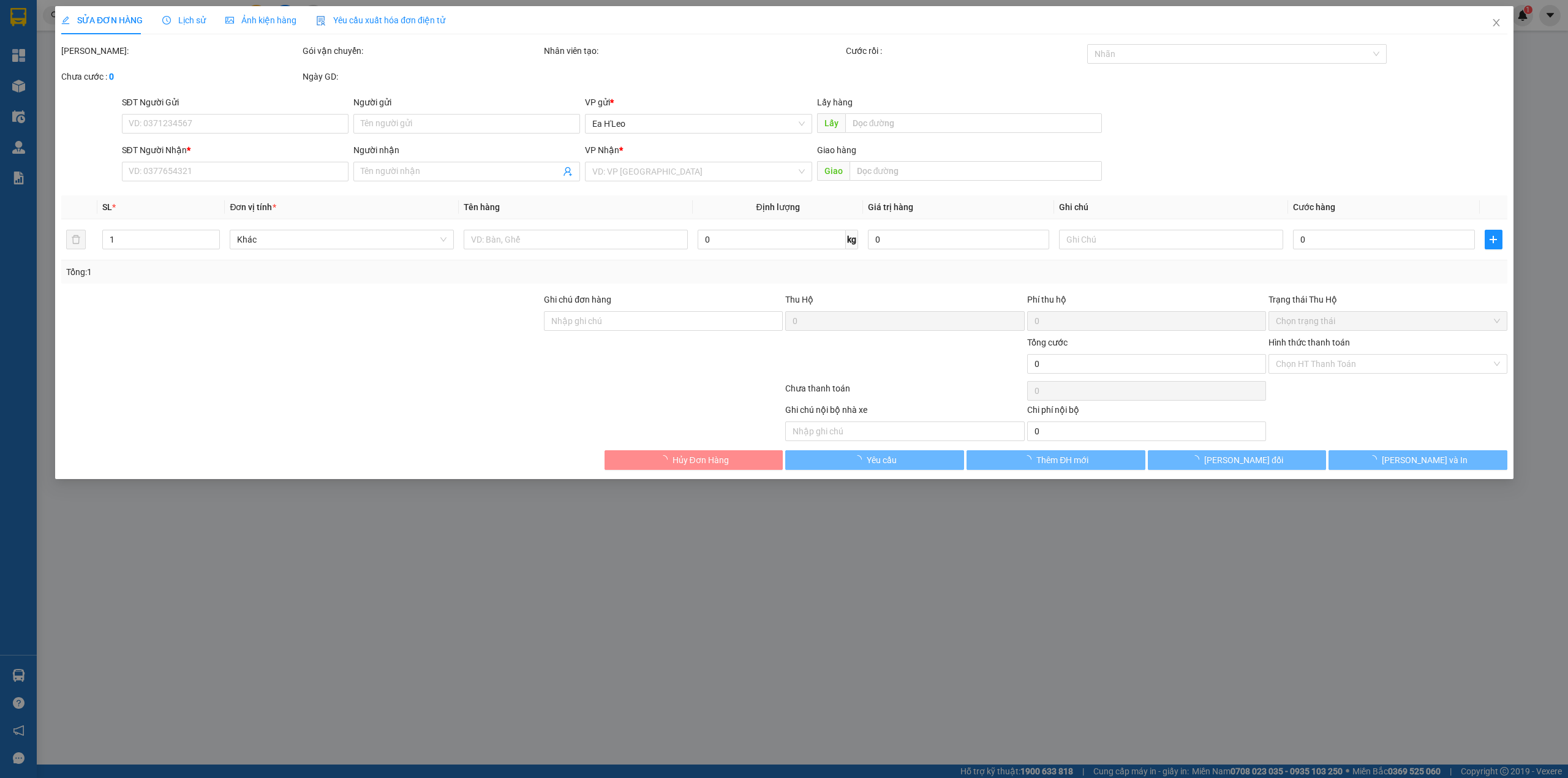
type input "0778875577"
type input "tiến"
type input "500.000"
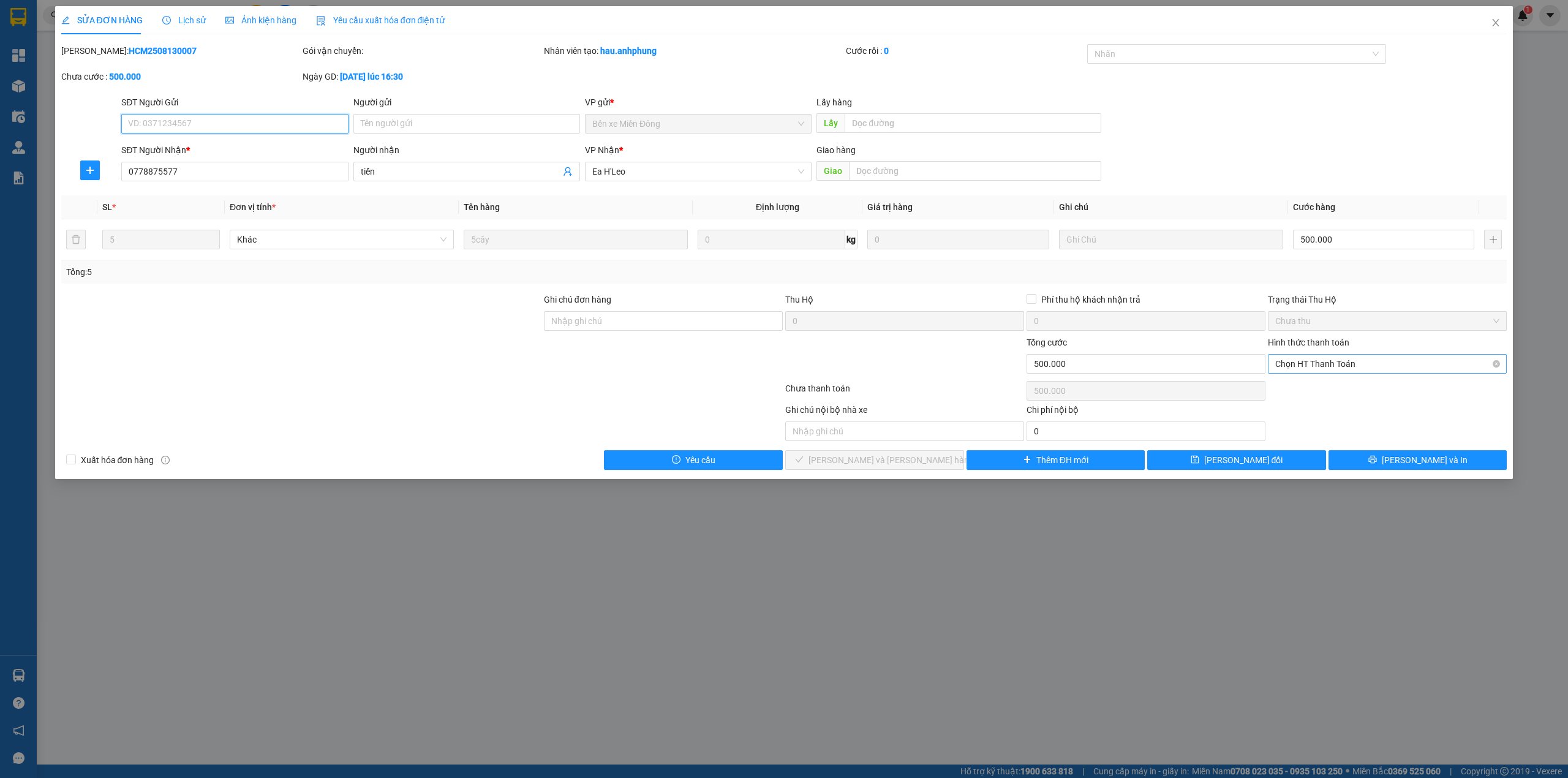
click at [1330, 358] on span "Chọn HT Thanh Toán" at bounding box center [1388, 364] width 225 height 18
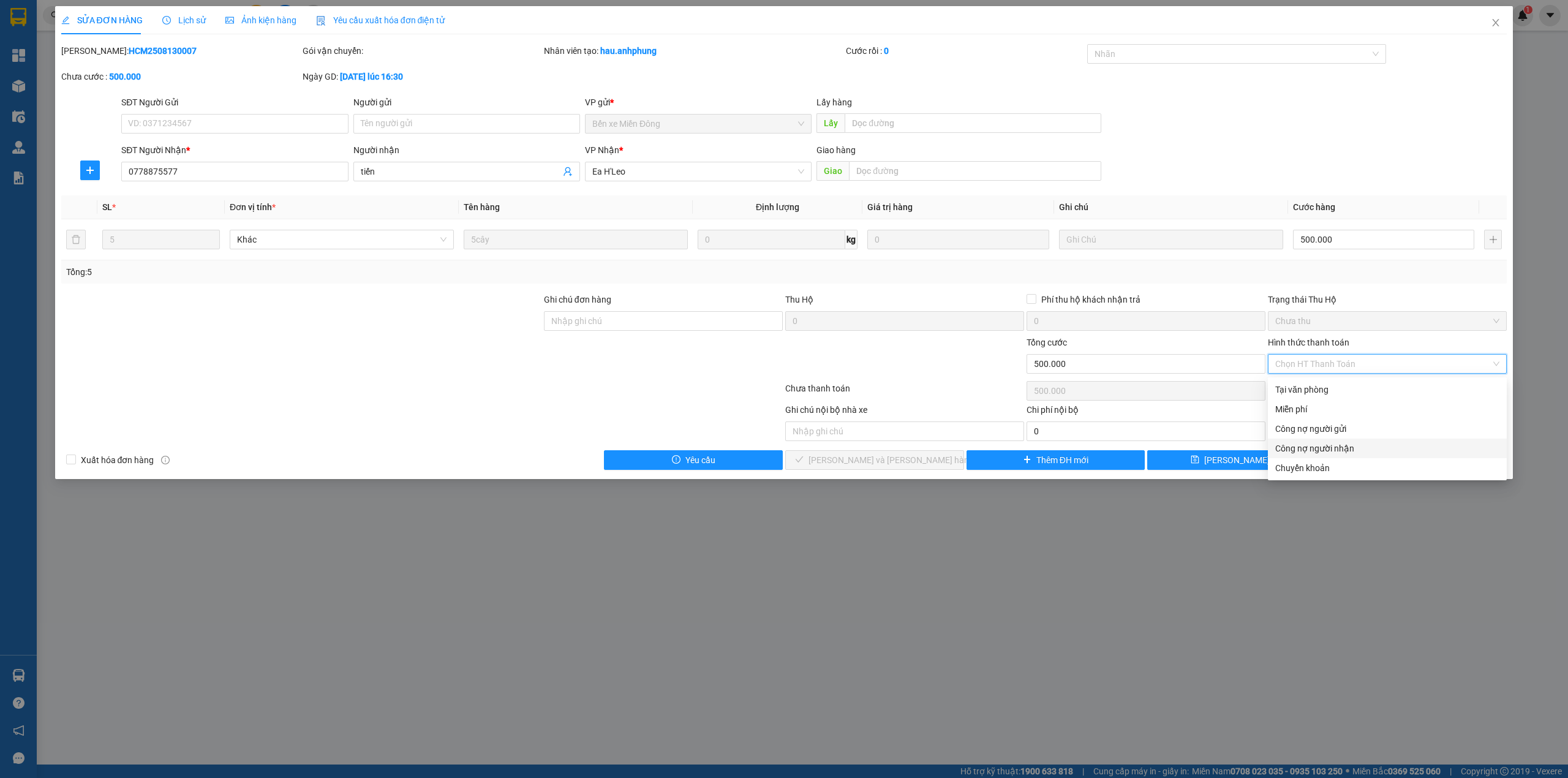
click at [1326, 446] on div "Công nợ người nhận" at bounding box center [1388, 448] width 225 height 13
type input "0"
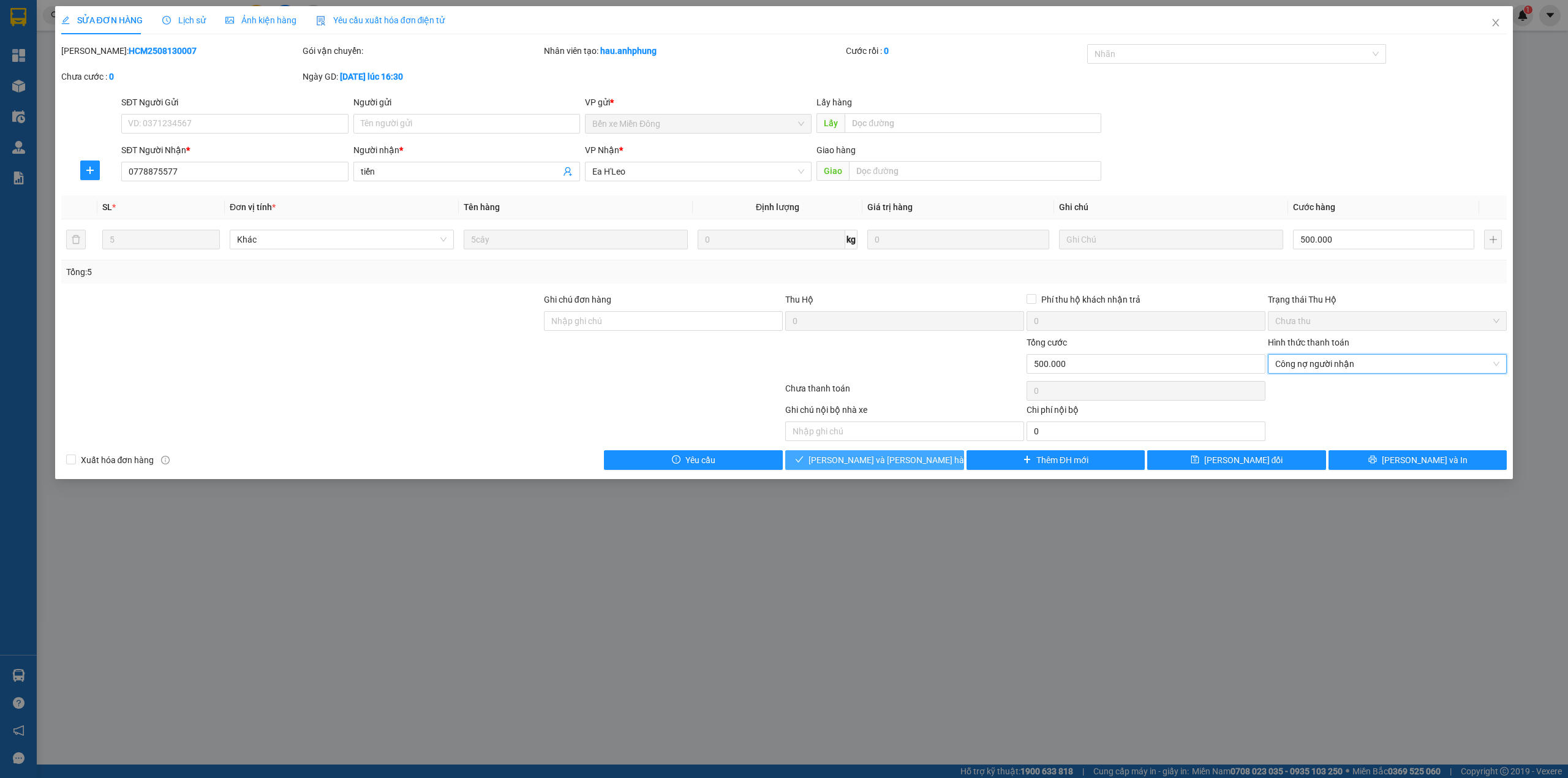
click at [924, 463] on button "[PERSON_NAME] và [PERSON_NAME] hàng" at bounding box center [874, 460] width 178 height 19
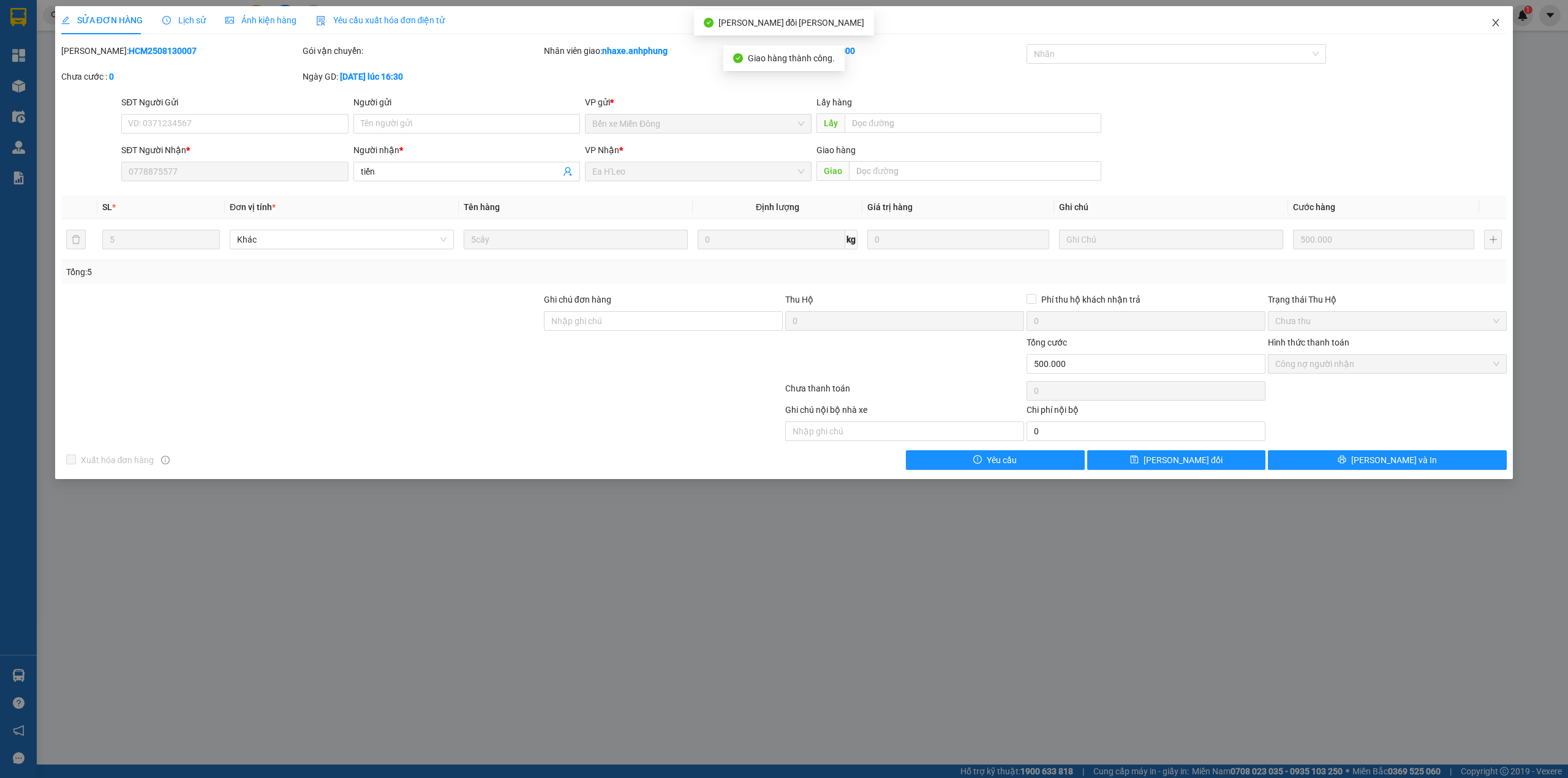
click at [1498, 16] on span "Close" at bounding box center [1496, 23] width 35 height 35
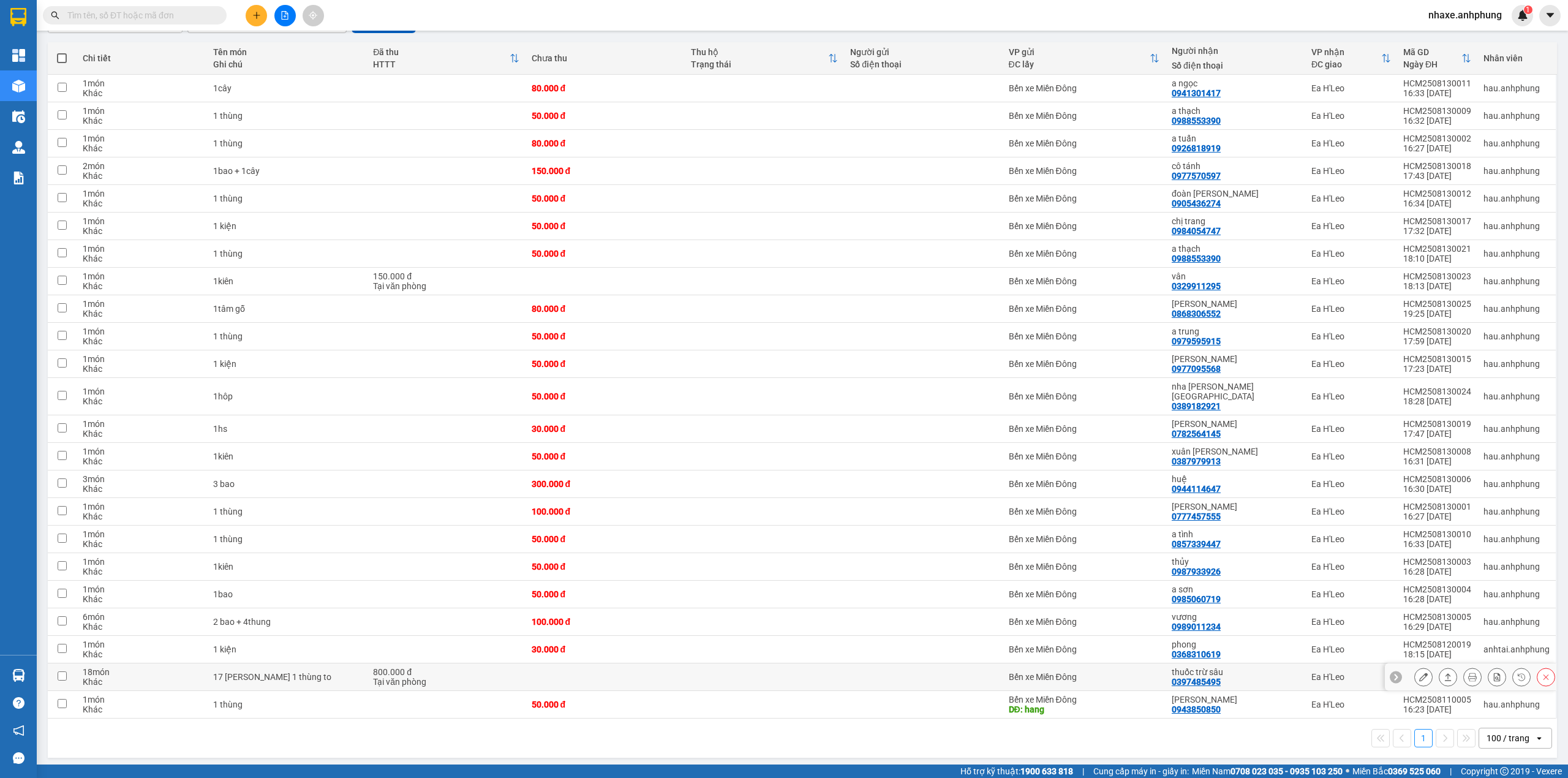
scroll to position [49, 0]
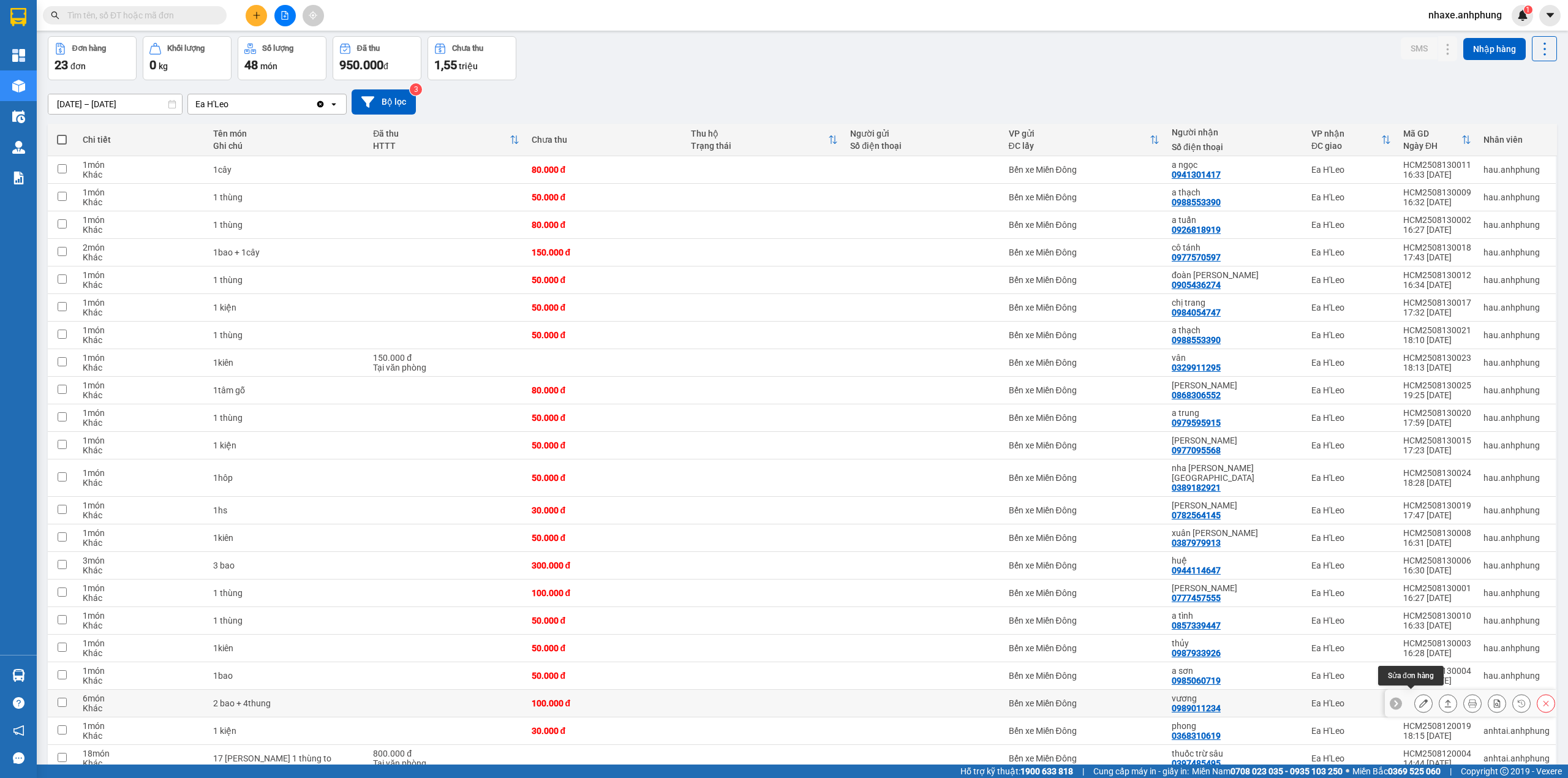
click at [1419, 698] on icon at bounding box center [1423, 702] width 9 height 9
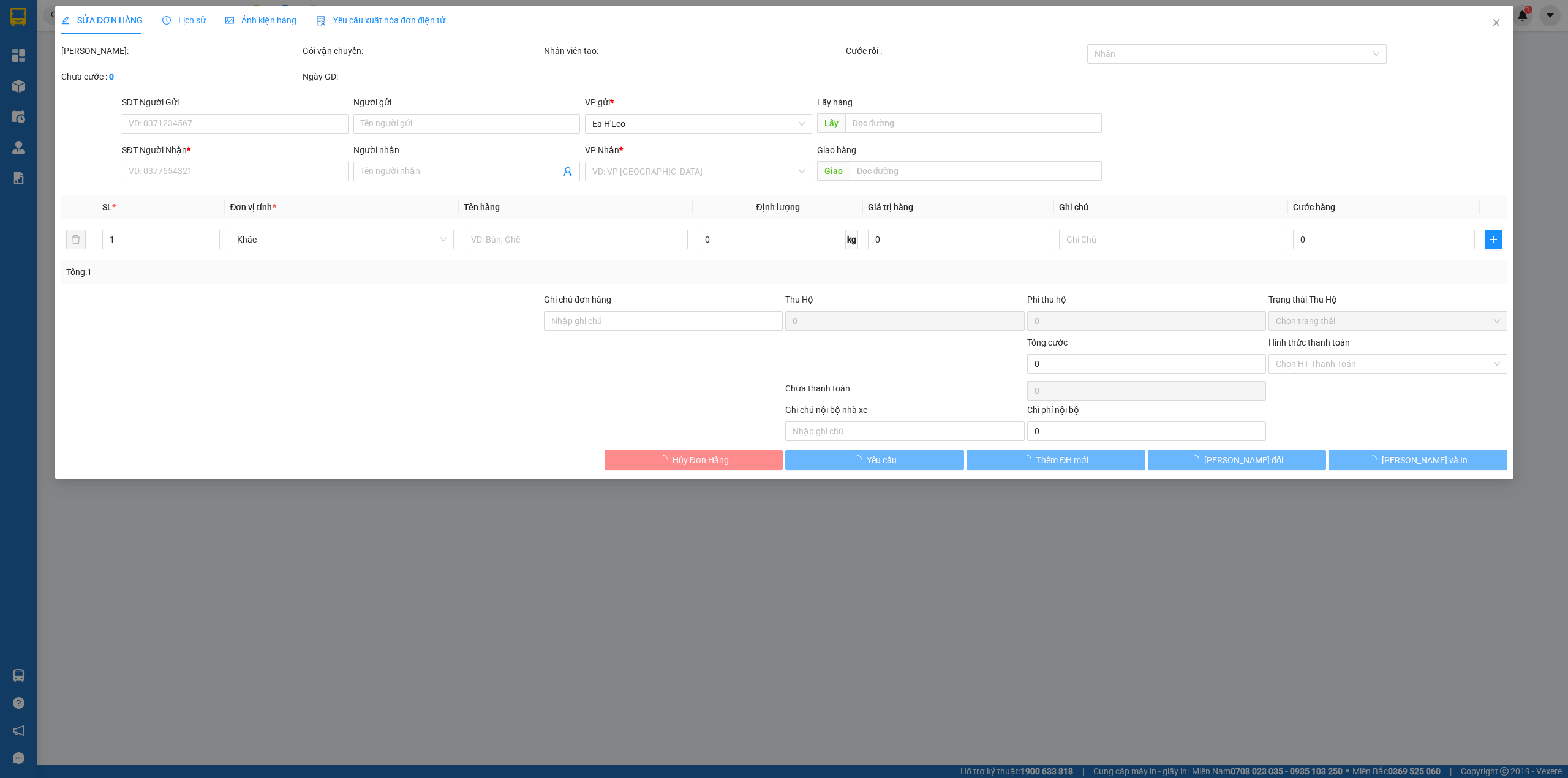
type input "0989011234"
type input "vương"
type input "100.000"
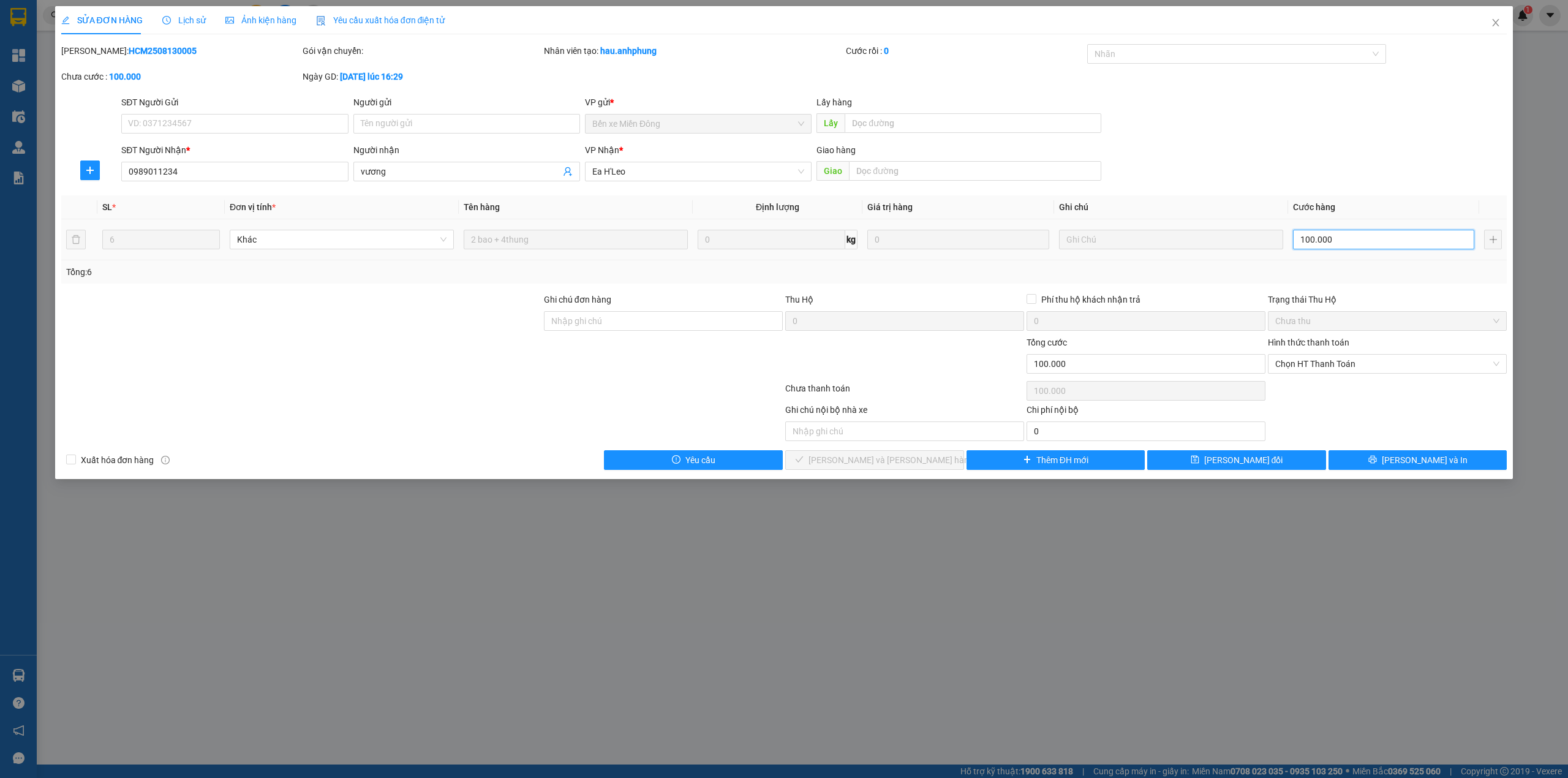
click at [1348, 241] on input "100.000" at bounding box center [1383, 239] width 181 height 19
type input "3"
type input "35"
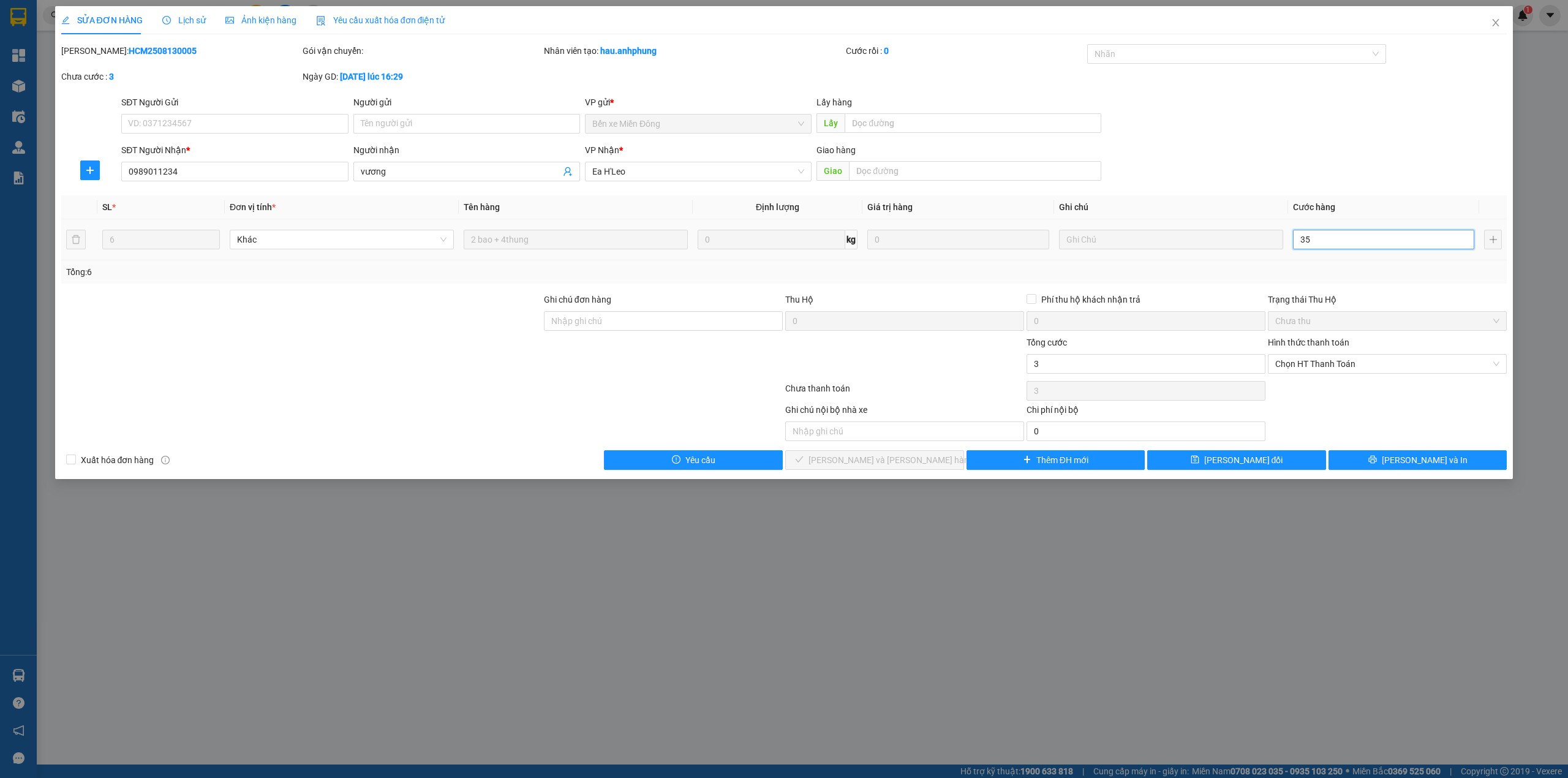
type input "35"
type input "350"
click at [1336, 361] on span "Chọn HT Thanh Toán" at bounding box center [1388, 364] width 225 height 18
type input "350"
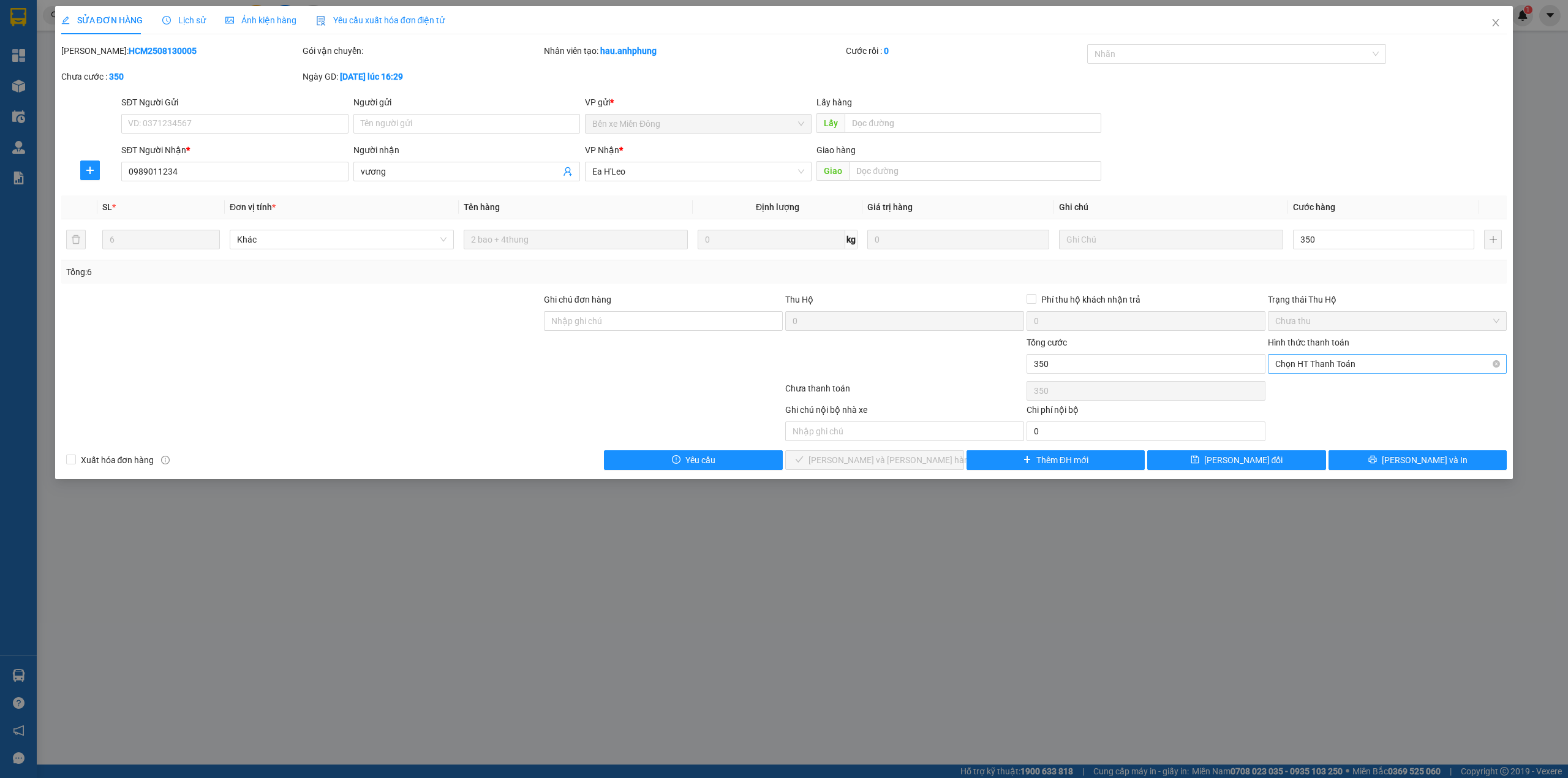
type input "350.000"
click at [1329, 446] on div "Công nợ người nhận" at bounding box center [1388, 448] width 225 height 13
type input "0"
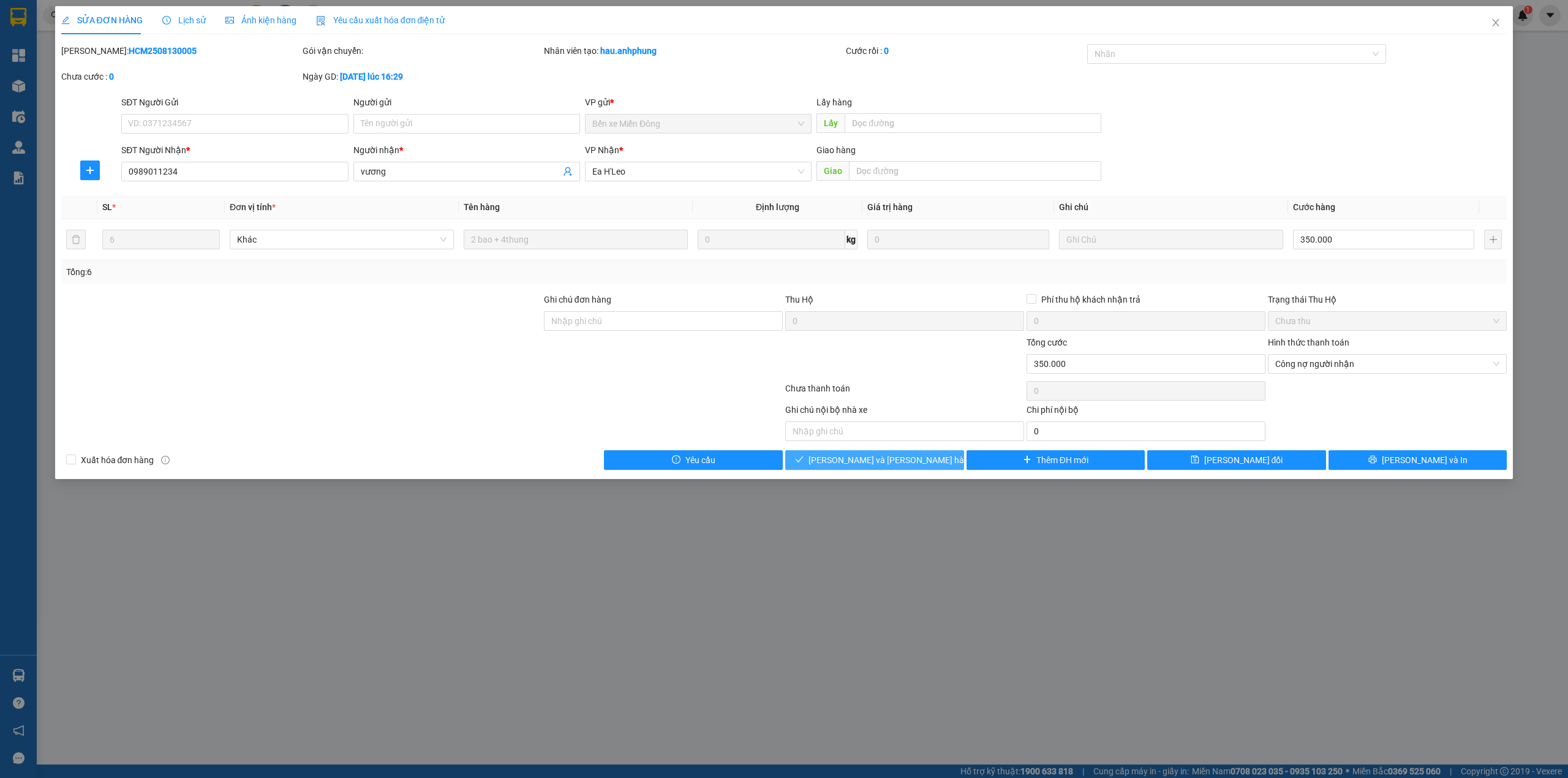
click at [926, 463] on button "[PERSON_NAME] và [PERSON_NAME] hàng" at bounding box center [874, 460] width 178 height 19
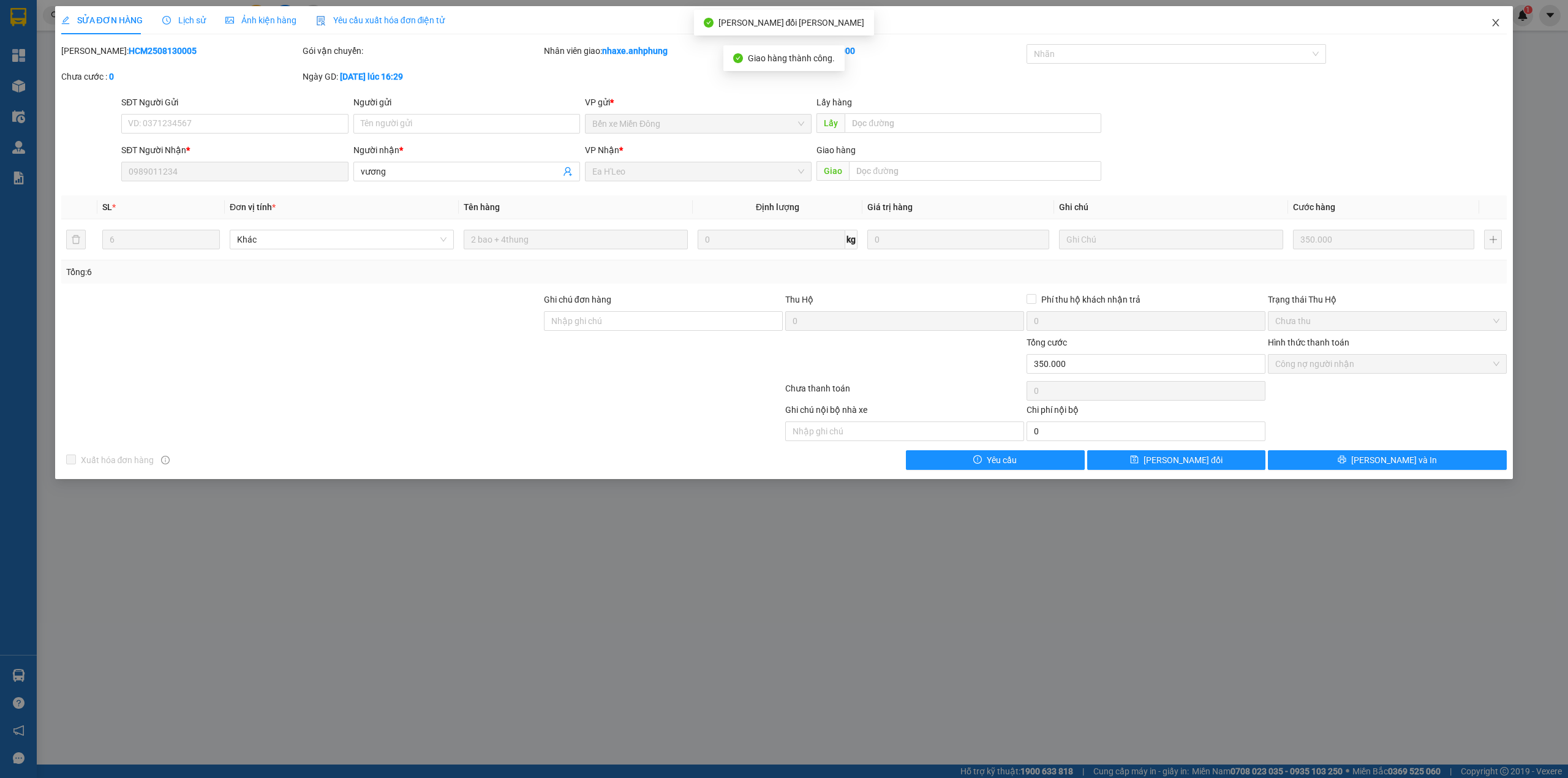
click at [1494, 23] on icon "close" at bounding box center [1496, 23] width 10 height 10
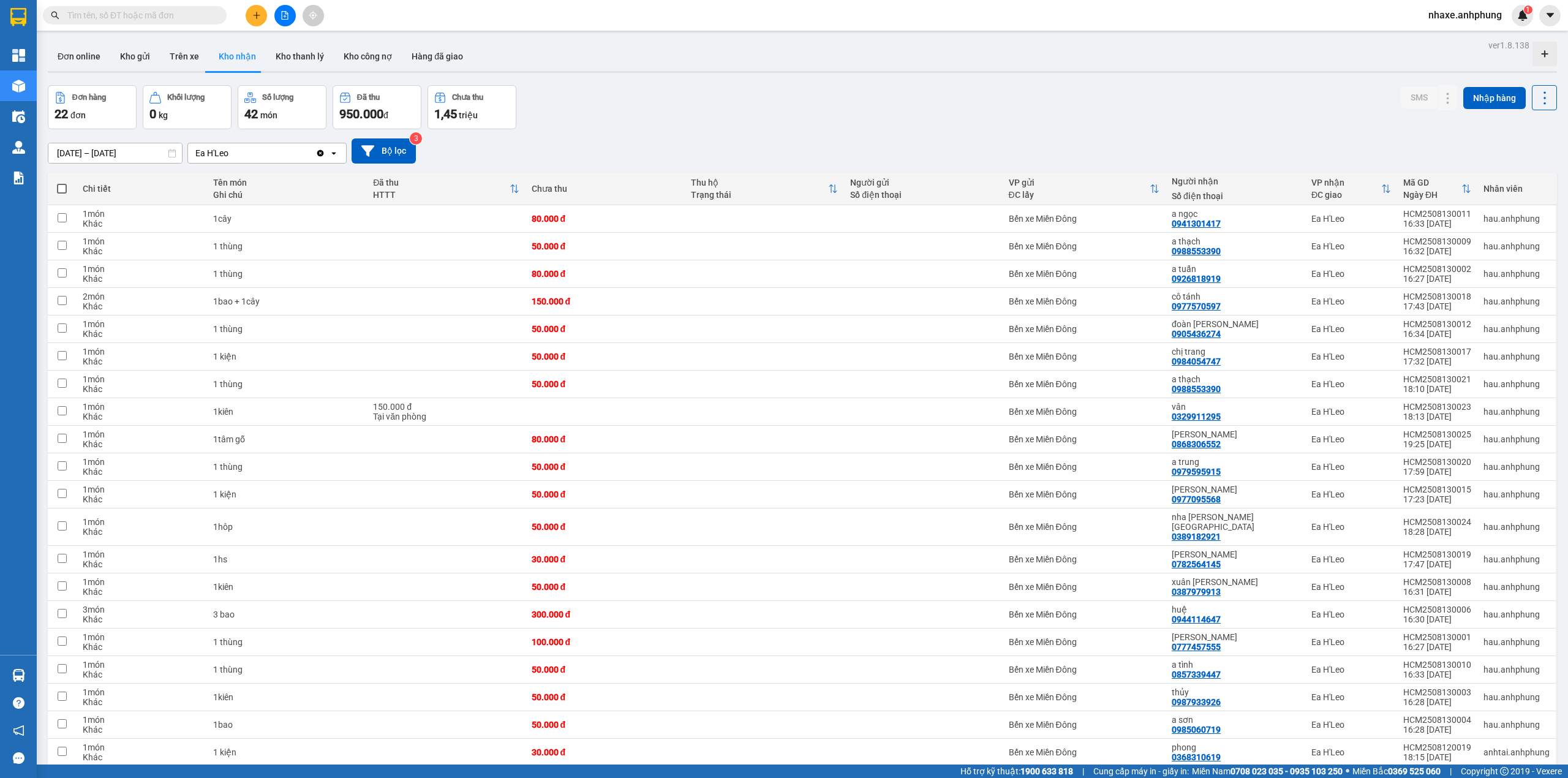
scroll to position [103, 0]
